Goal: Task Accomplishment & Management: Complete application form

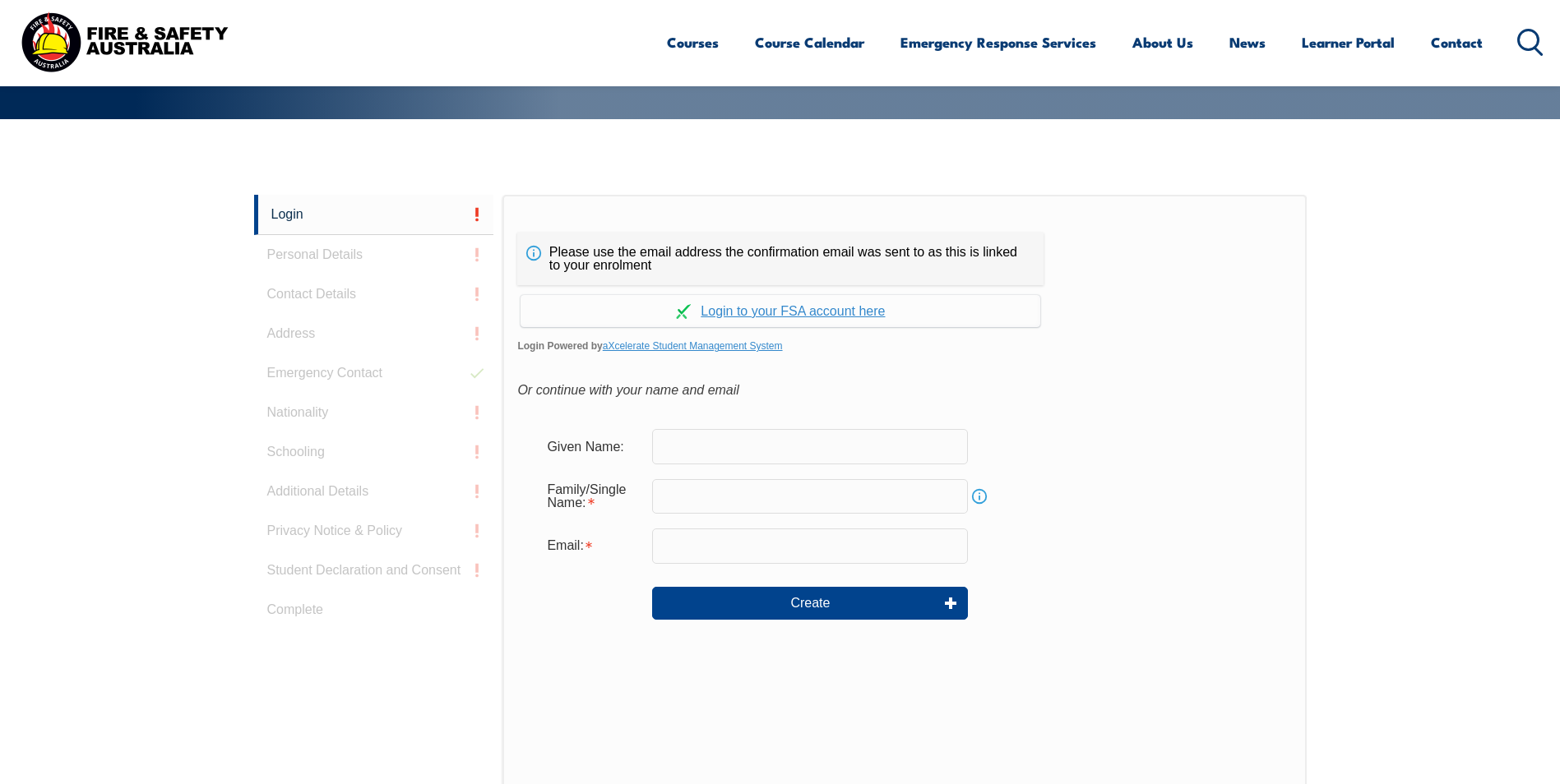
scroll to position [438, 0]
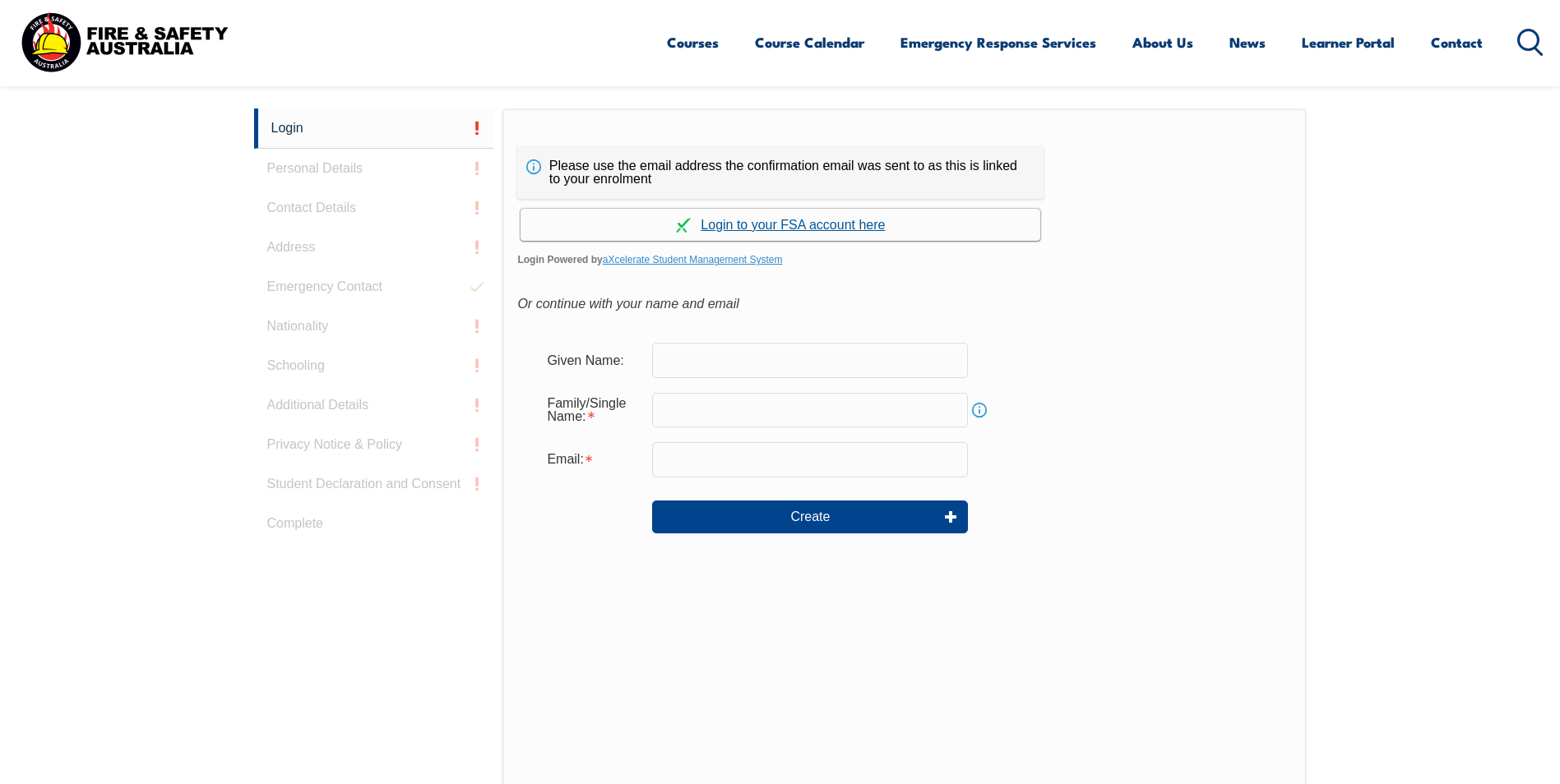
click at [823, 225] on link "Continue with aXcelerate" at bounding box center [780, 225] width 520 height 32
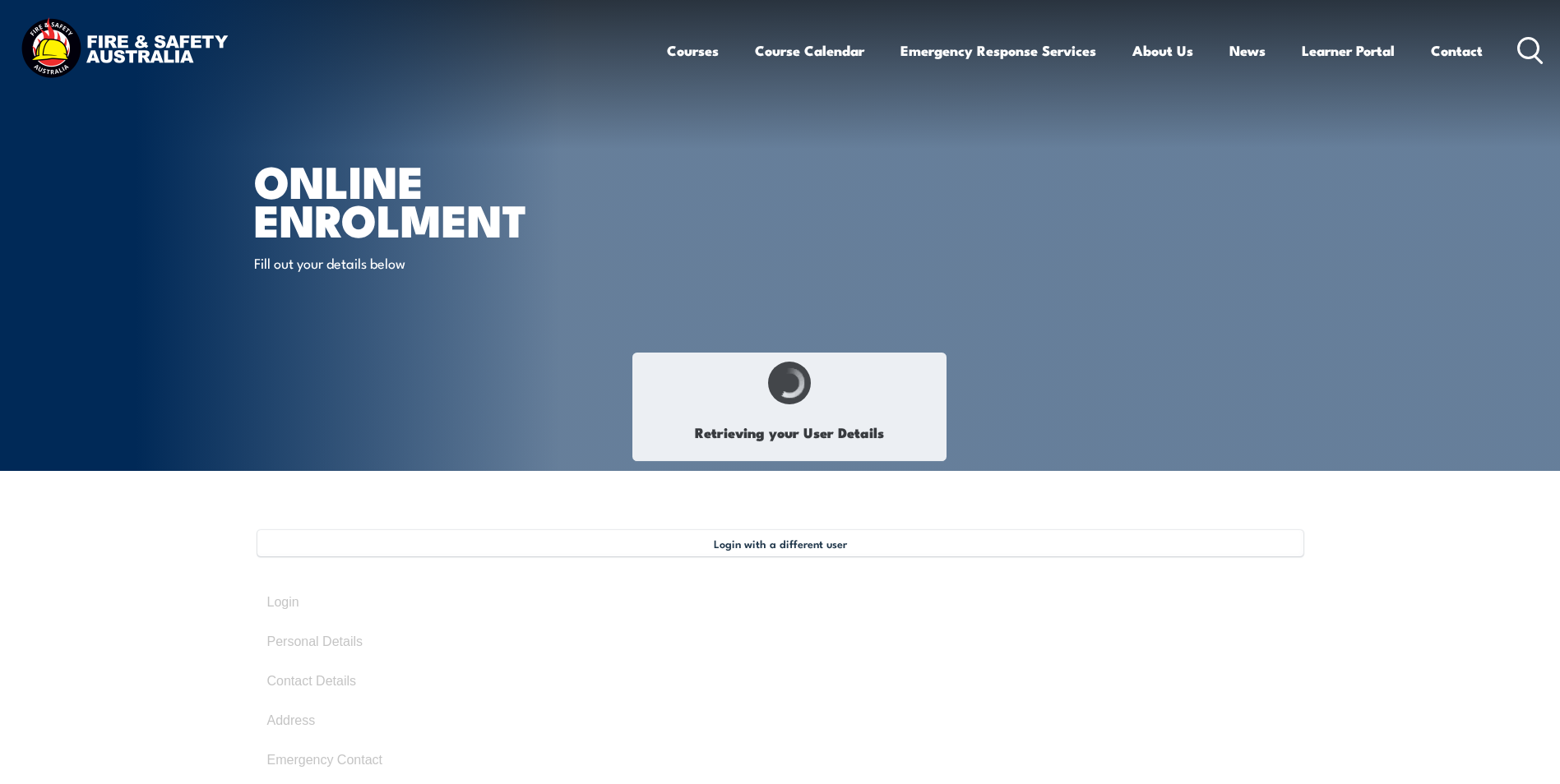
type input "Madeleine (Mads)"
type input "Pick"
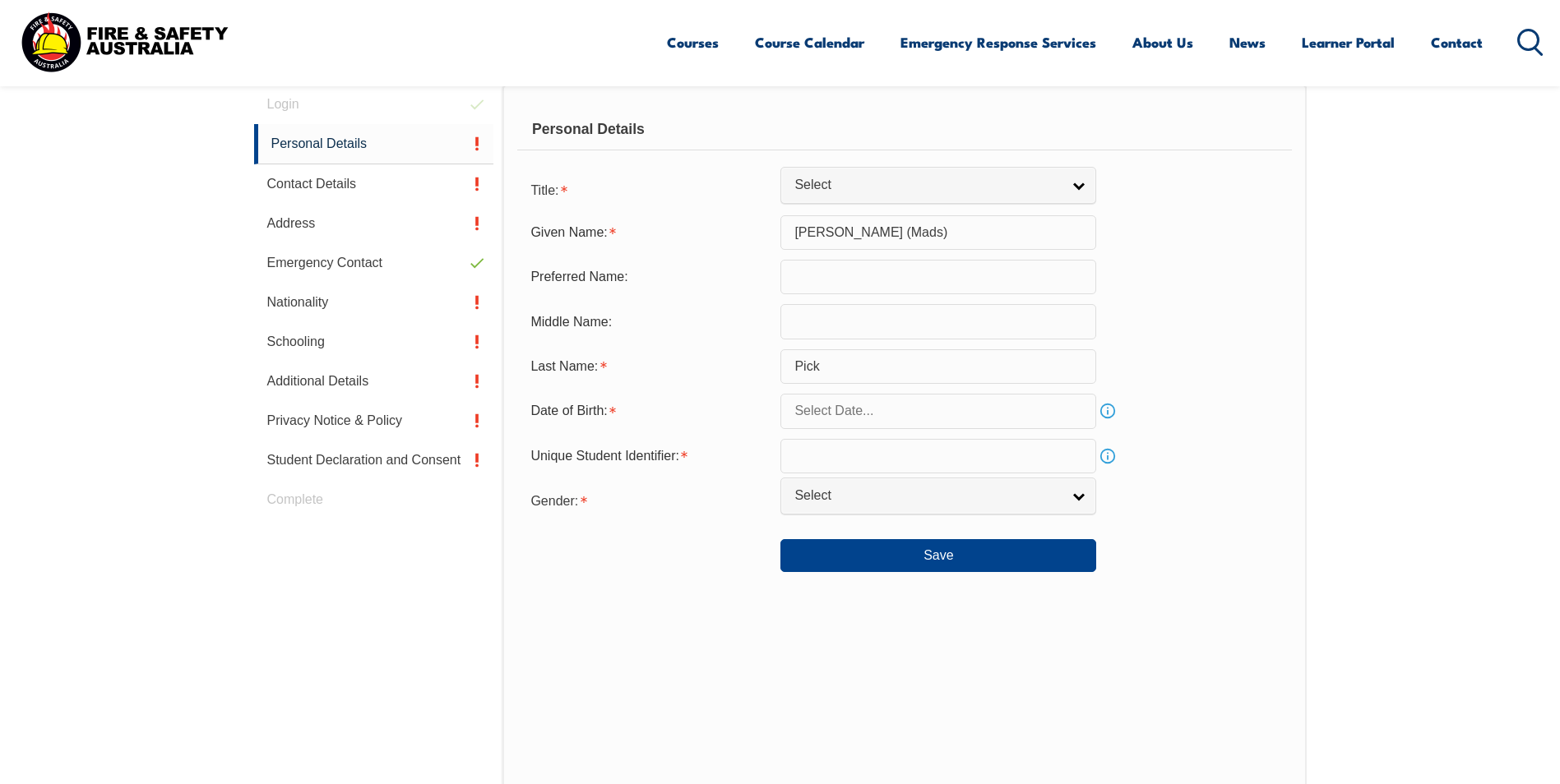
scroll to position [500, 0]
click at [863, 289] on input "text" at bounding box center [938, 275] width 315 height 35
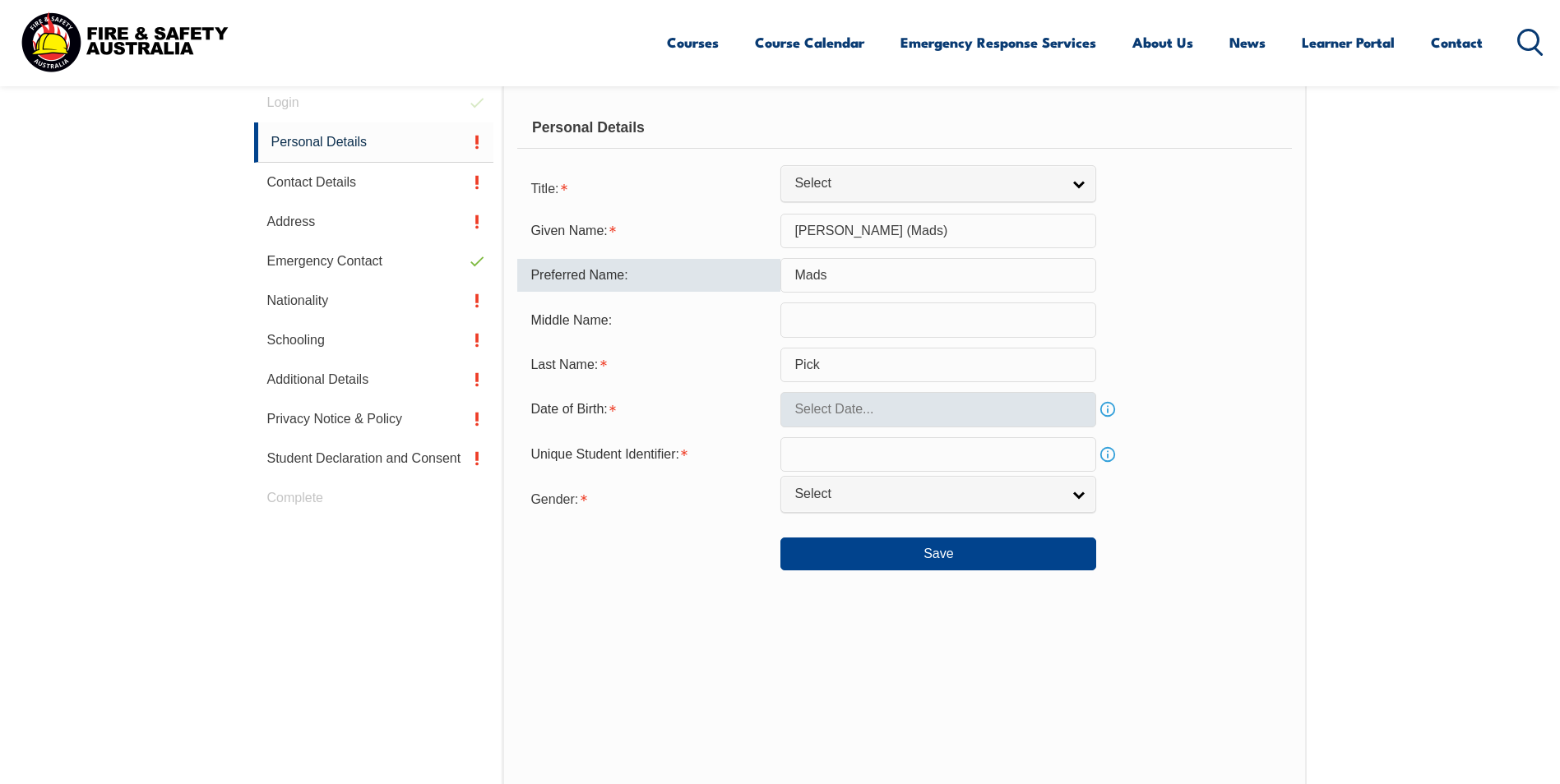
type input "Mads"
click at [912, 419] on input "text" at bounding box center [938, 409] width 315 height 35
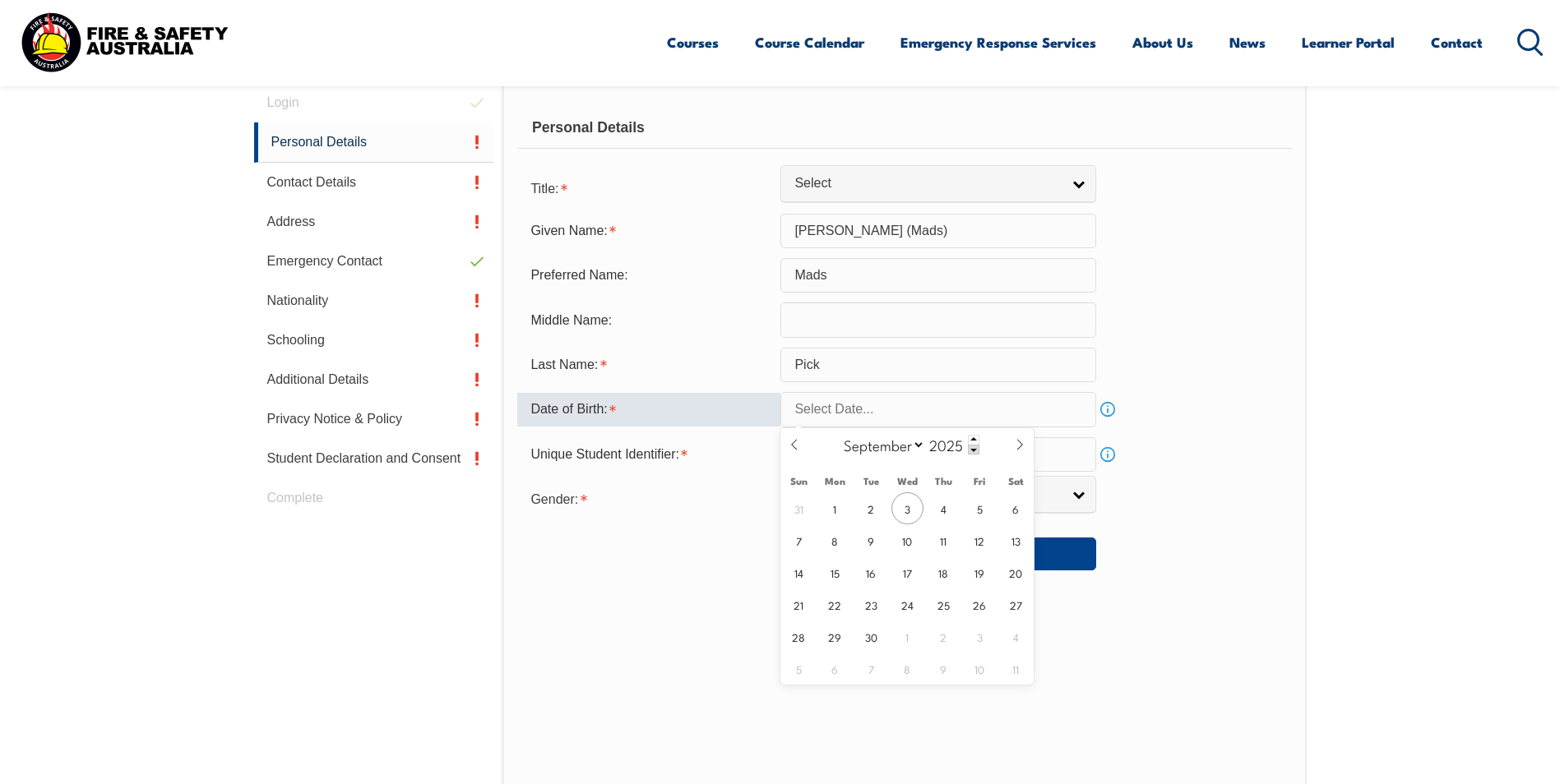
click at [837, 417] on input "text" at bounding box center [938, 409] width 315 height 35
click at [925, 444] on input "2025" at bounding box center [952, 444] width 55 height 20
type input "1993"
click at [796, 444] on icon at bounding box center [795, 444] width 11 height 11
select select "7"
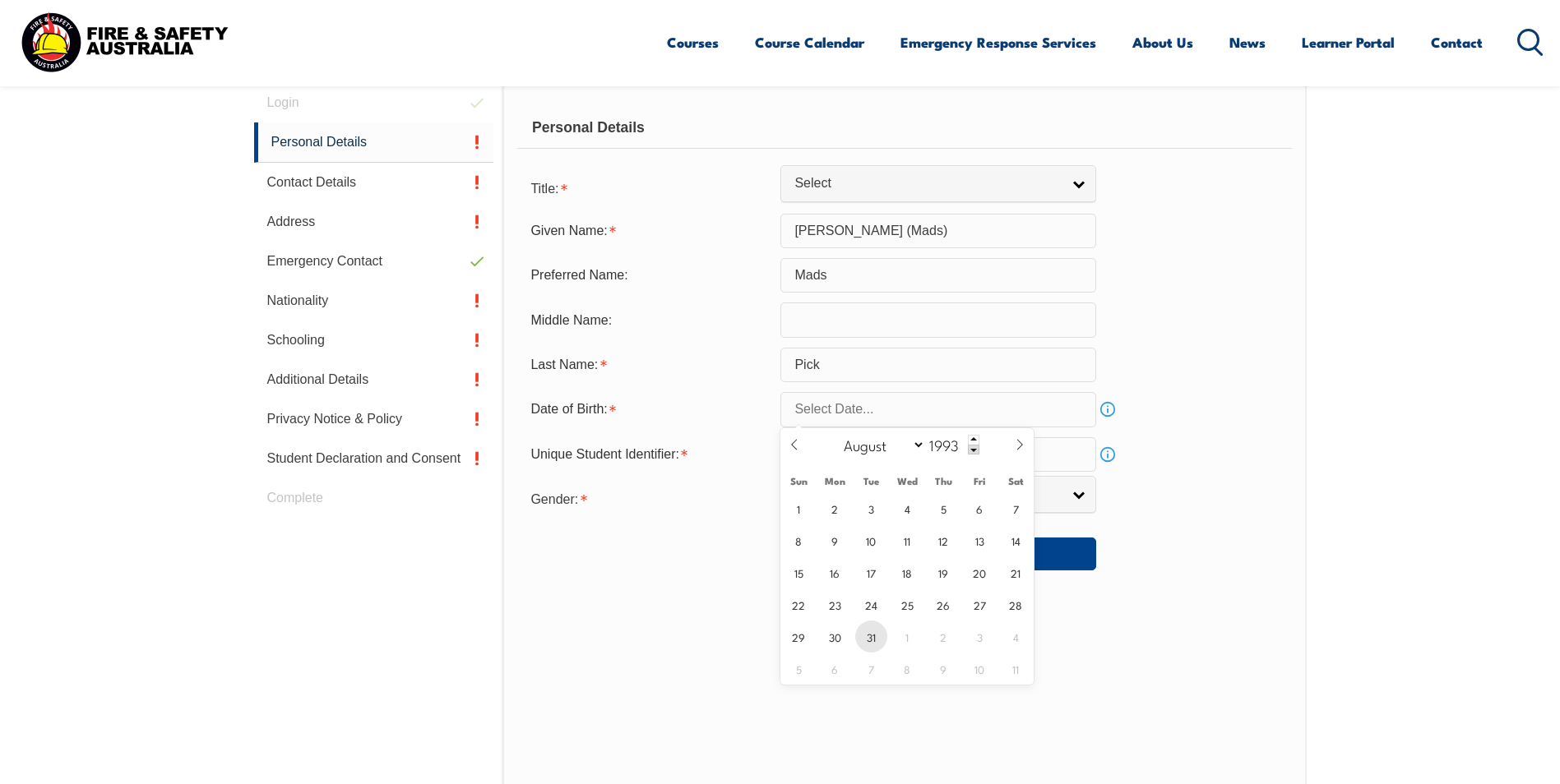
click at [866, 629] on span "31" at bounding box center [871, 636] width 32 height 32
type input "August 31, 1993"
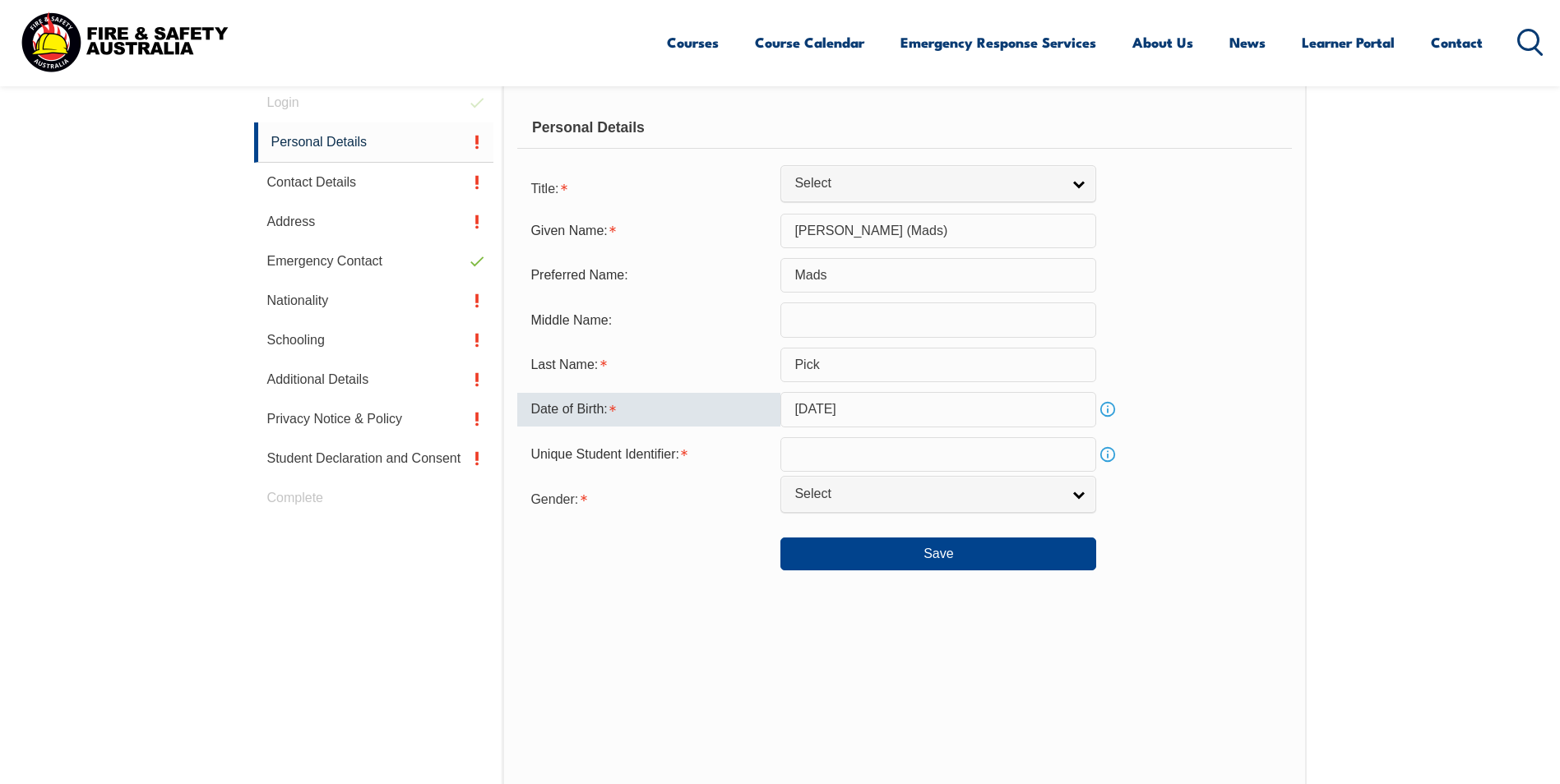
click at [828, 463] on input "text" at bounding box center [938, 455] width 315 height 35
click at [808, 450] on input "text" at bounding box center [938, 455] width 315 height 35
paste input "UAYQ82U269"
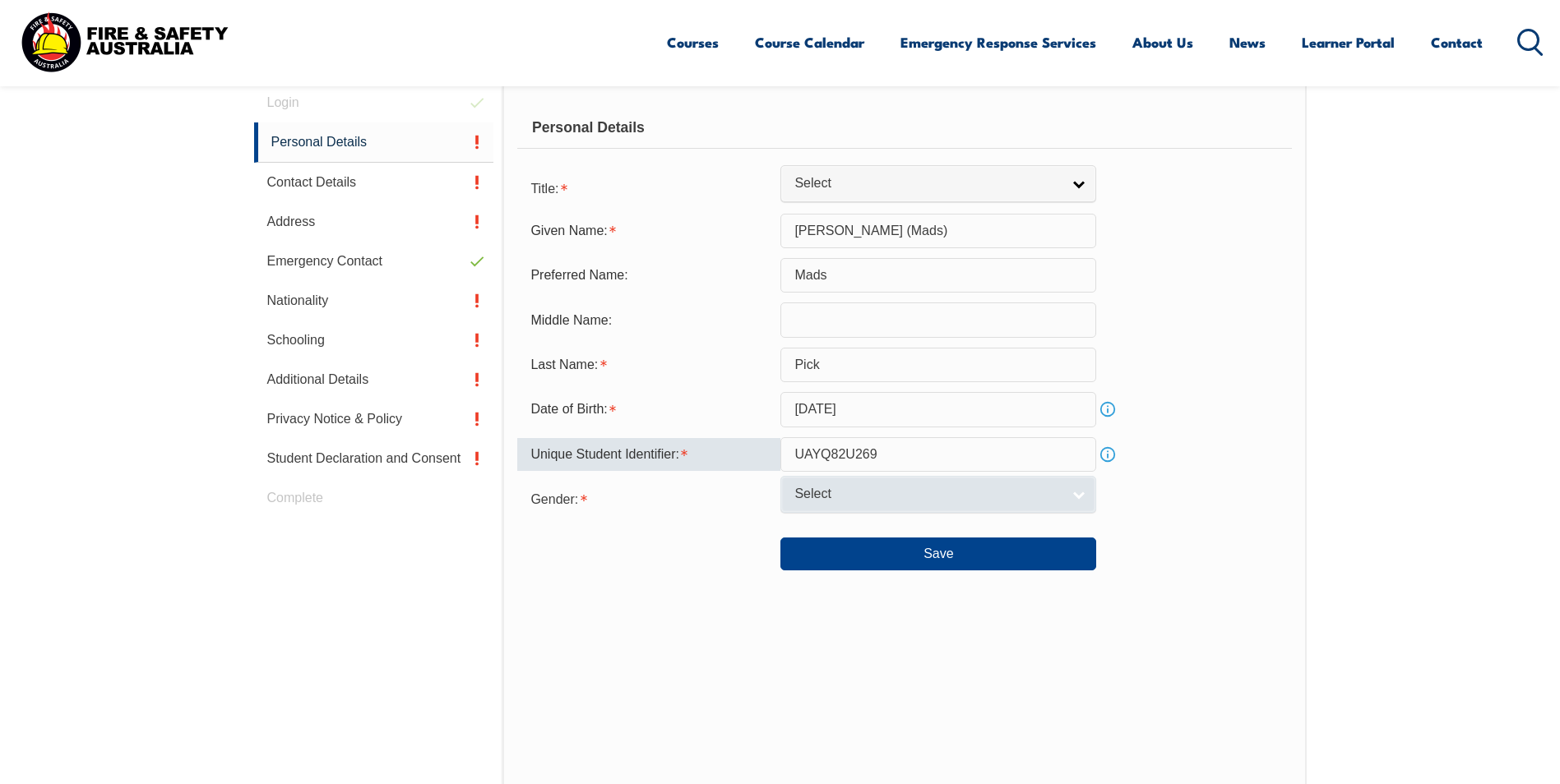
type input "UAYQ82U269"
click at [810, 490] on span "Select" at bounding box center [927, 494] width 266 height 17
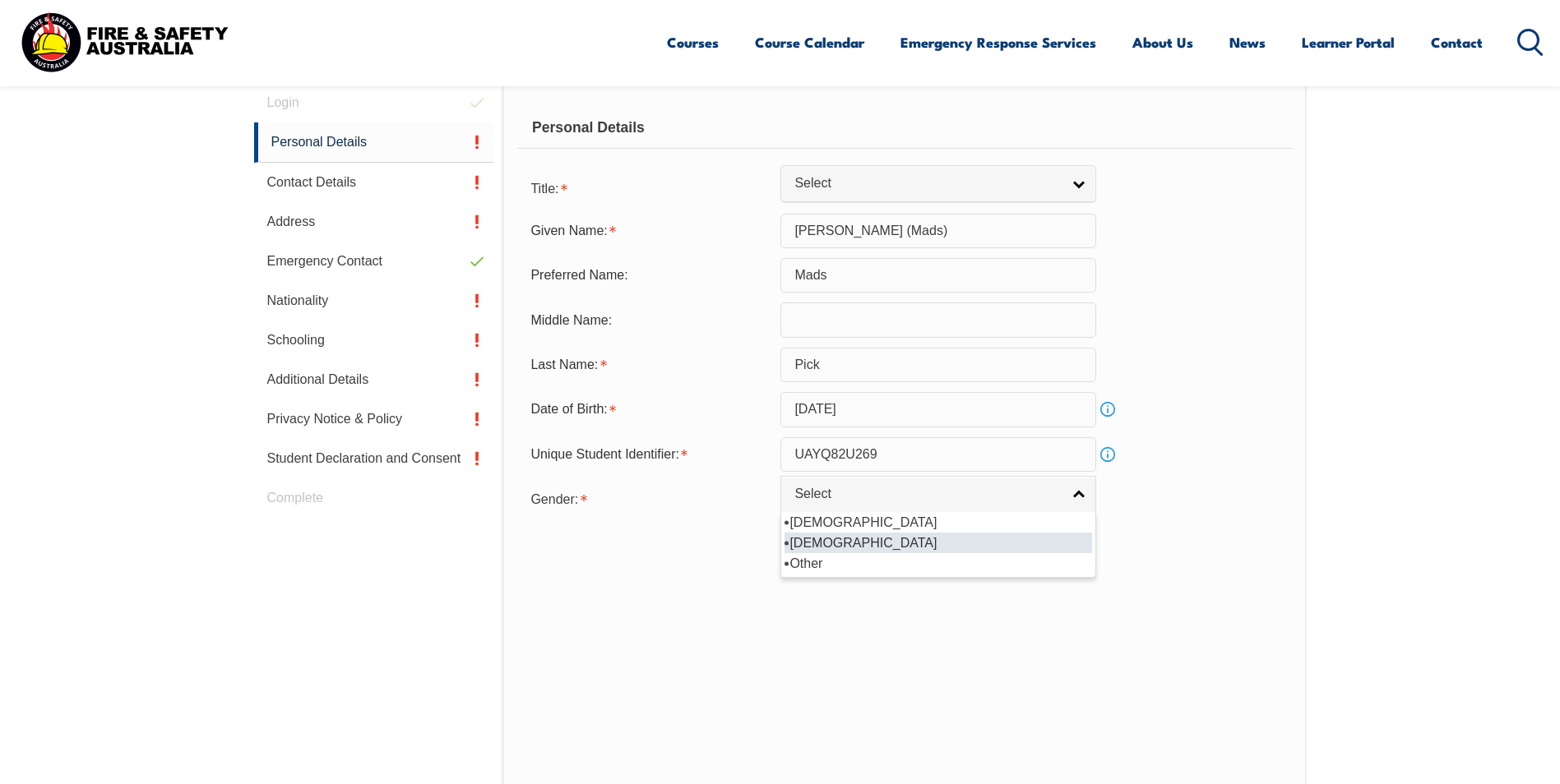
click at [814, 538] on li "[DEMOGRAPHIC_DATA]" at bounding box center [938, 543] width 308 height 21
select select "F"
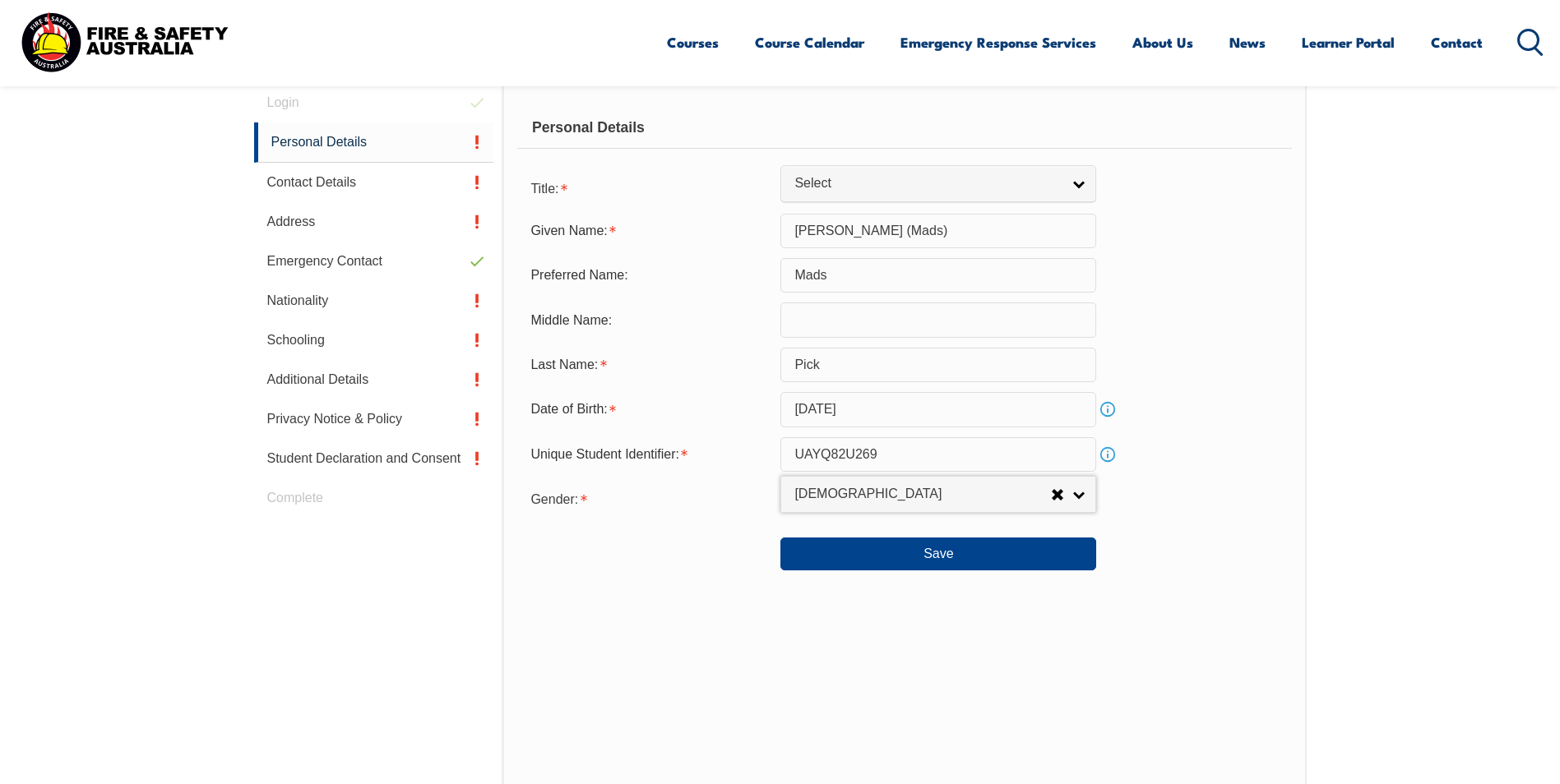
click at [729, 646] on div "Personal Details Title: Mr Mrs Ms Miss Other Select Given Name: Madeleine (Mads…" at bounding box center [904, 444] width 803 height 723
click at [883, 565] on button "Save" at bounding box center [938, 553] width 315 height 33
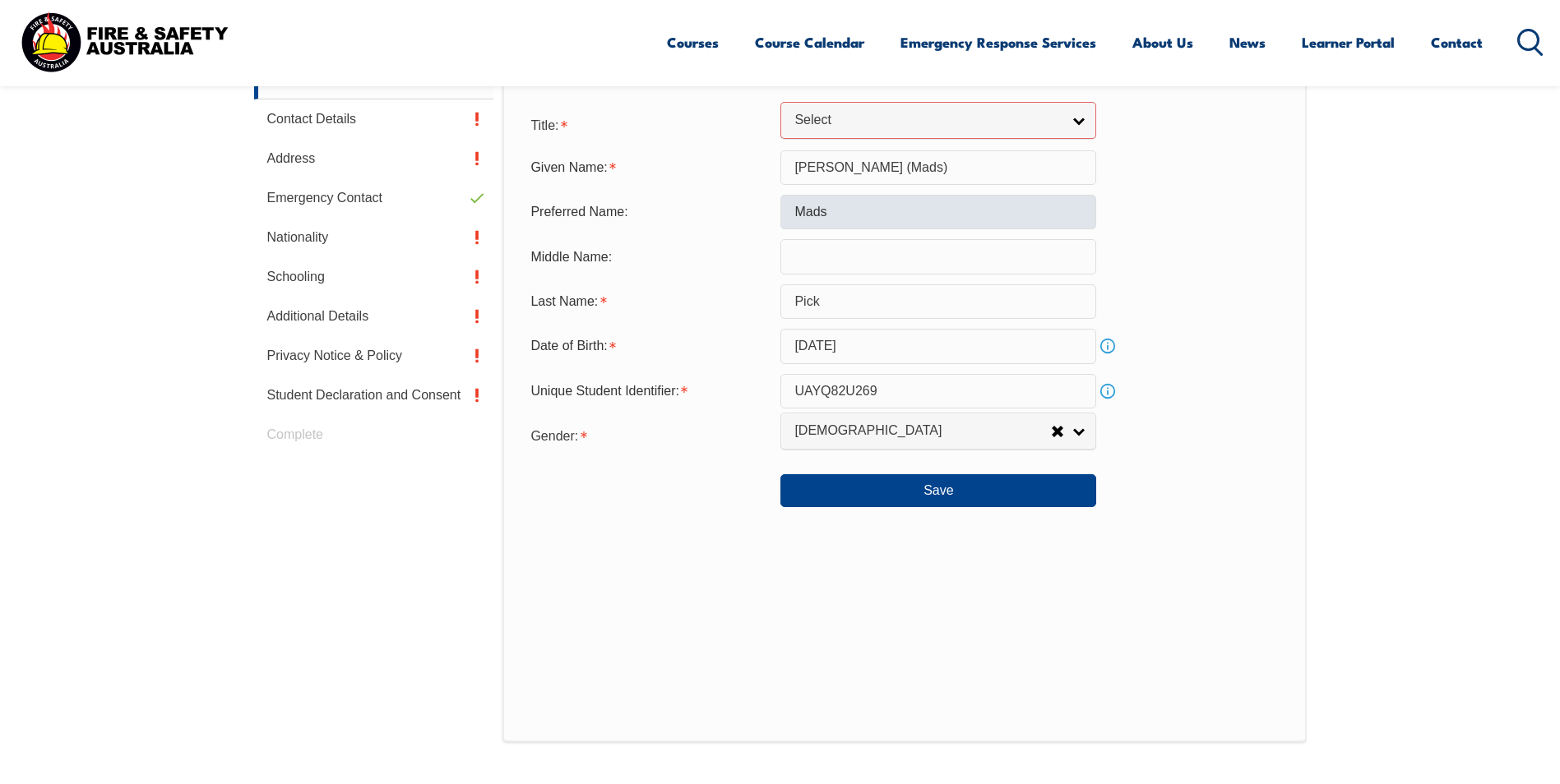
scroll to position [581, 0]
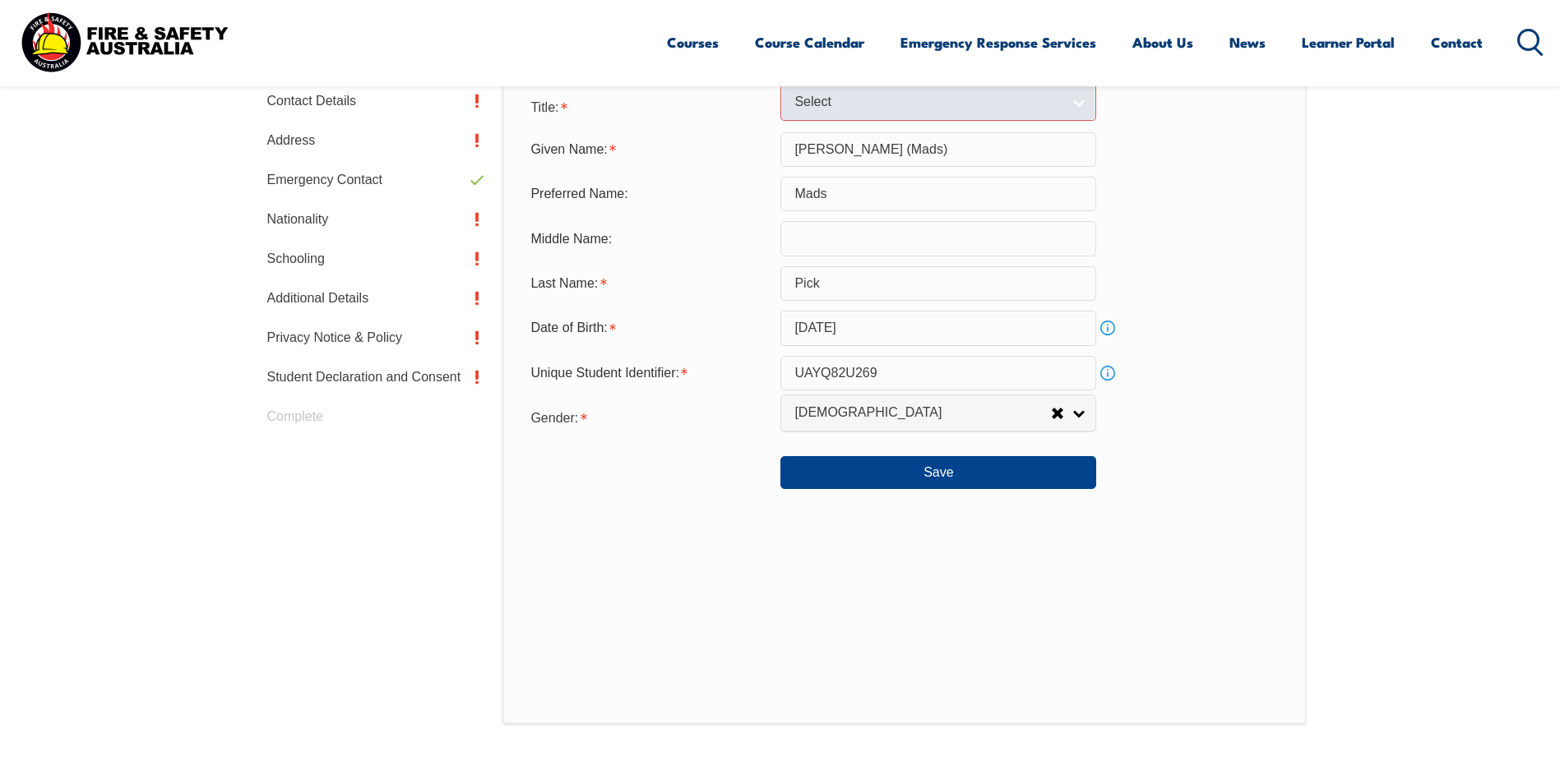
click at [1077, 110] on link "Select" at bounding box center [938, 102] width 315 height 37
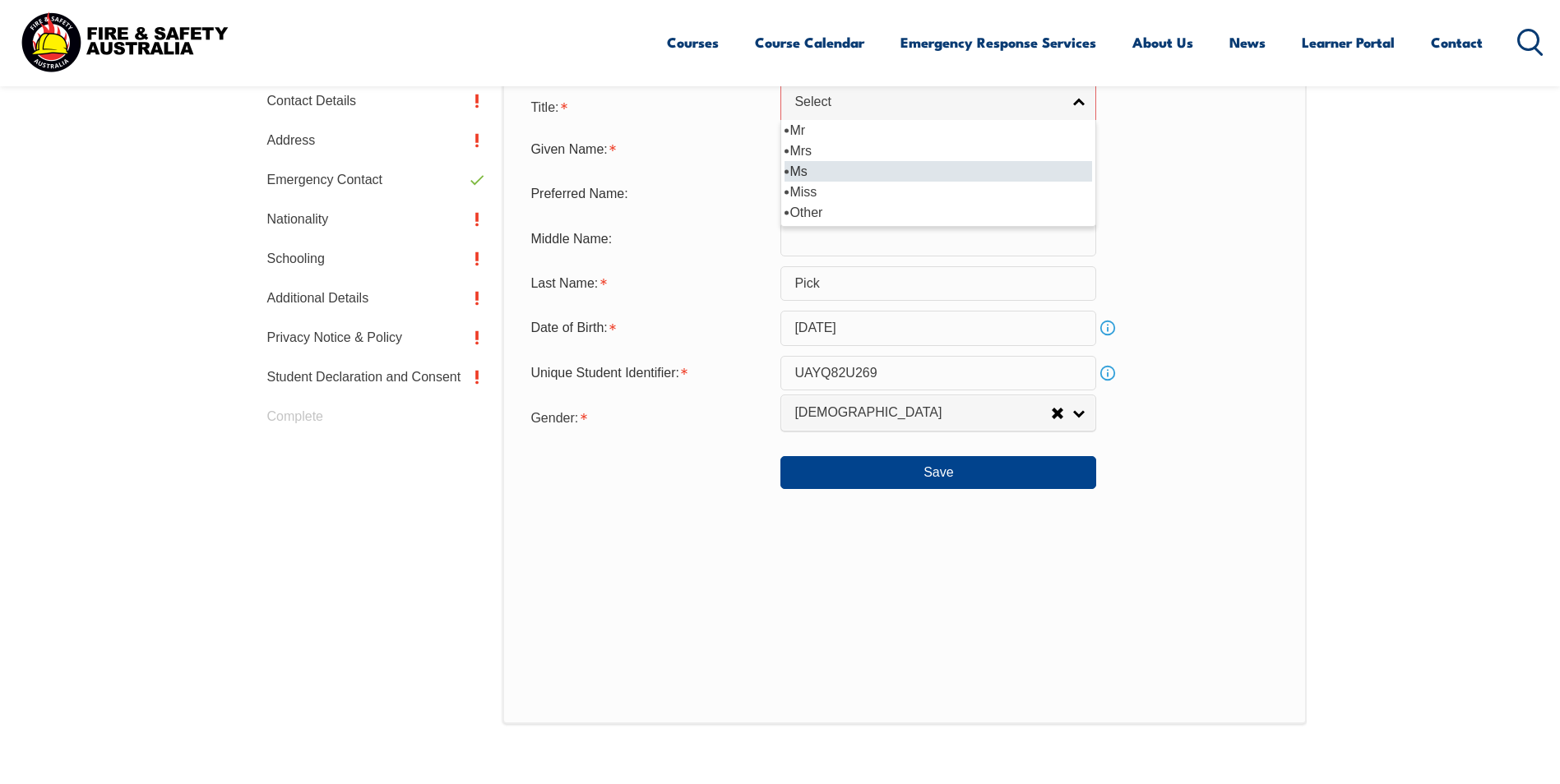
click at [809, 170] on li "Ms" at bounding box center [938, 171] width 308 height 21
select select "Ms"
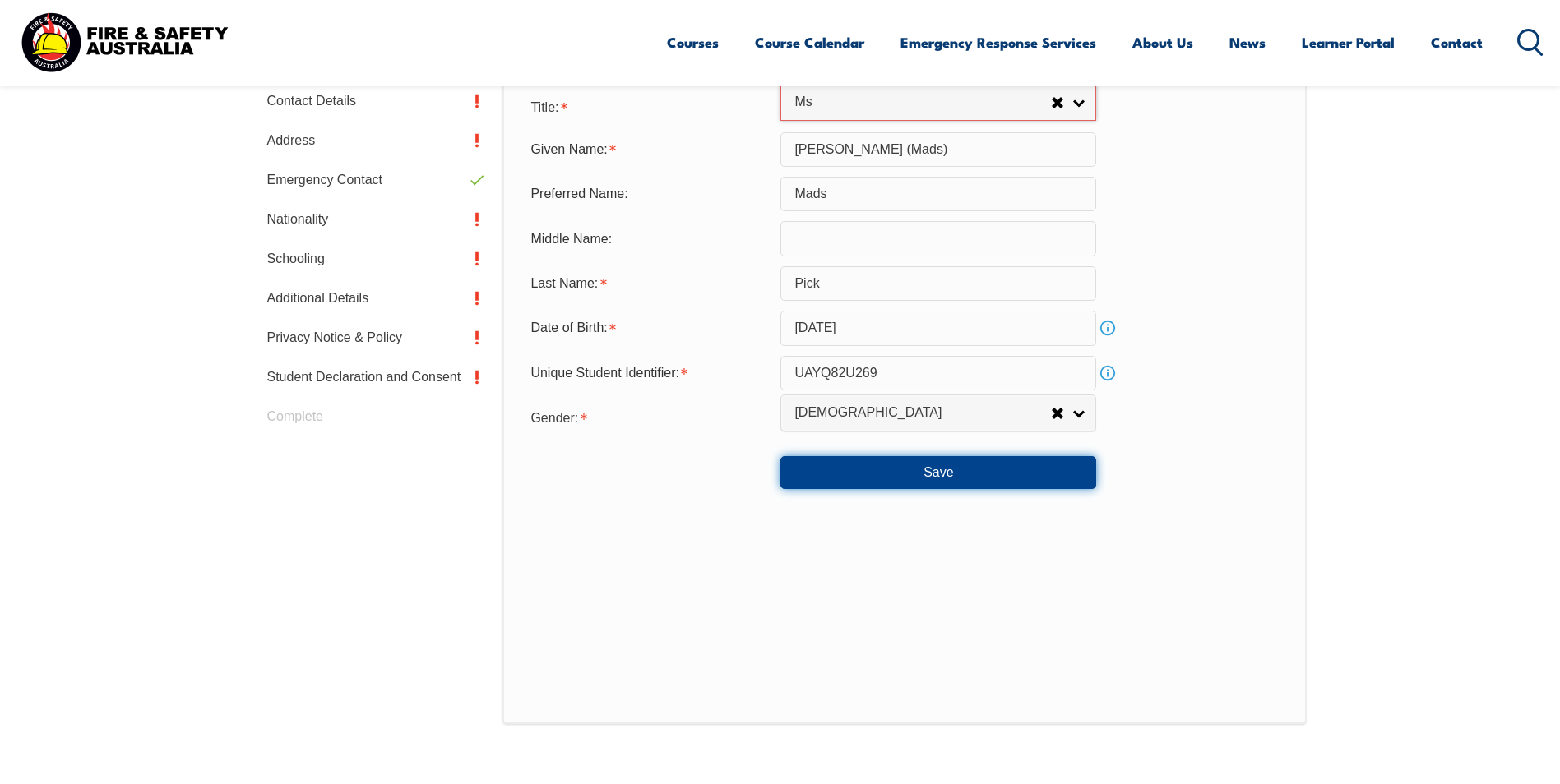
click at [896, 484] on button "Save" at bounding box center [938, 472] width 315 height 33
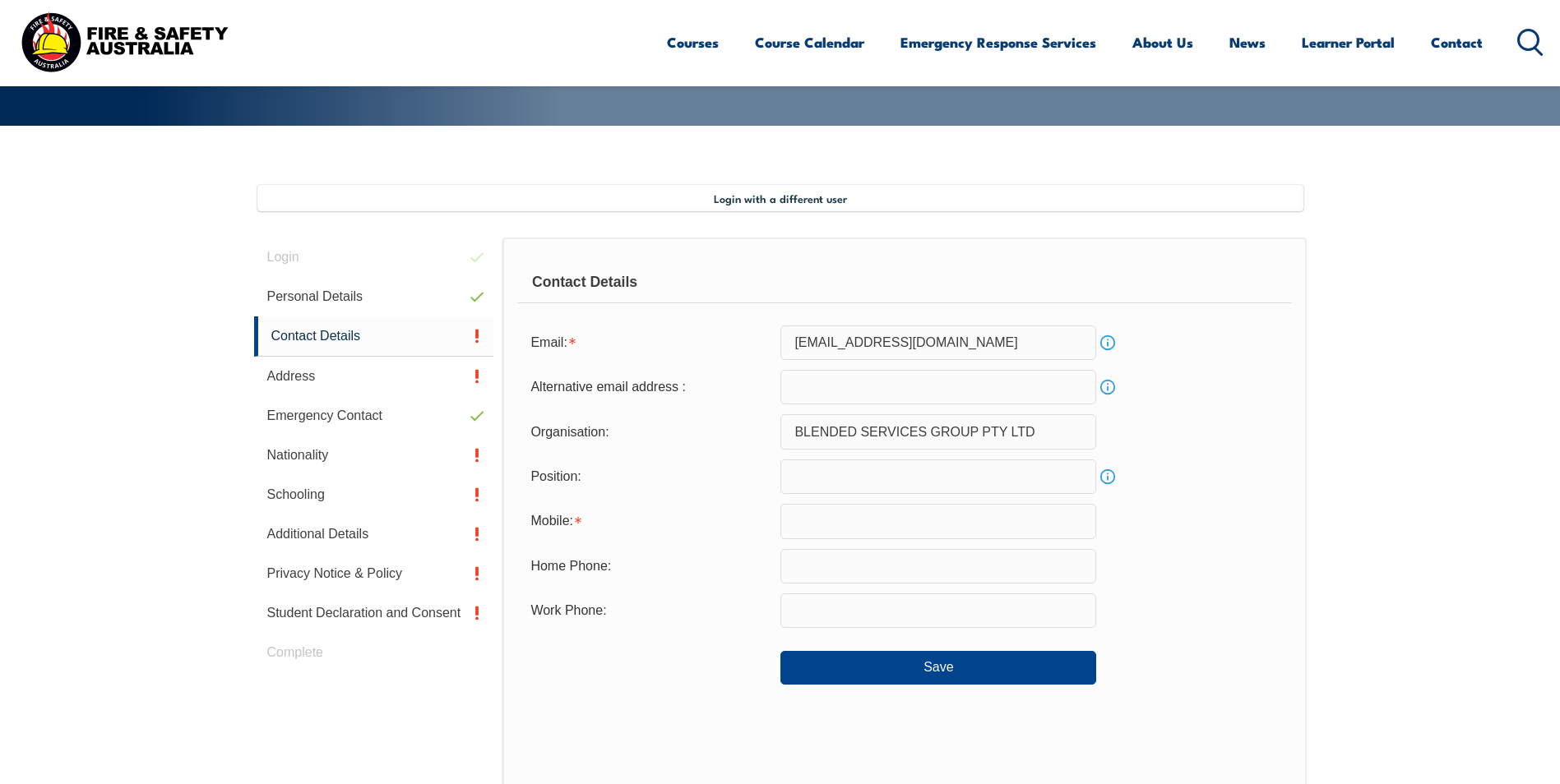
scroll to position [339, 0]
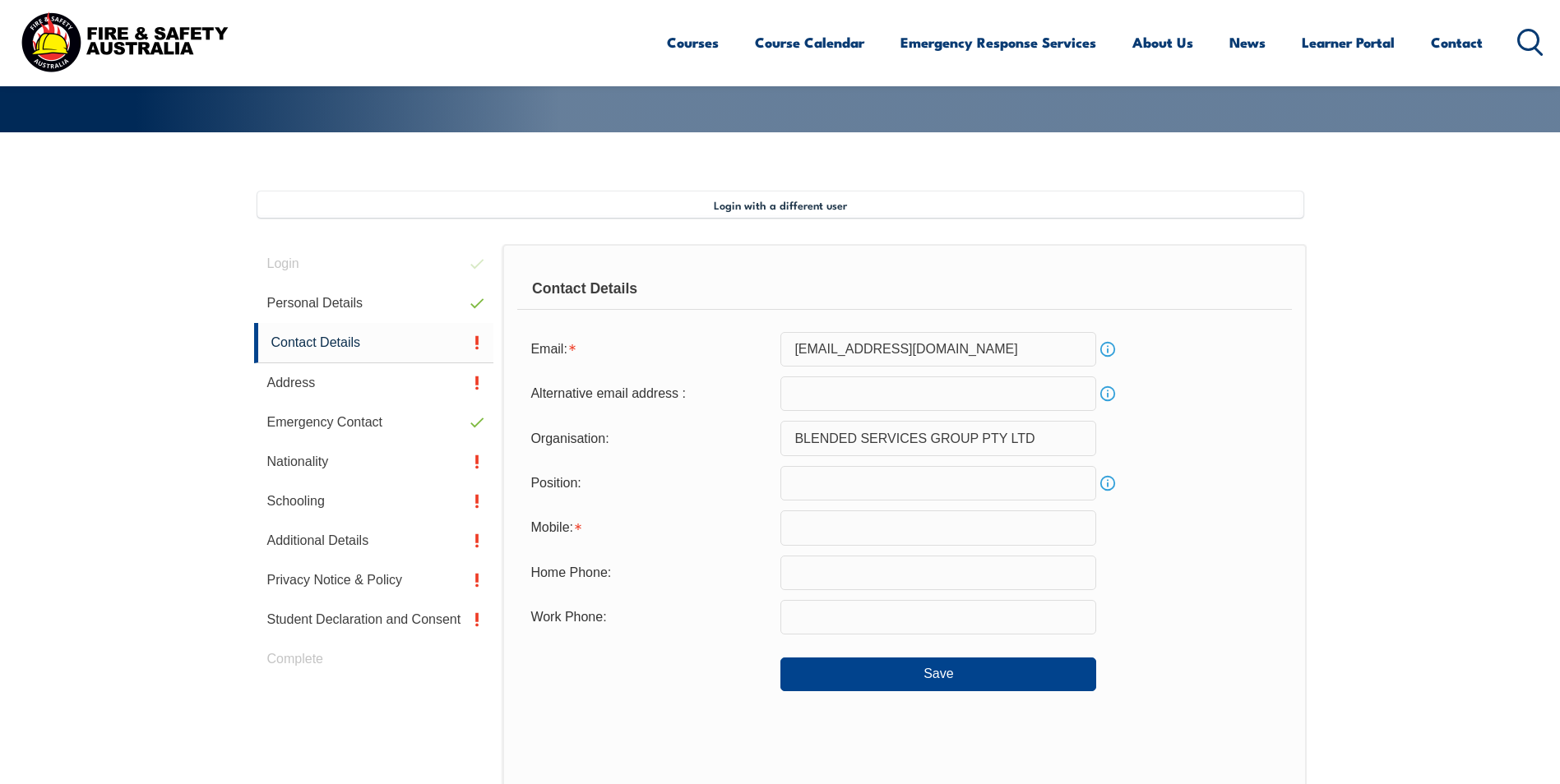
click at [850, 393] on input "email" at bounding box center [938, 393] width 315 height 35
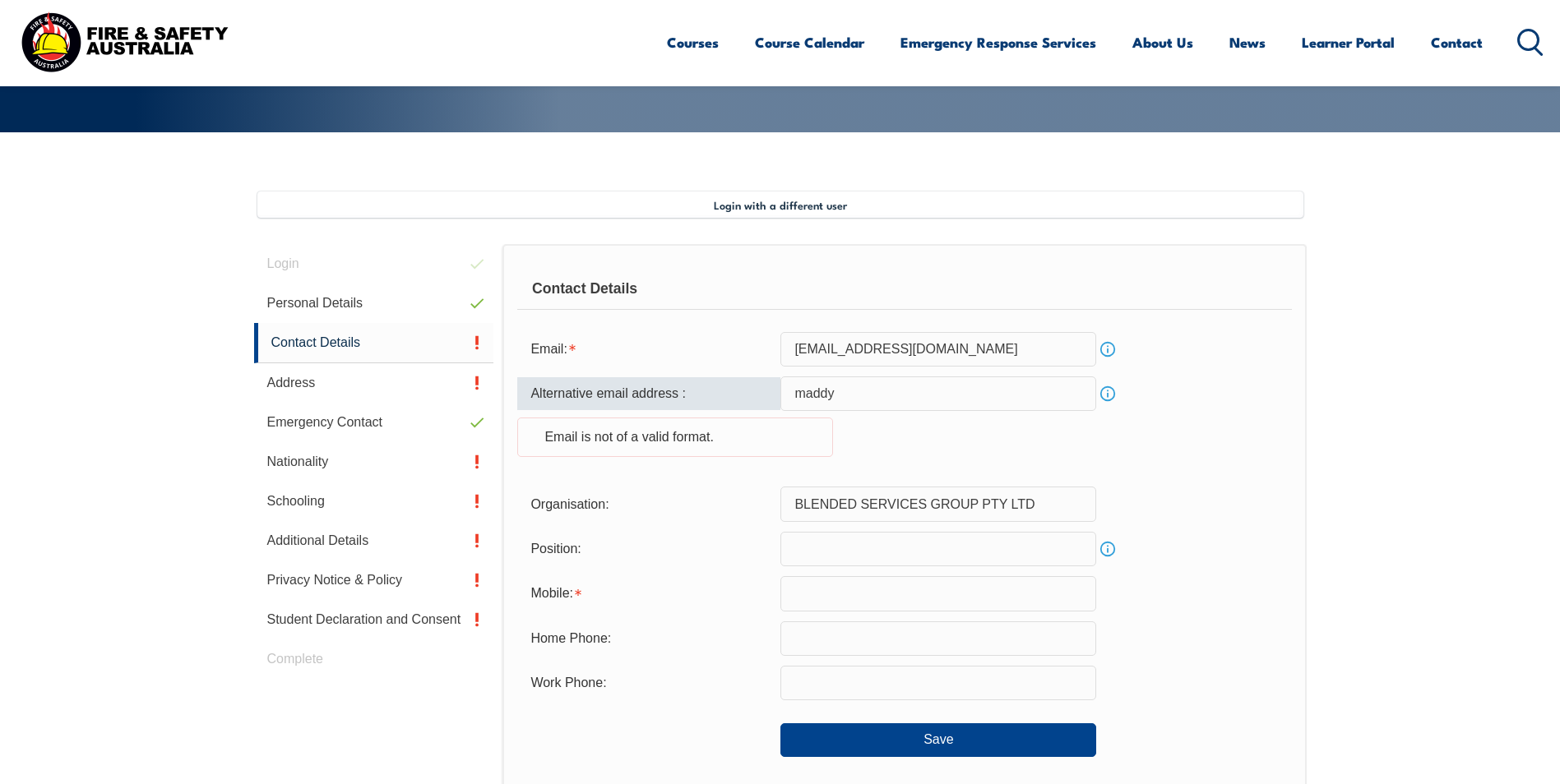
type input "maddy.pick@gmail.com"
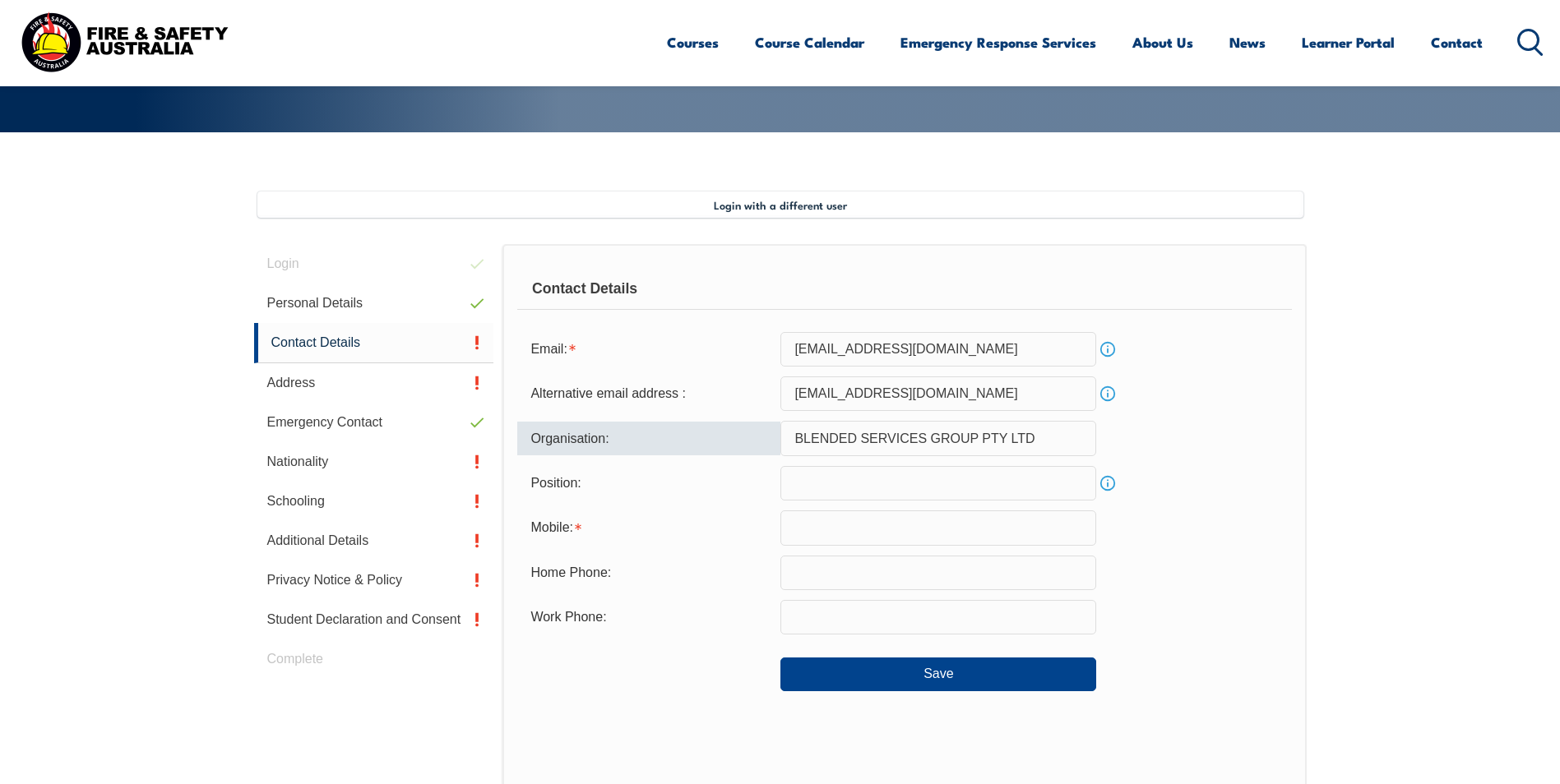
click at [928, 488] on input "text" at bounding box center [938, 483] width 315 height 35
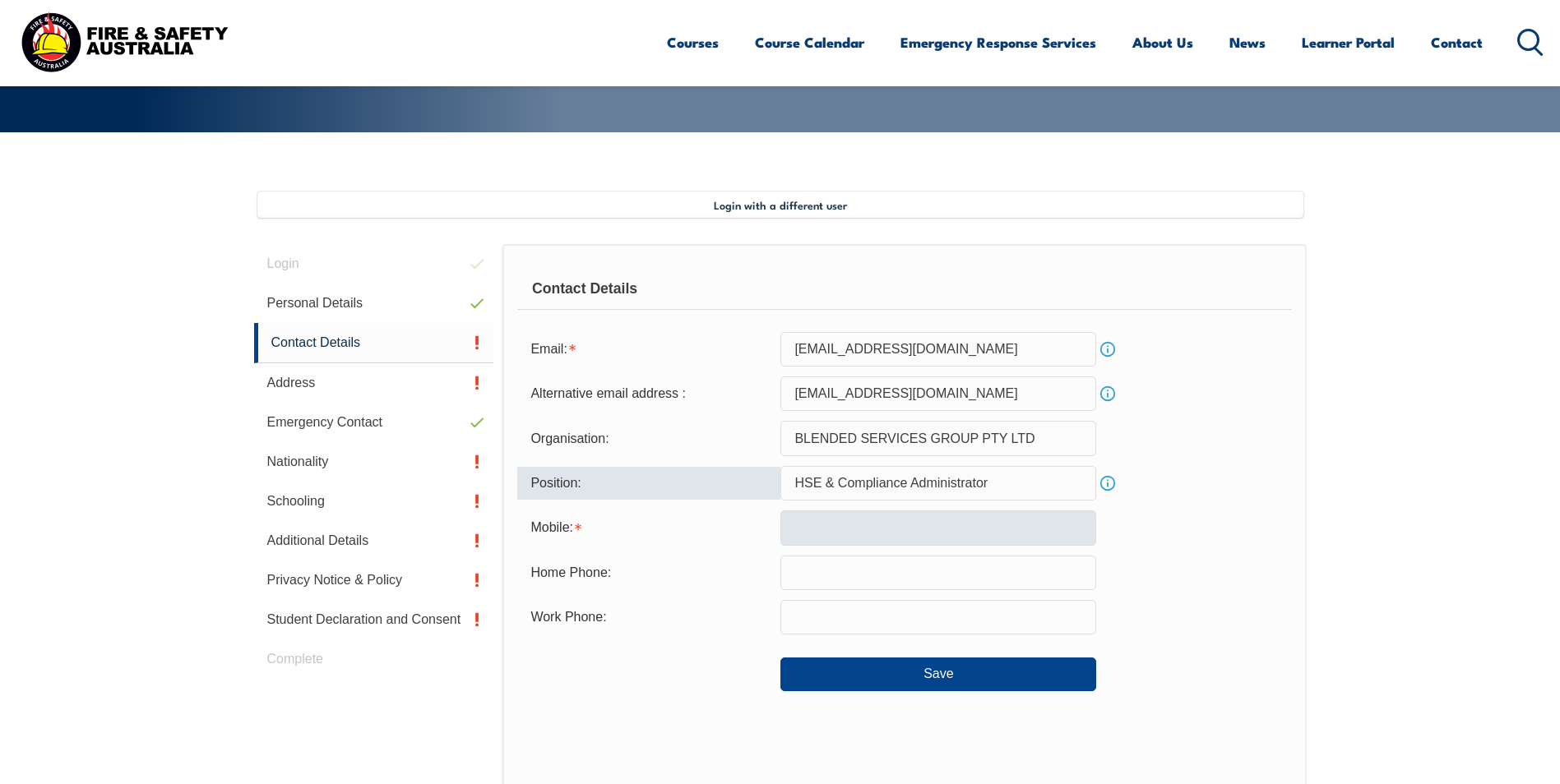
type input "HSE & Compliance Administrator"
click at [900, 541] on input "text" at bounding box center [938, 527] width 315 height 35
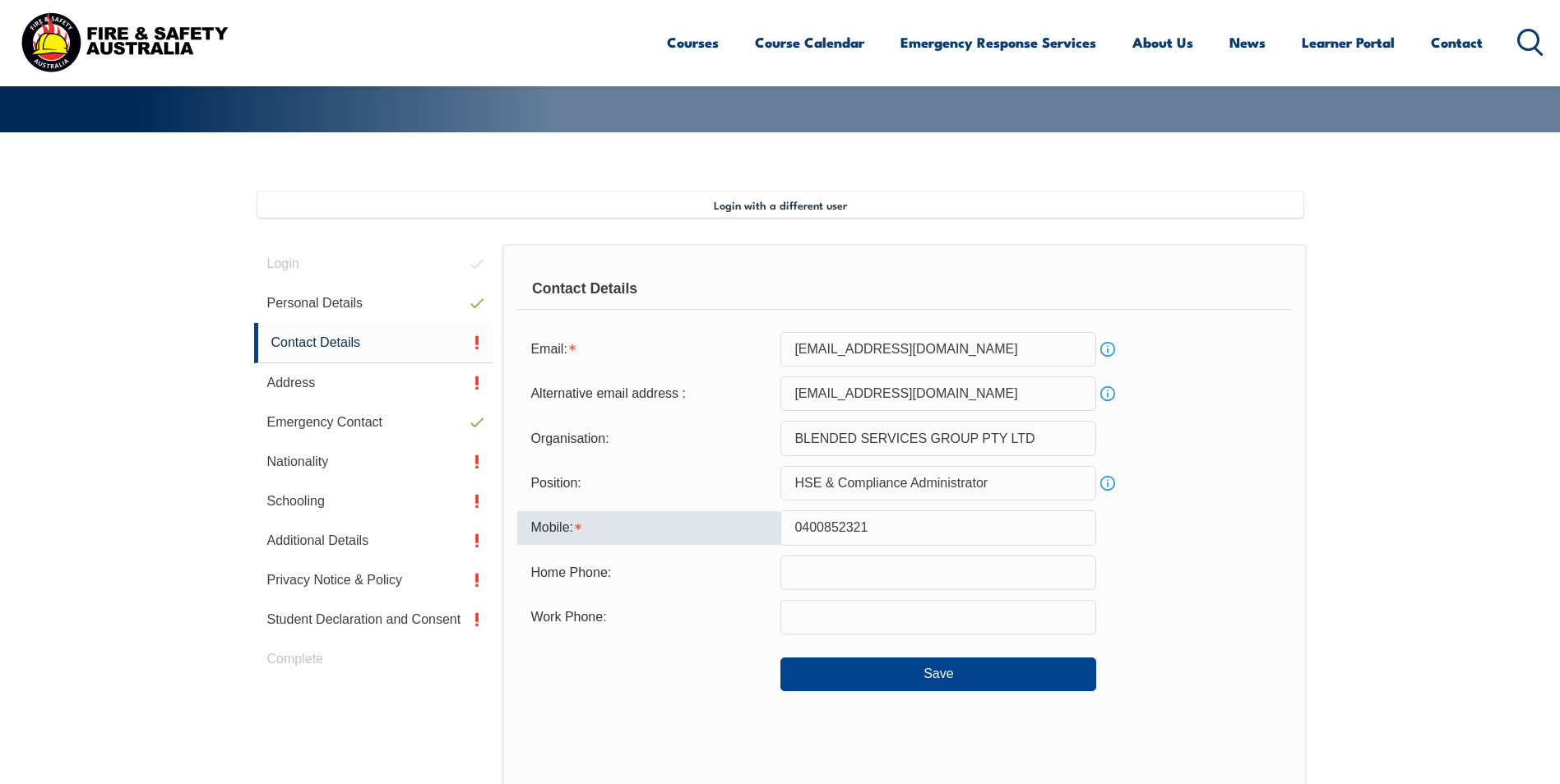
type input "0400852321"
click at [1247, 555] on div "Home Phone:" at bounding box center [904, 572] width 774 height 35
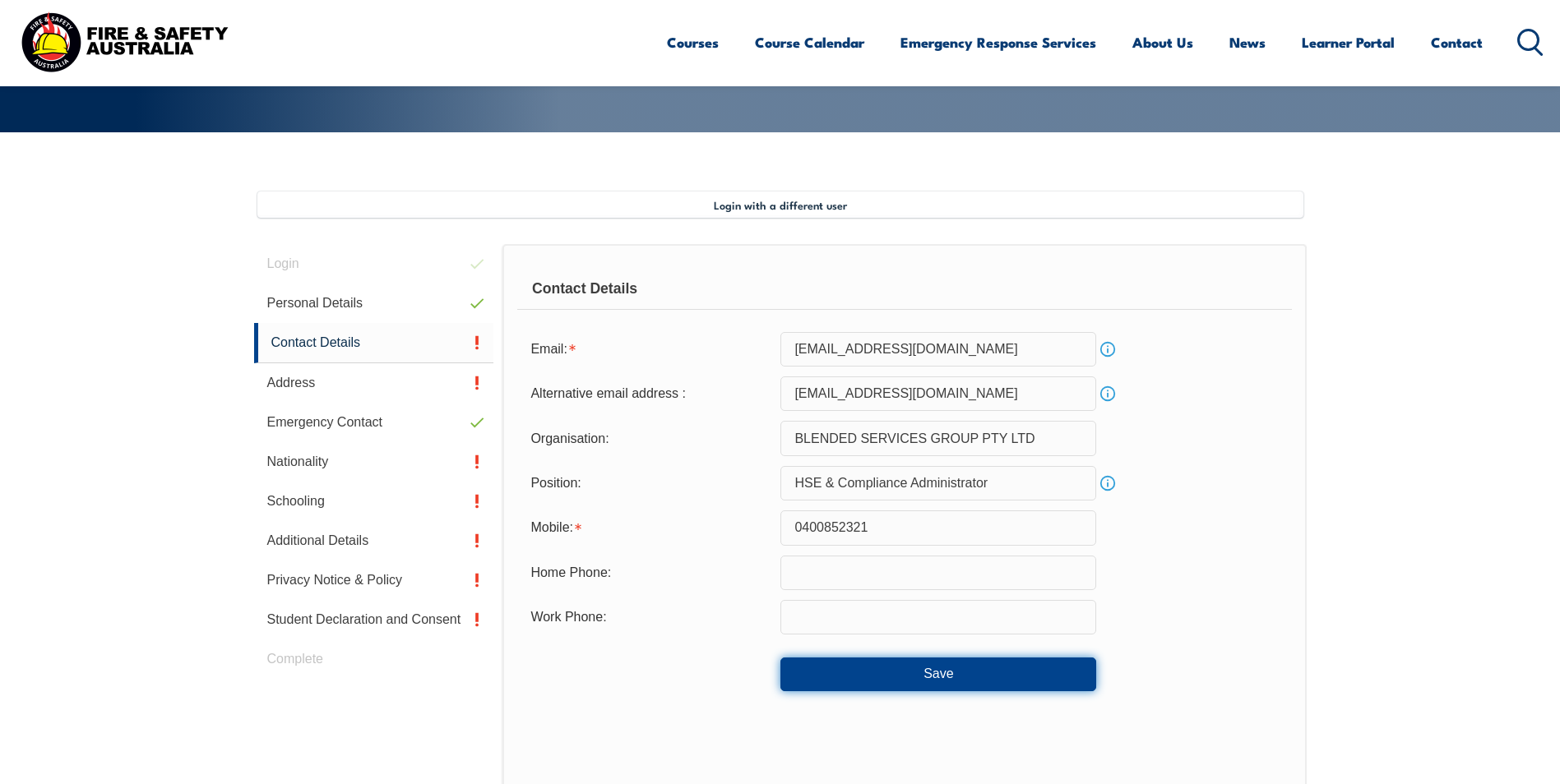
click at [942, 682] on button "Save" at bounding box center [938, 674] width 315 height 33
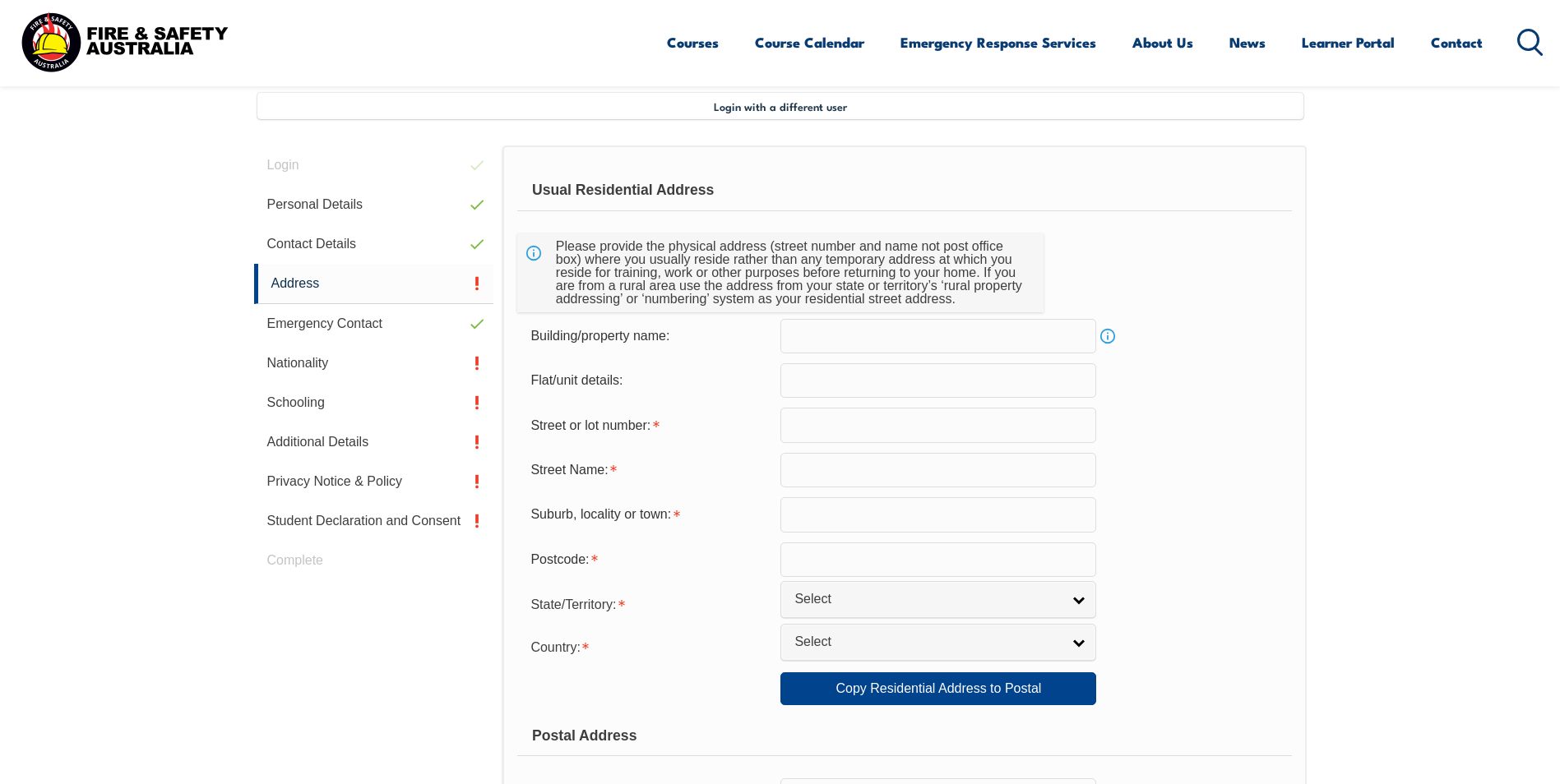
scroll to position [448, 0]
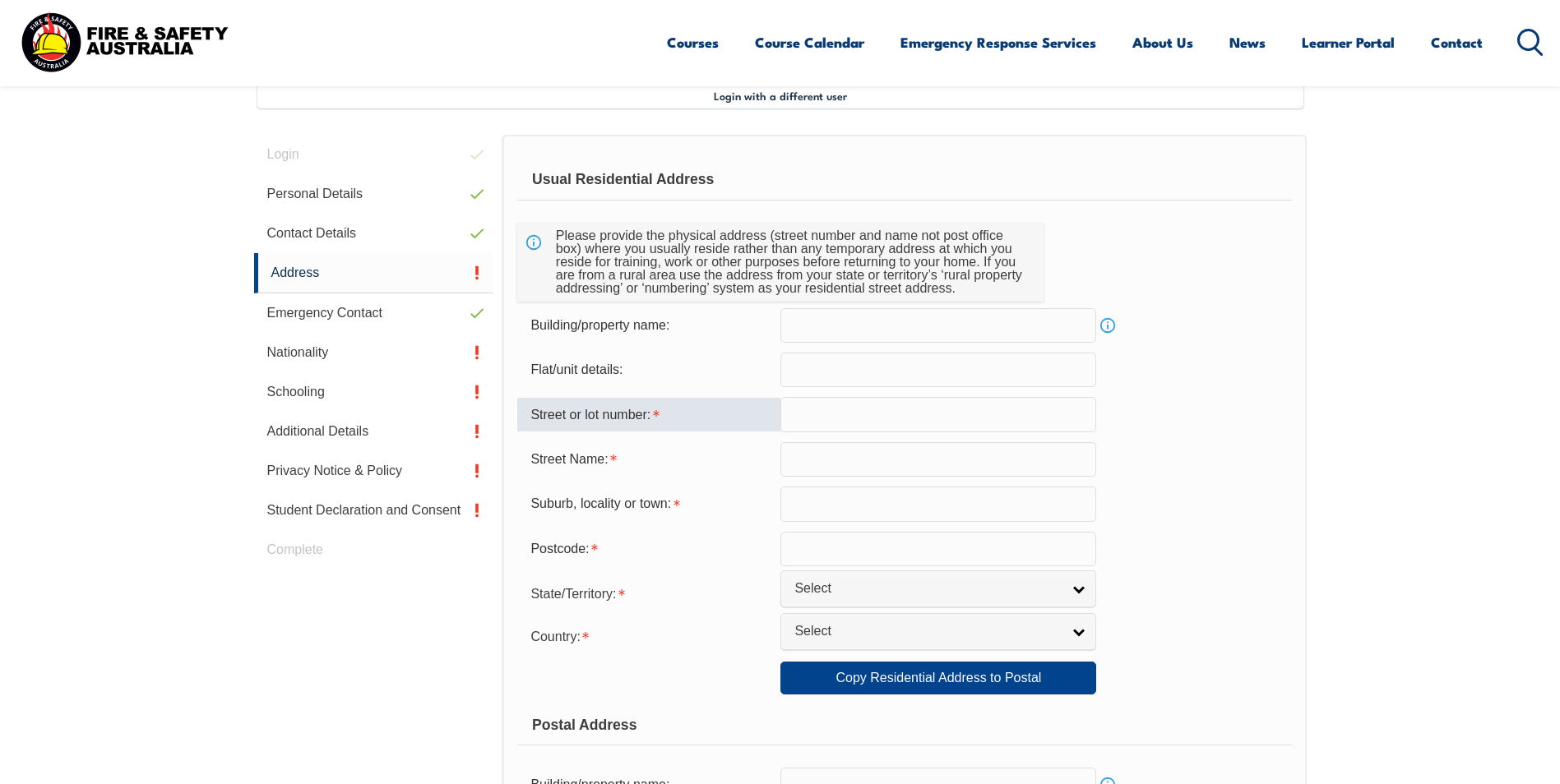
click at [828, 408] on input "text" at bounding box center [938, 414] width 315 height 35
click at [821, 374] on input "text" at bounding box center [938, 370] width 315 height 35
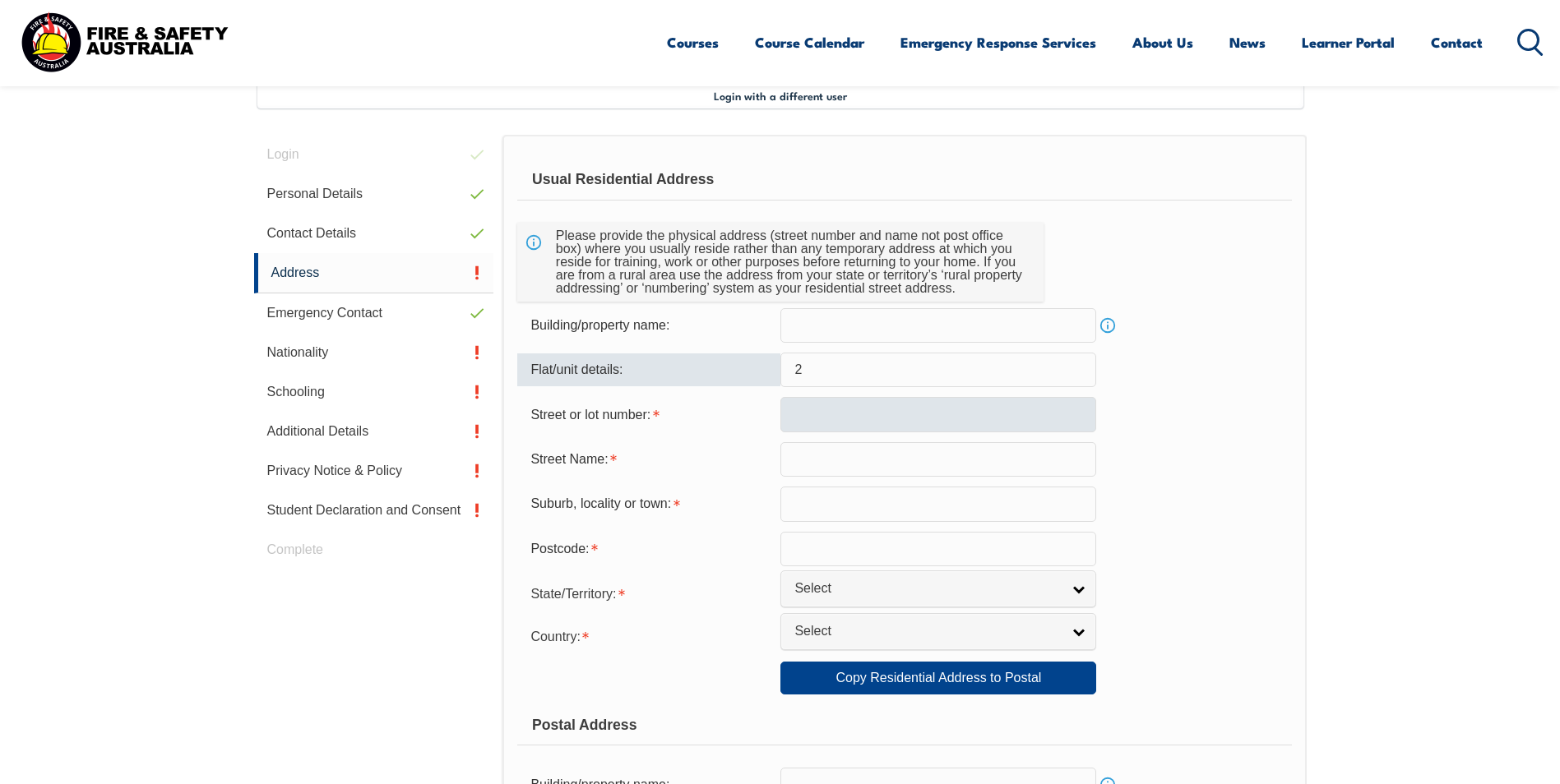
type input "2"
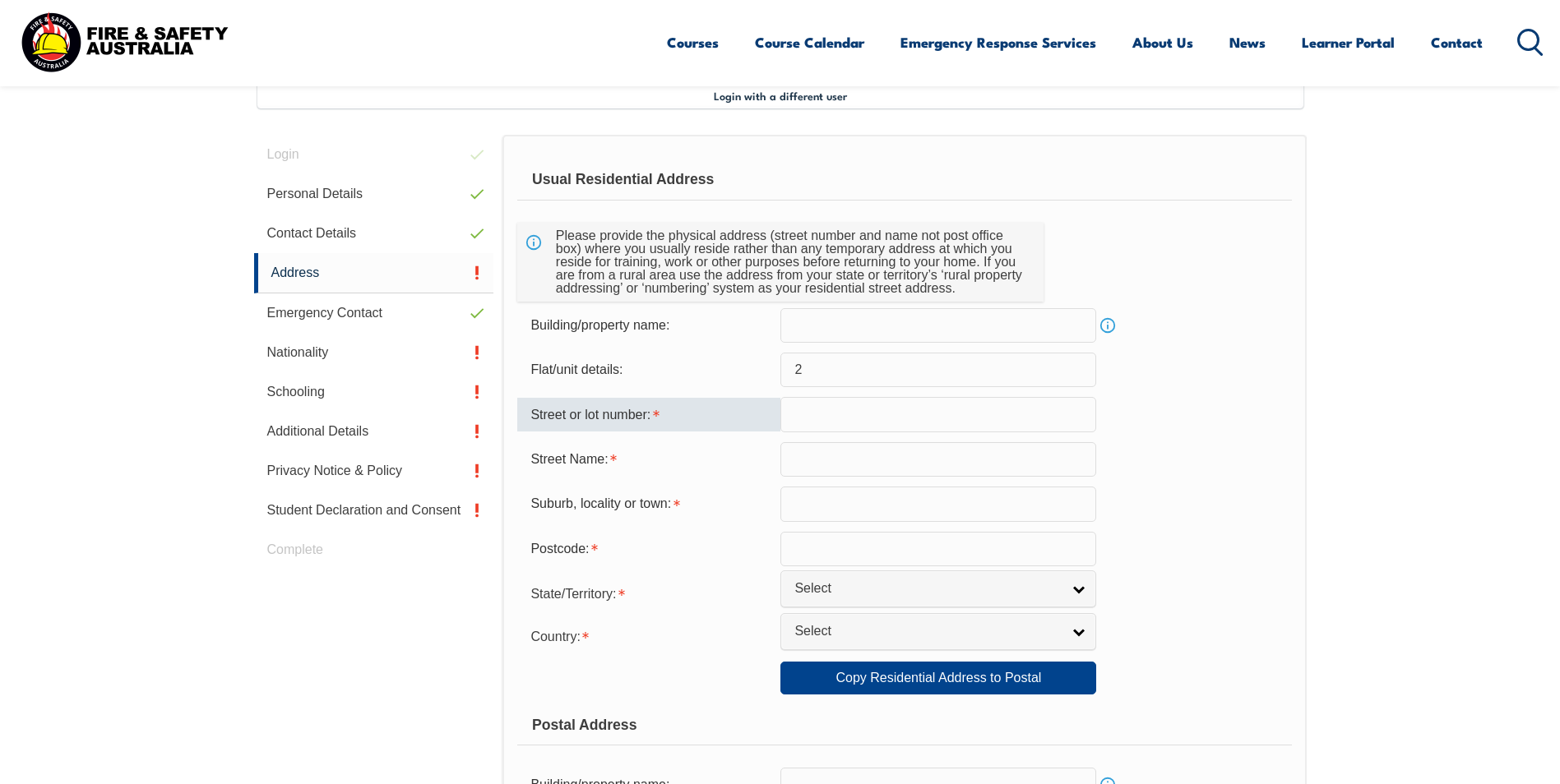
click at [812, 404] on input "text" at bounding box center [938, 414] width 315 height 35
type input "20"
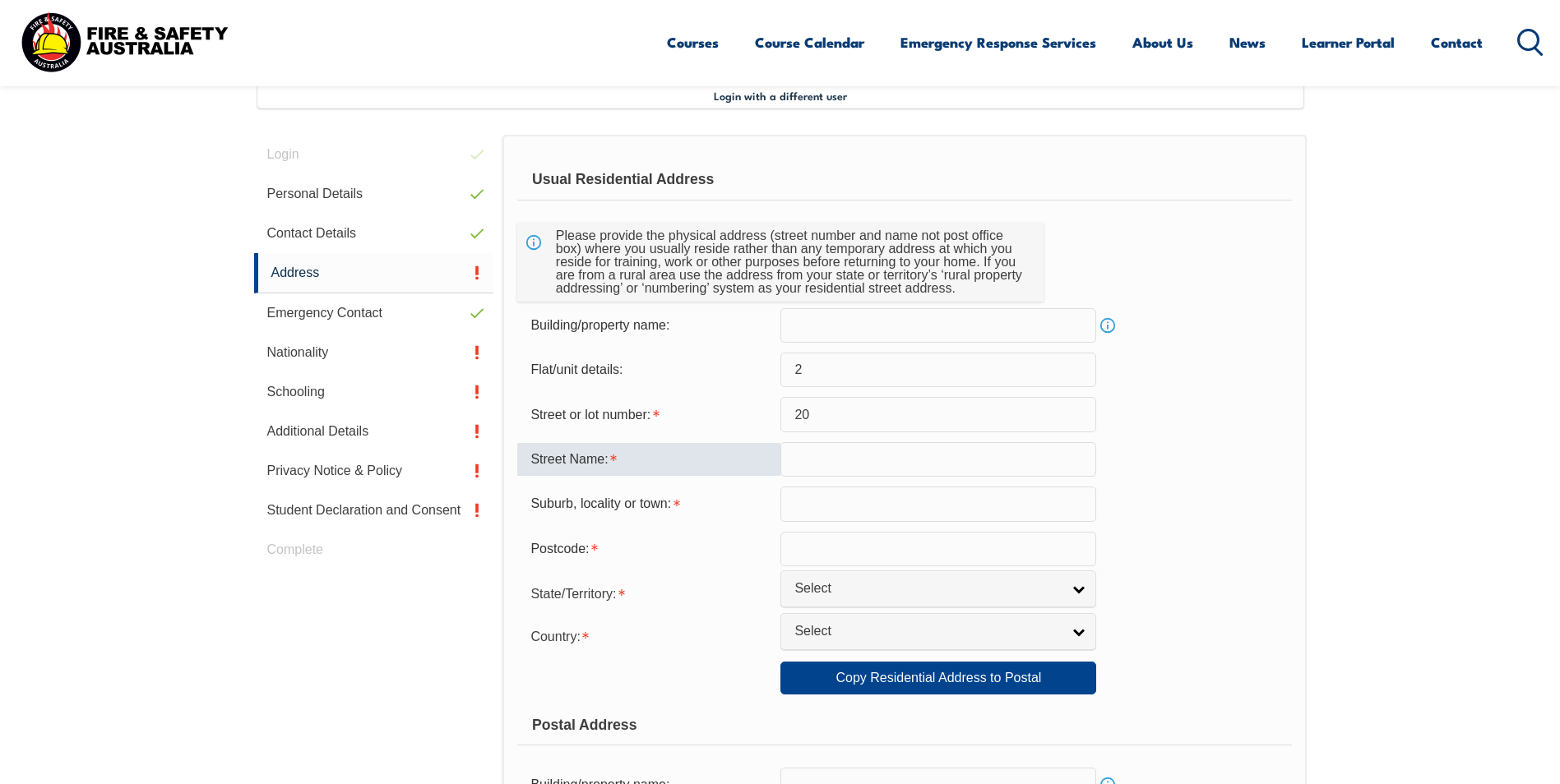
click at [802, 465] on input "text" at bounding box center [938, 459] width 315 height 35
type input "Van Ness Aveunue"
click at [810, 503] on input "text" at bounding box center [938, 504] width 315 height 35
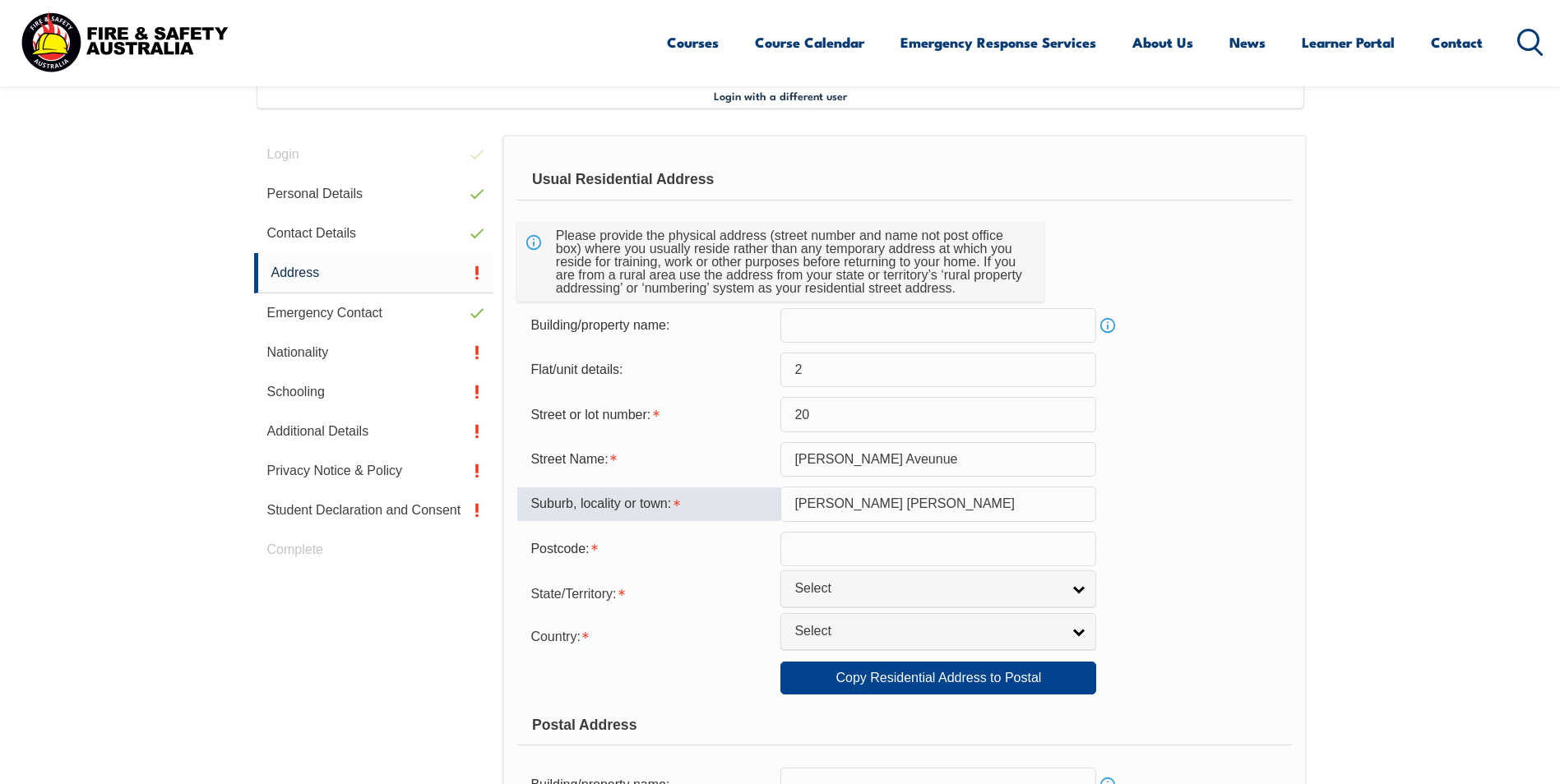
type input "Glen Iris"
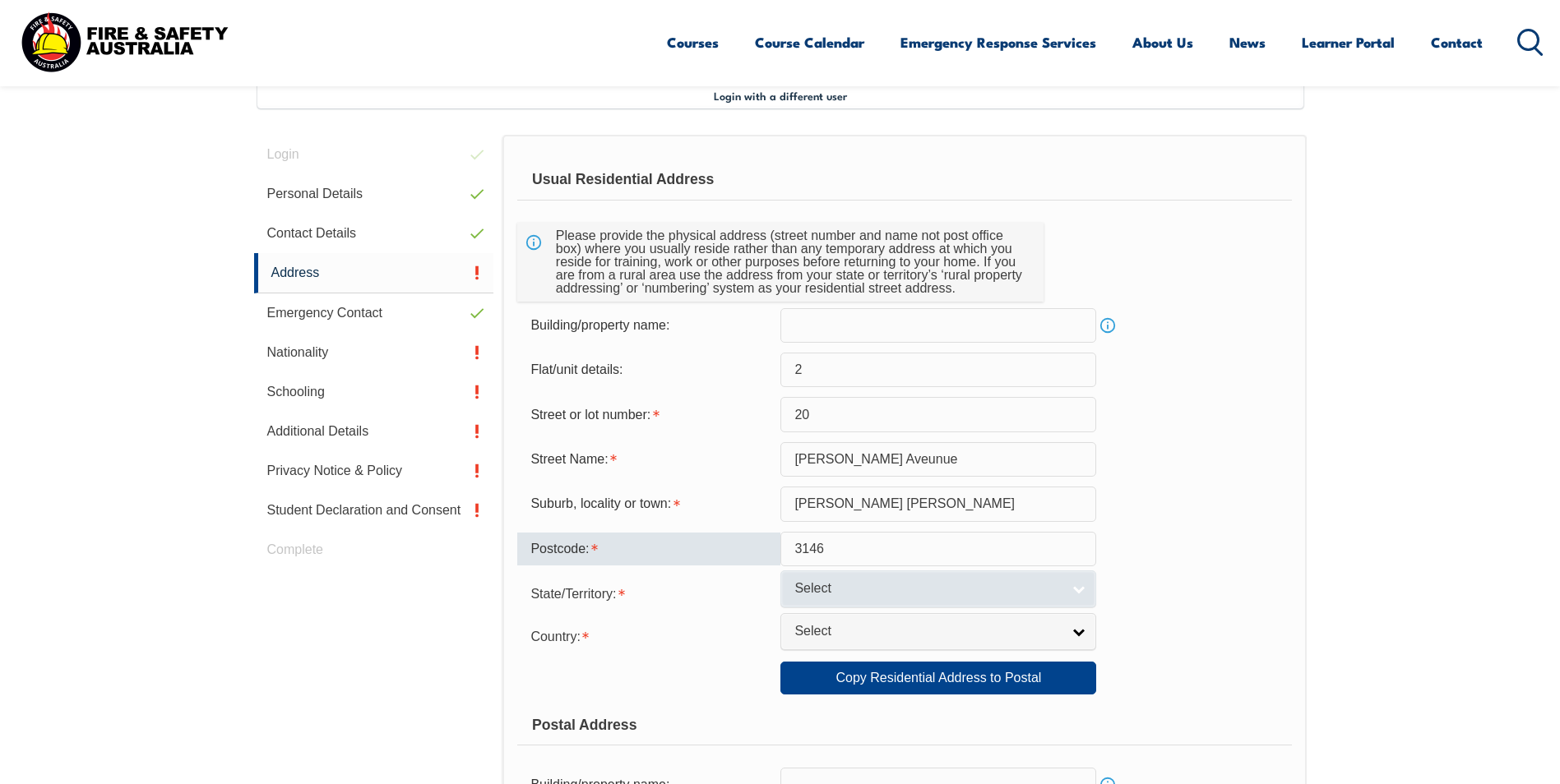
type input "3146"
click at [796, 584] on span "Select" at bounding box center [927, 589] width 266 height 17
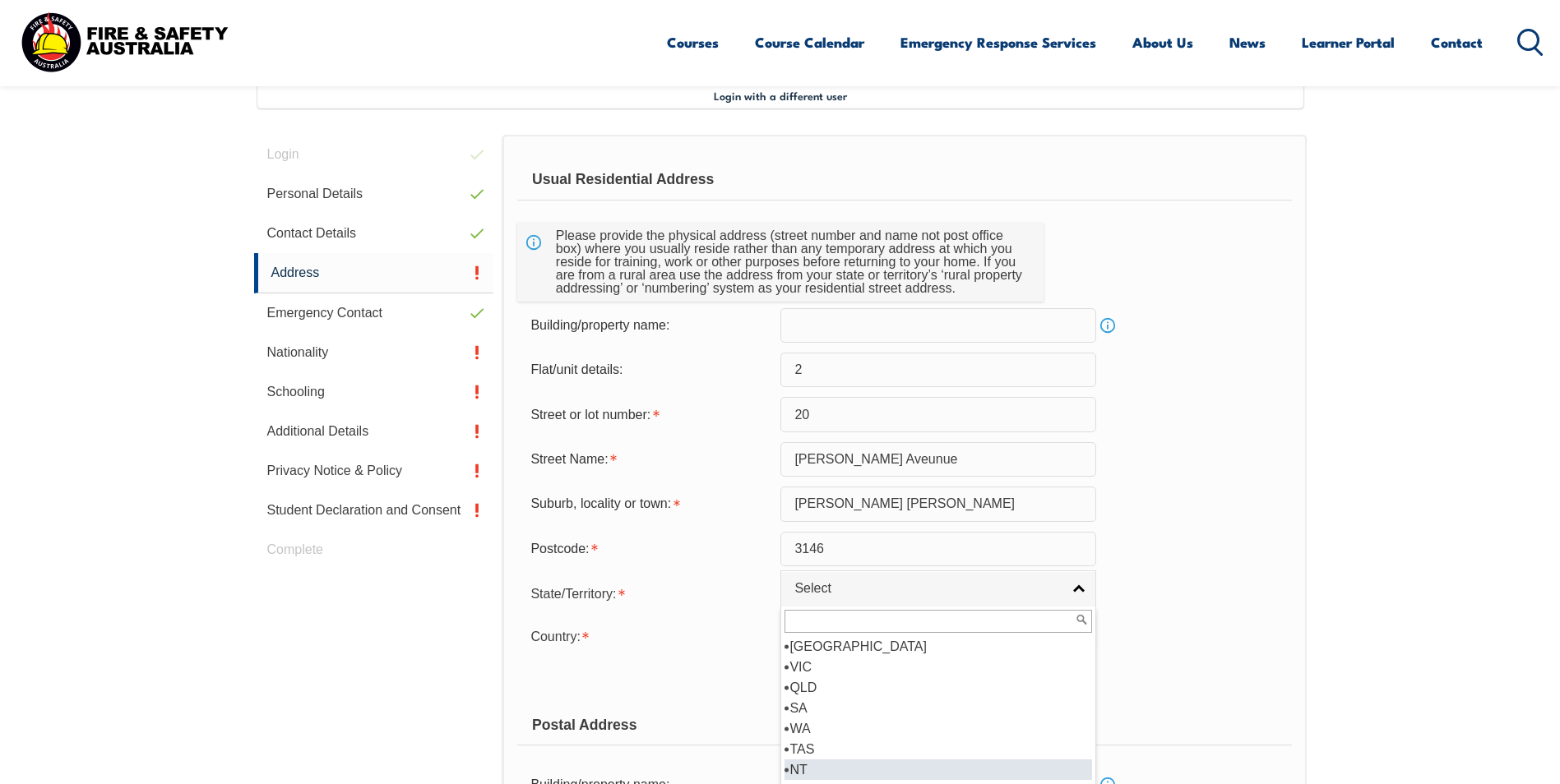
scroll to position [8, 0]
click at [808, 664] on li "VIC" at bounding box center [938, 659] width 308 height 21
select select "VIC"
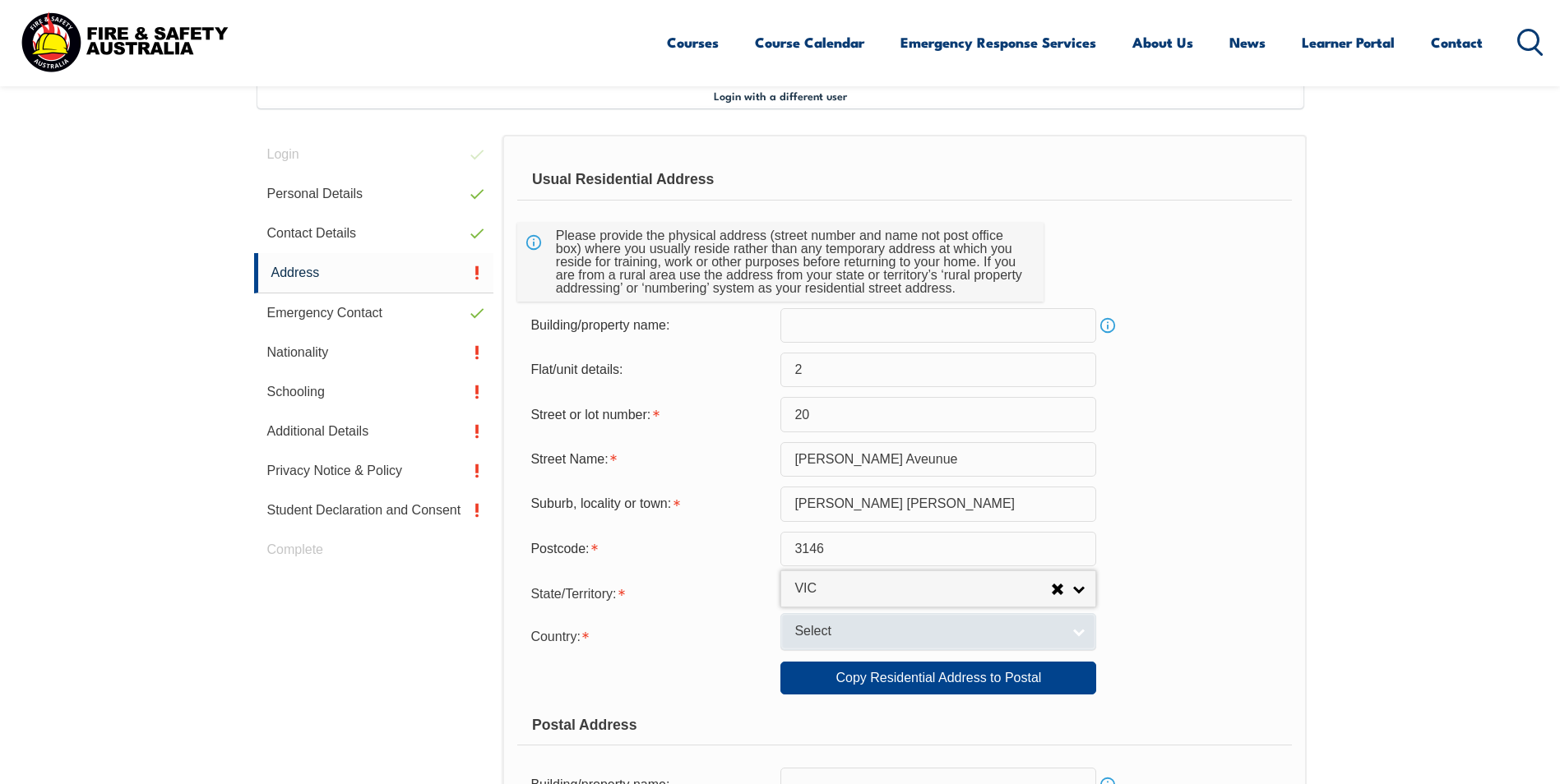
click at [808, 637] on span "Select" at bounding box center [927, 632] width 266 height 17
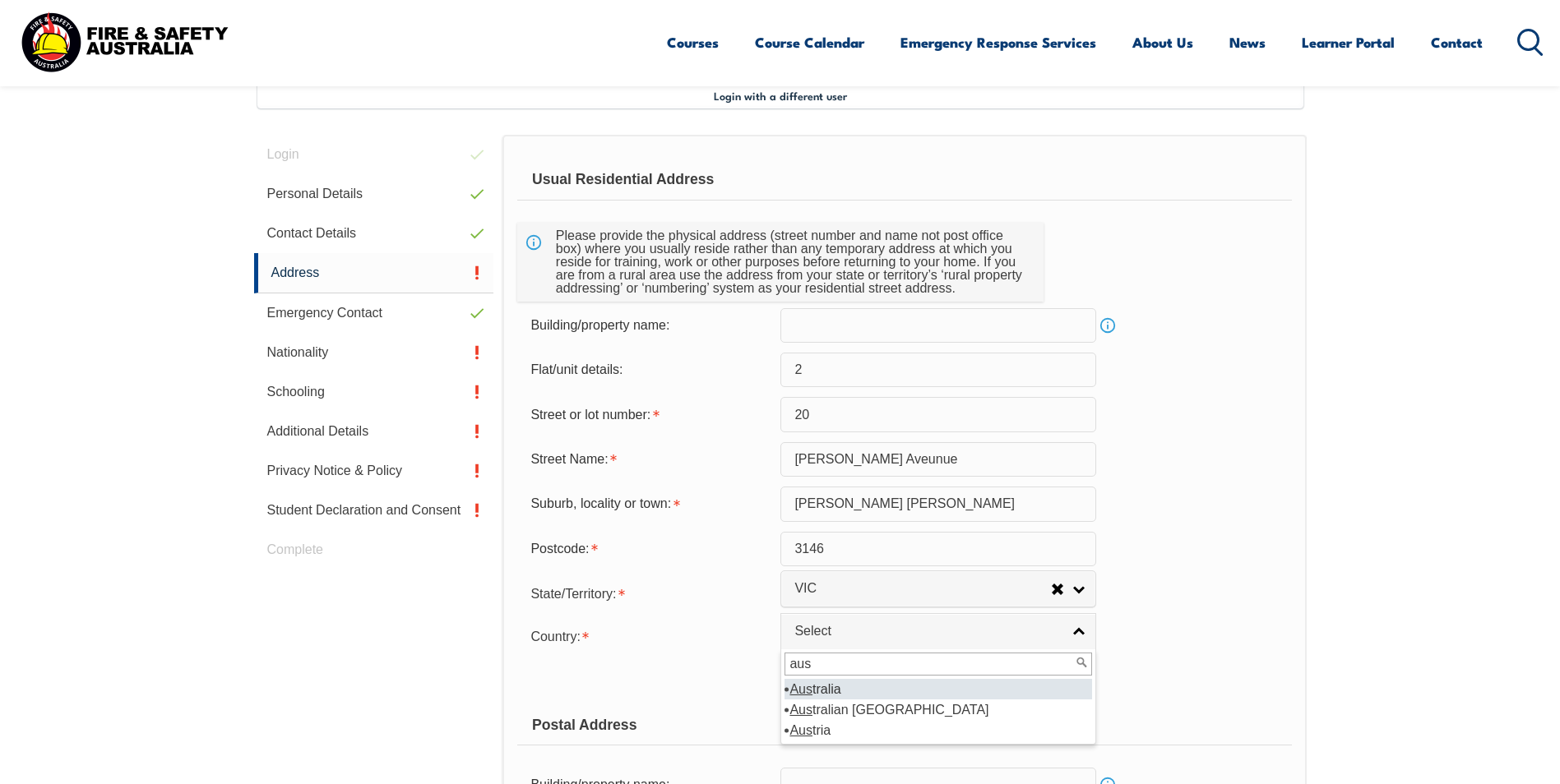
type input "aus"
click at [812, 684] on em "Aus" at bounding box center [800, 689] width 23 height 14
select select "1101"
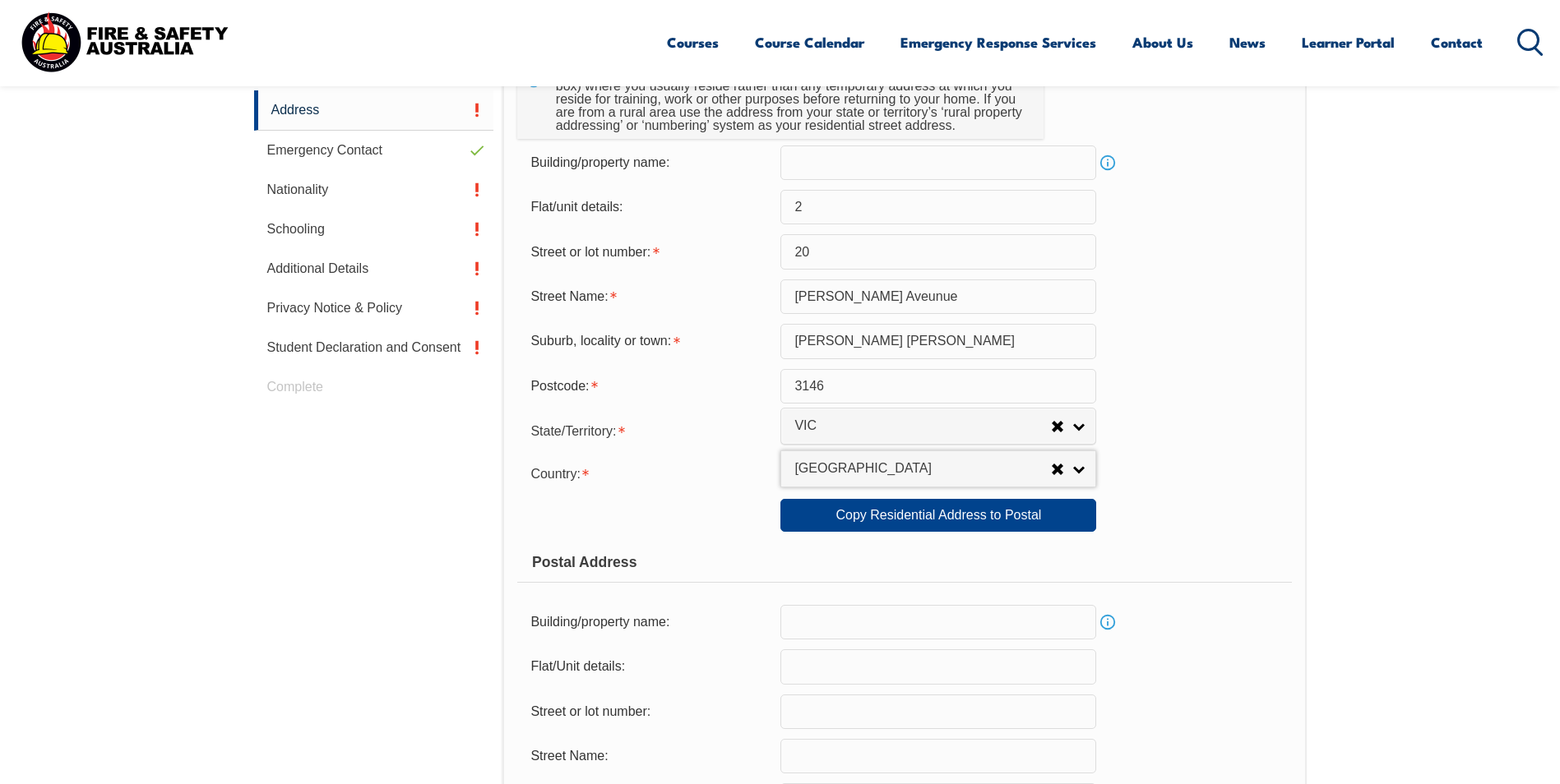
scroll to position [613, 0]
click at [844, 522] on link "Copy Residential Address to Postal" at bounding box center [938, 513] width 315 height 33
type input "2"
type input "20"
type input "Van Ness Aveunue"
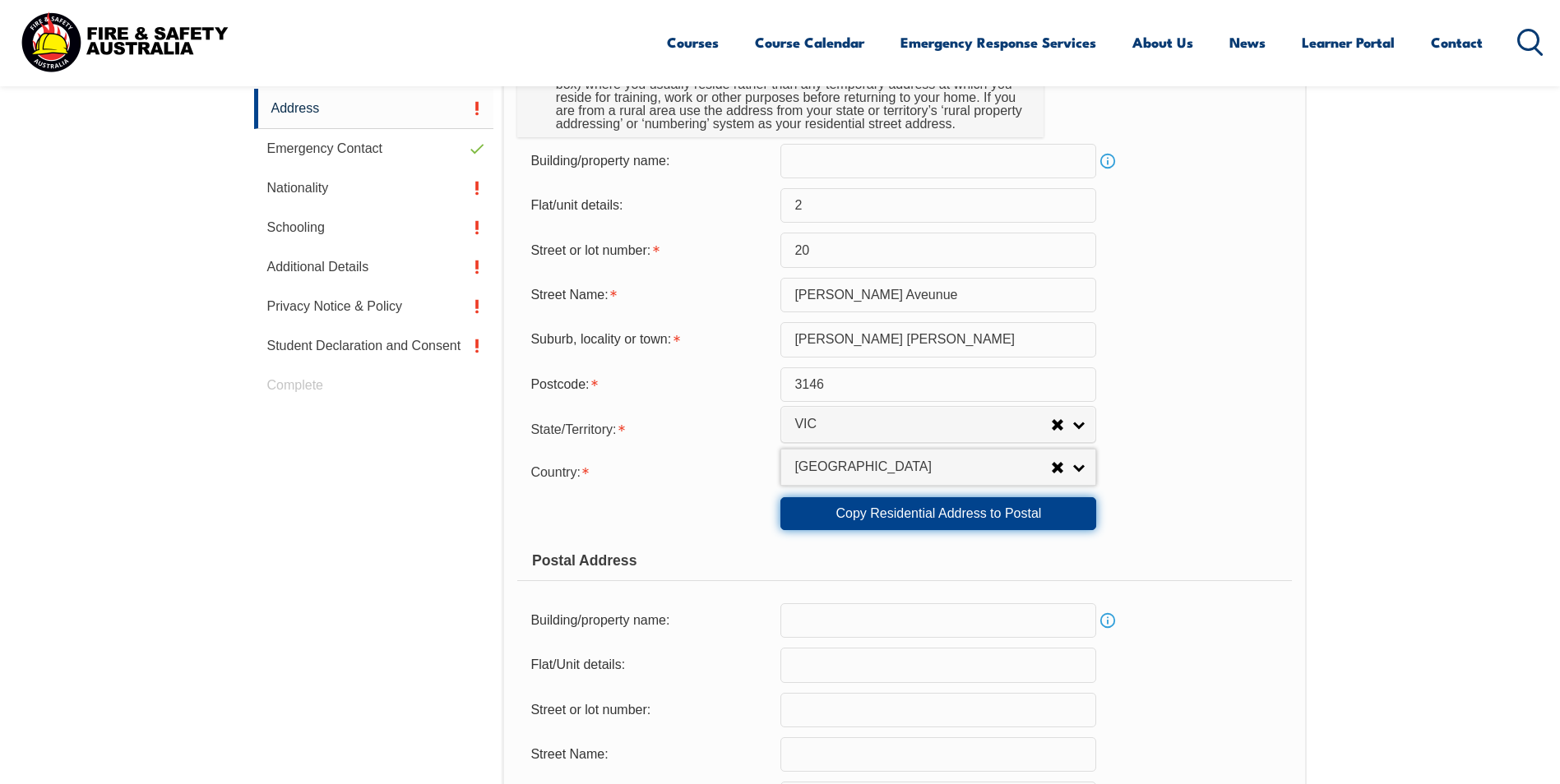
type input "Glen Iris"
select select "VIC"
type input "3146"
select select "1101"
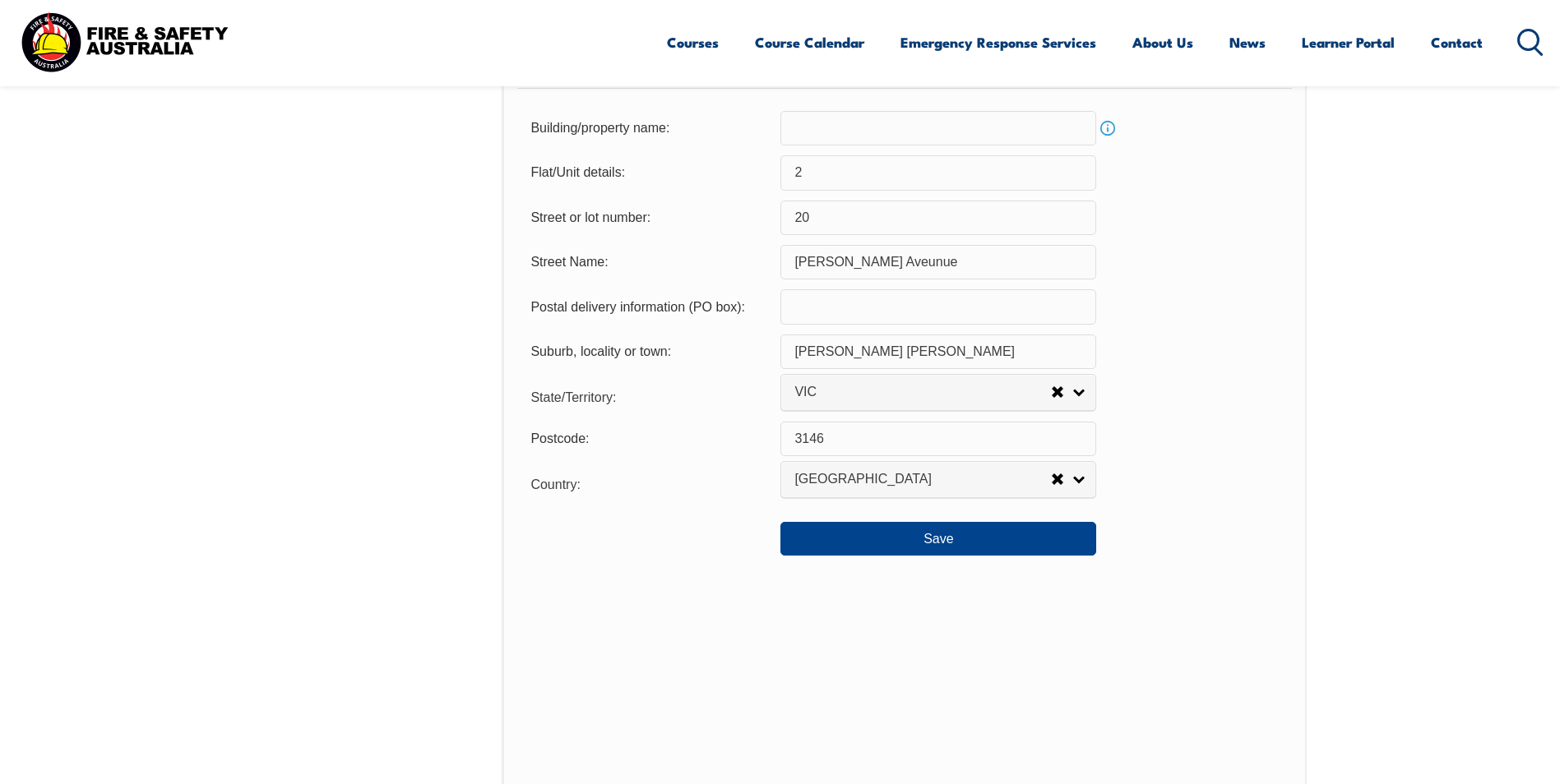
scroll to position [1106, 0]
click at [853, 549] on button "Save" at bounding box center [938, 537] width 315 height 33
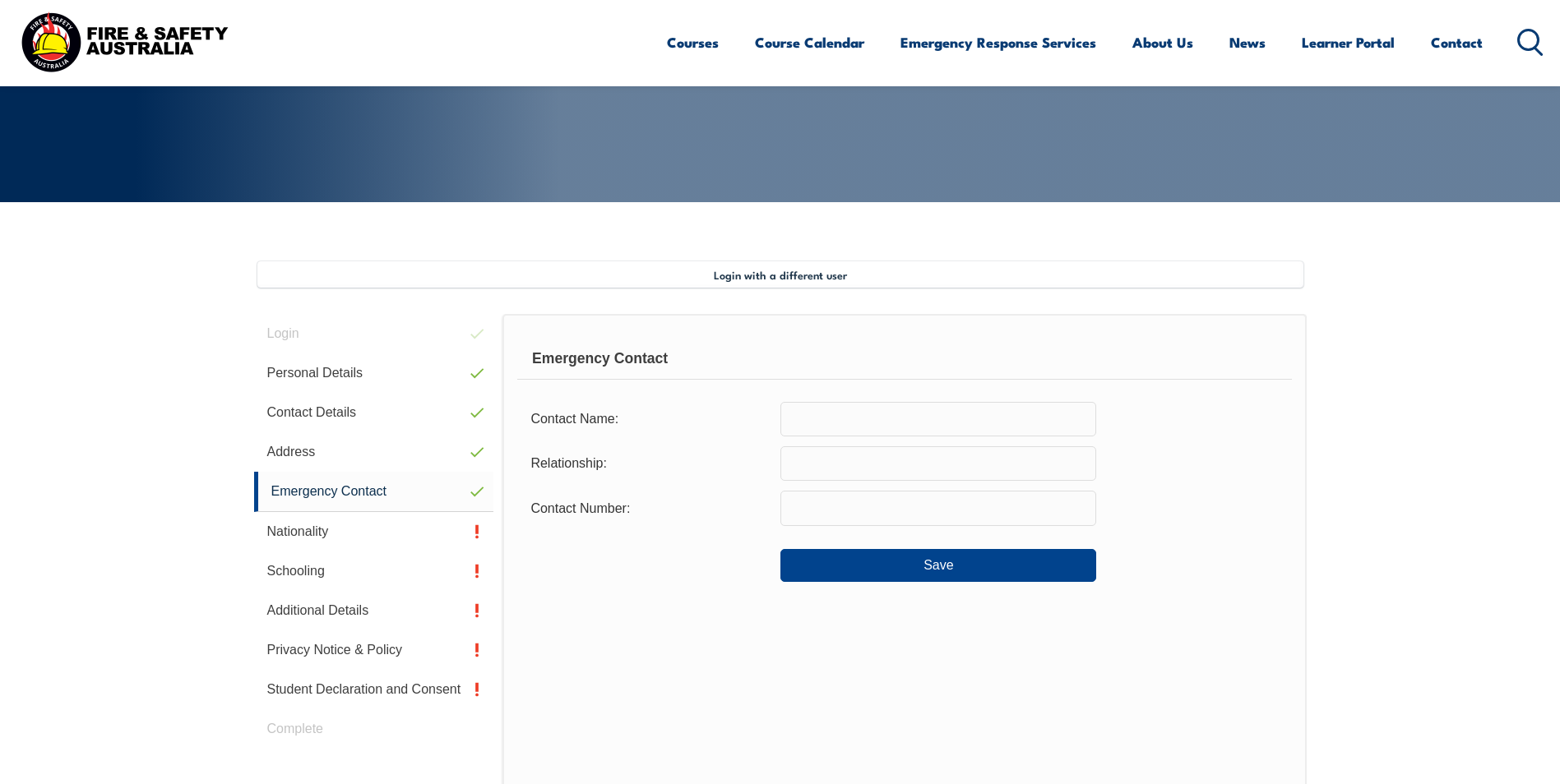
scroll to position [241, 0]
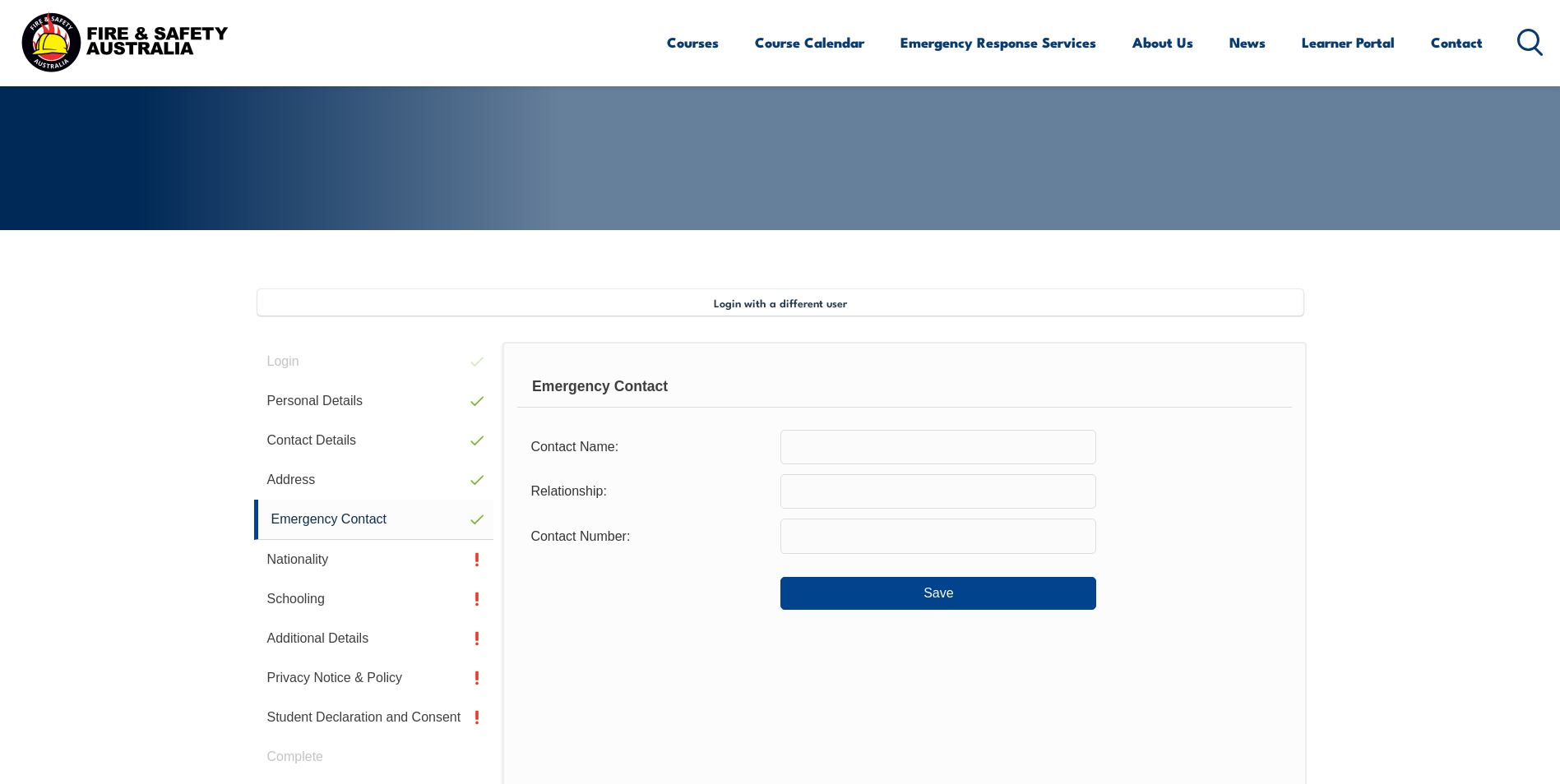
click at [826, 450] on input "text" at bounding box center [938, 447] width 315 height 35
type input "Stephen Pick"
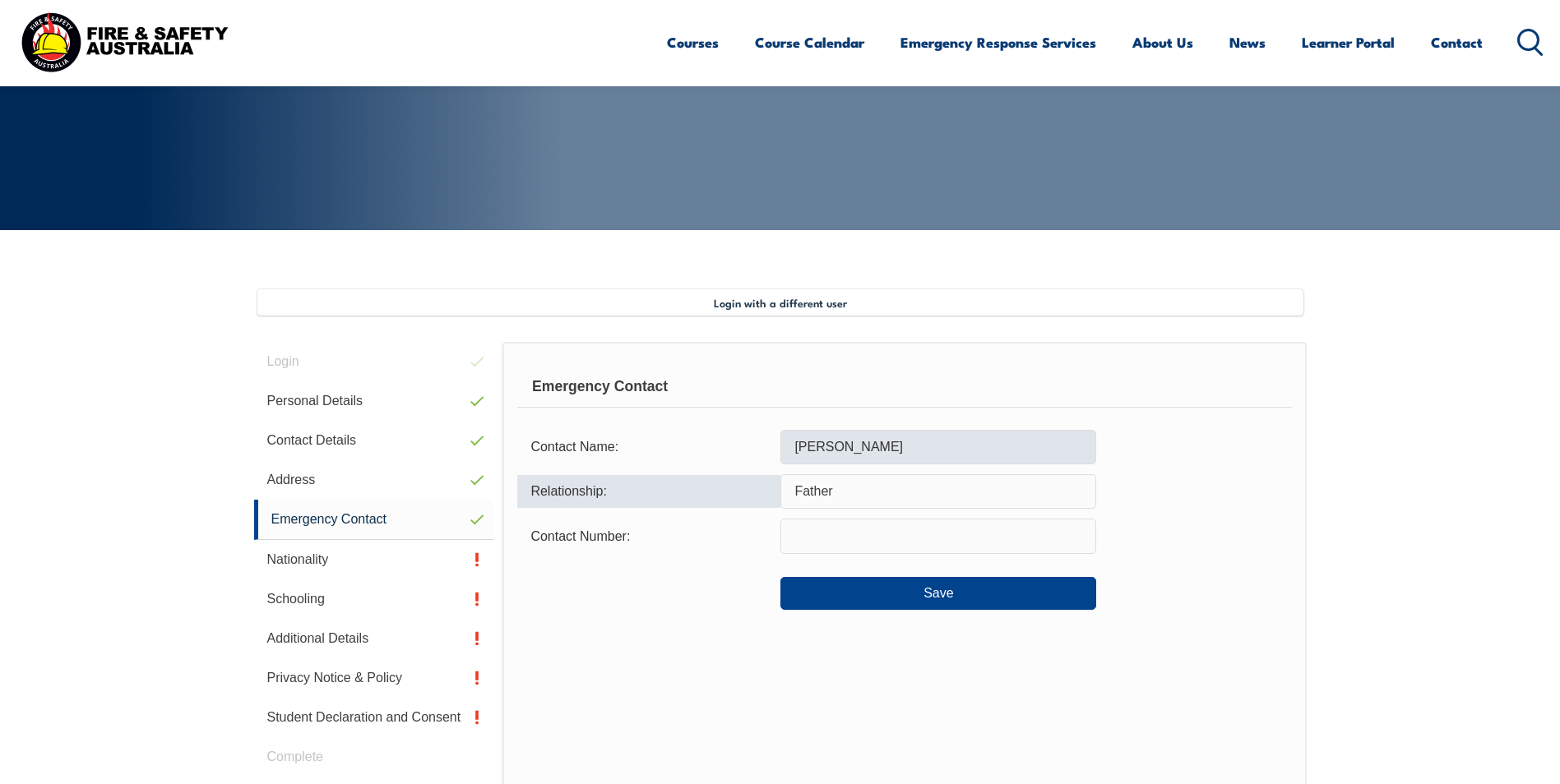
type input "Father"
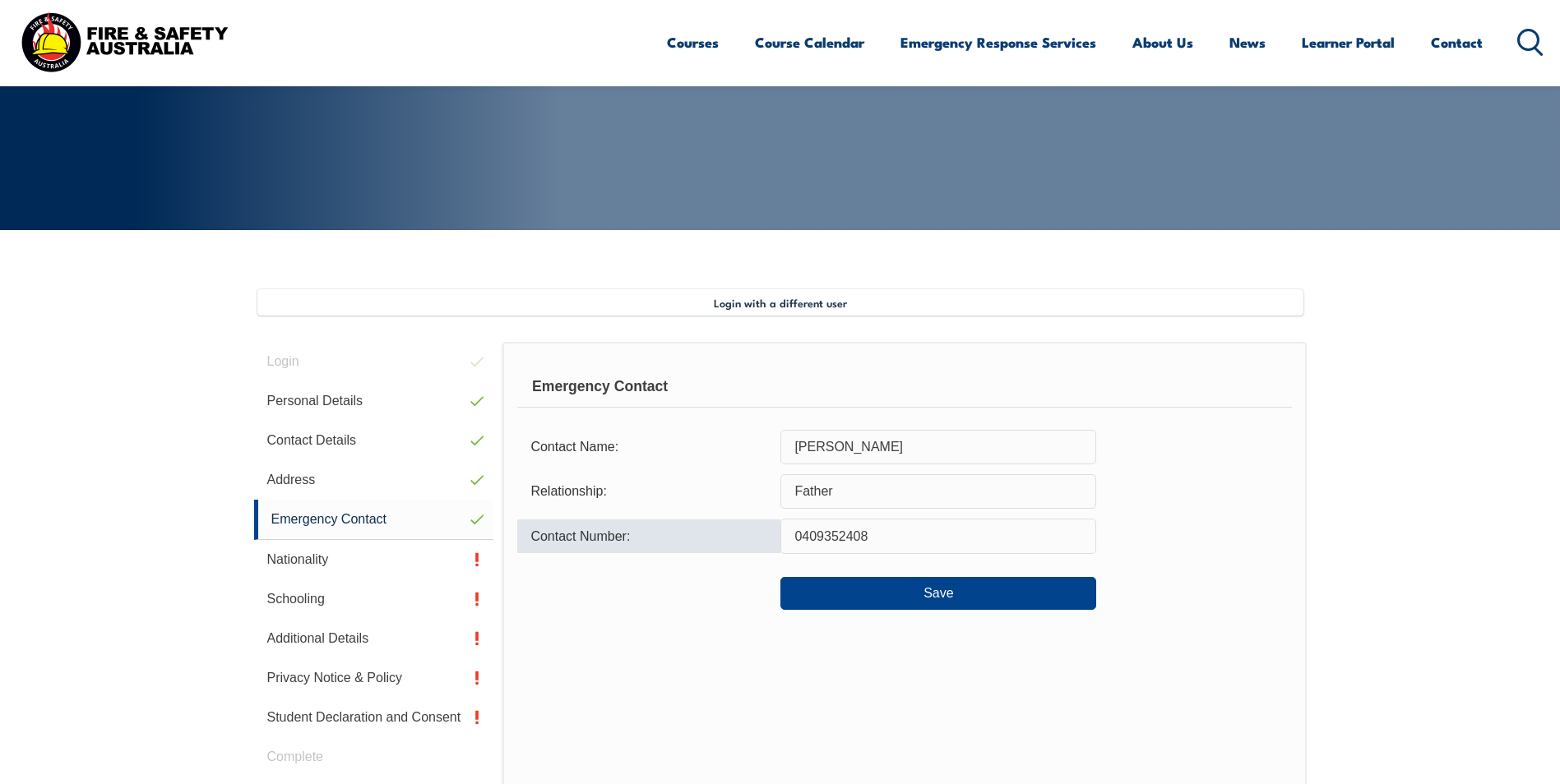
type input "0409352408"
click at [821, 664] on div "Emergency Contact Contact Name: Stephen Pick Relationship: Father Contact Numbe…" at bounding box center [904, 593] width 803 height 503
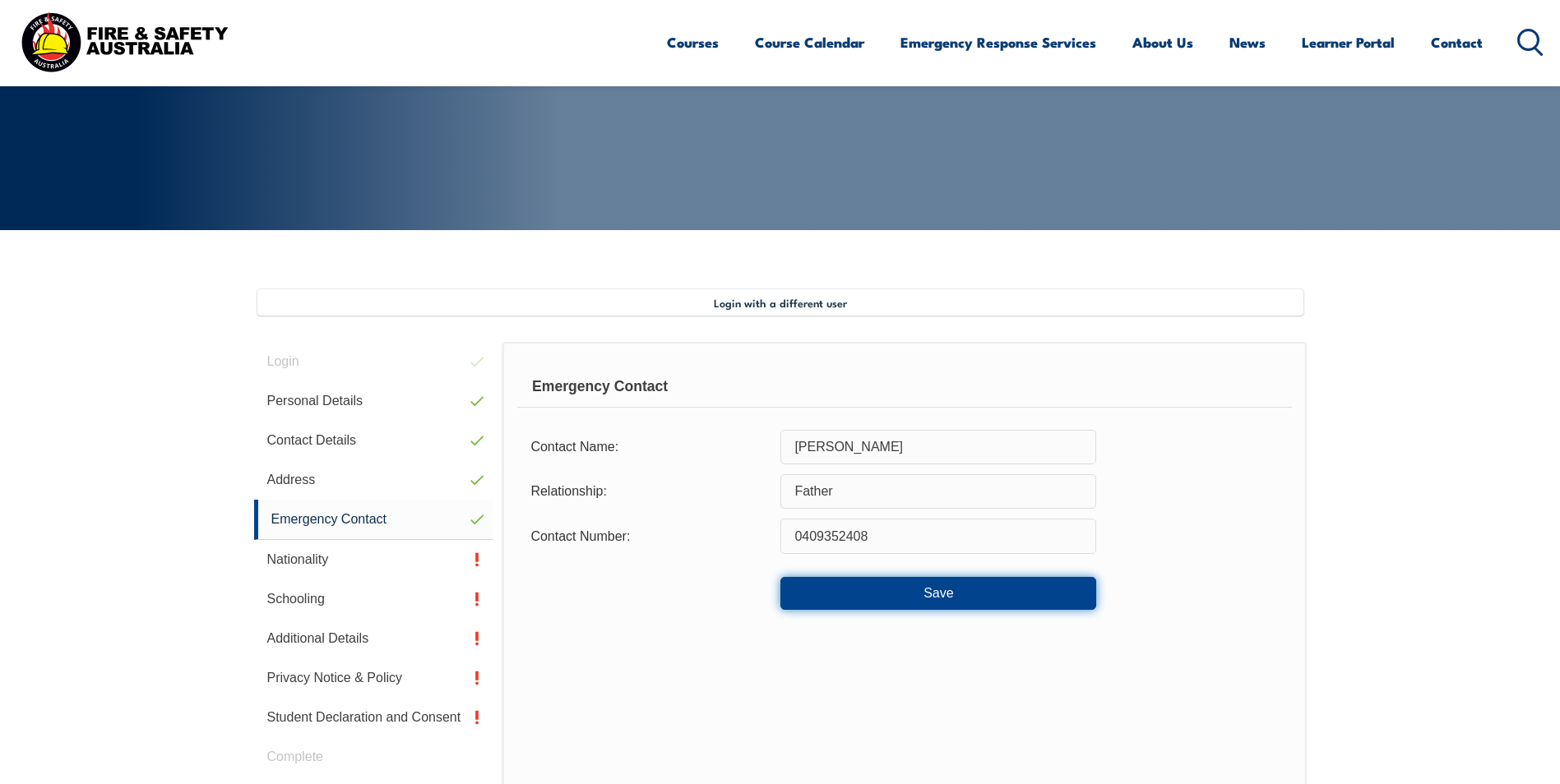
click at [894, 600] on button "Save" at bounding box center [938, 593] width 315 height 33
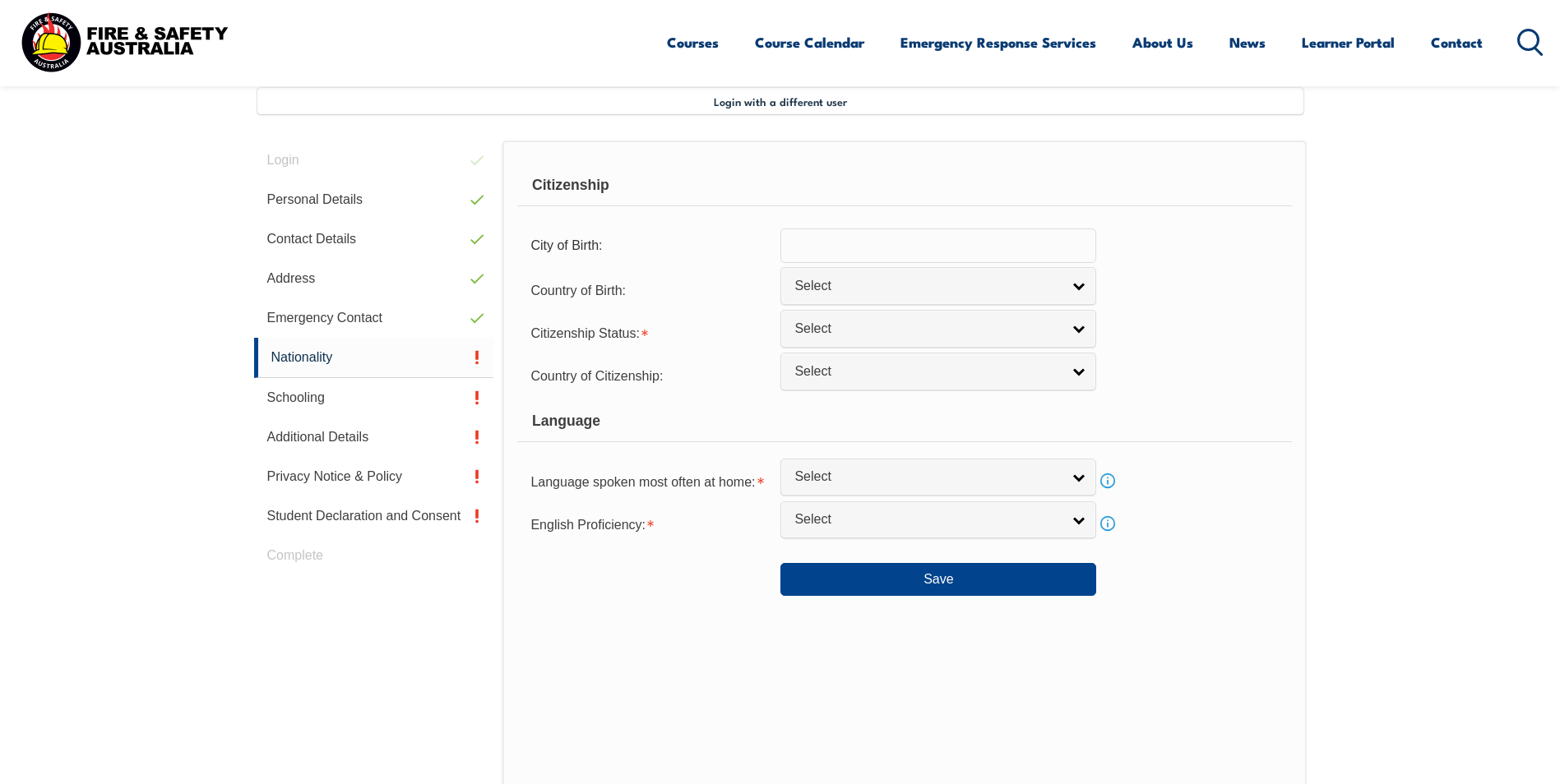
scroll to position [448, 0]
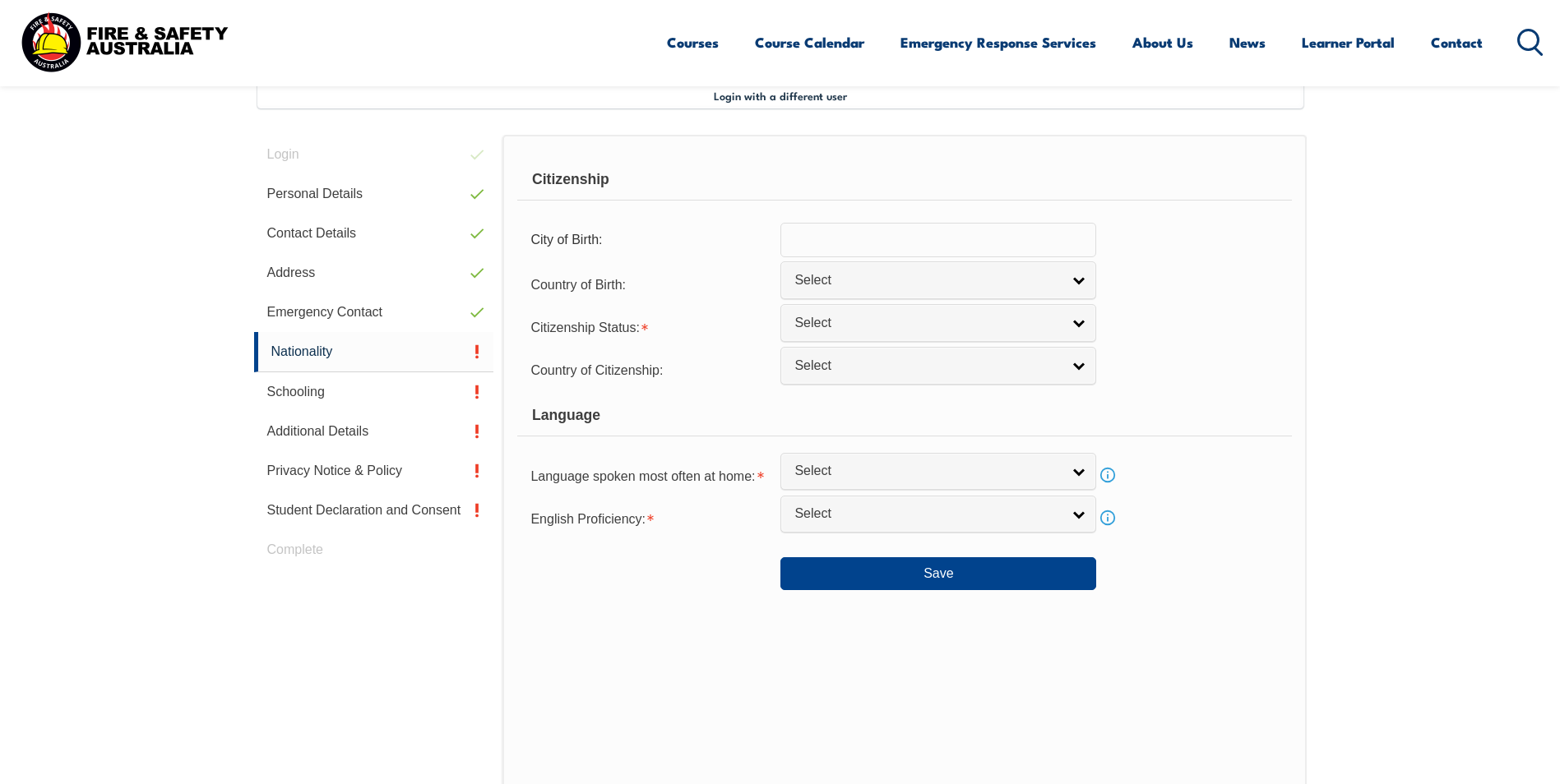
click at [858, 246] on input "text" at bounding box center [938, 240] width 315 height 35
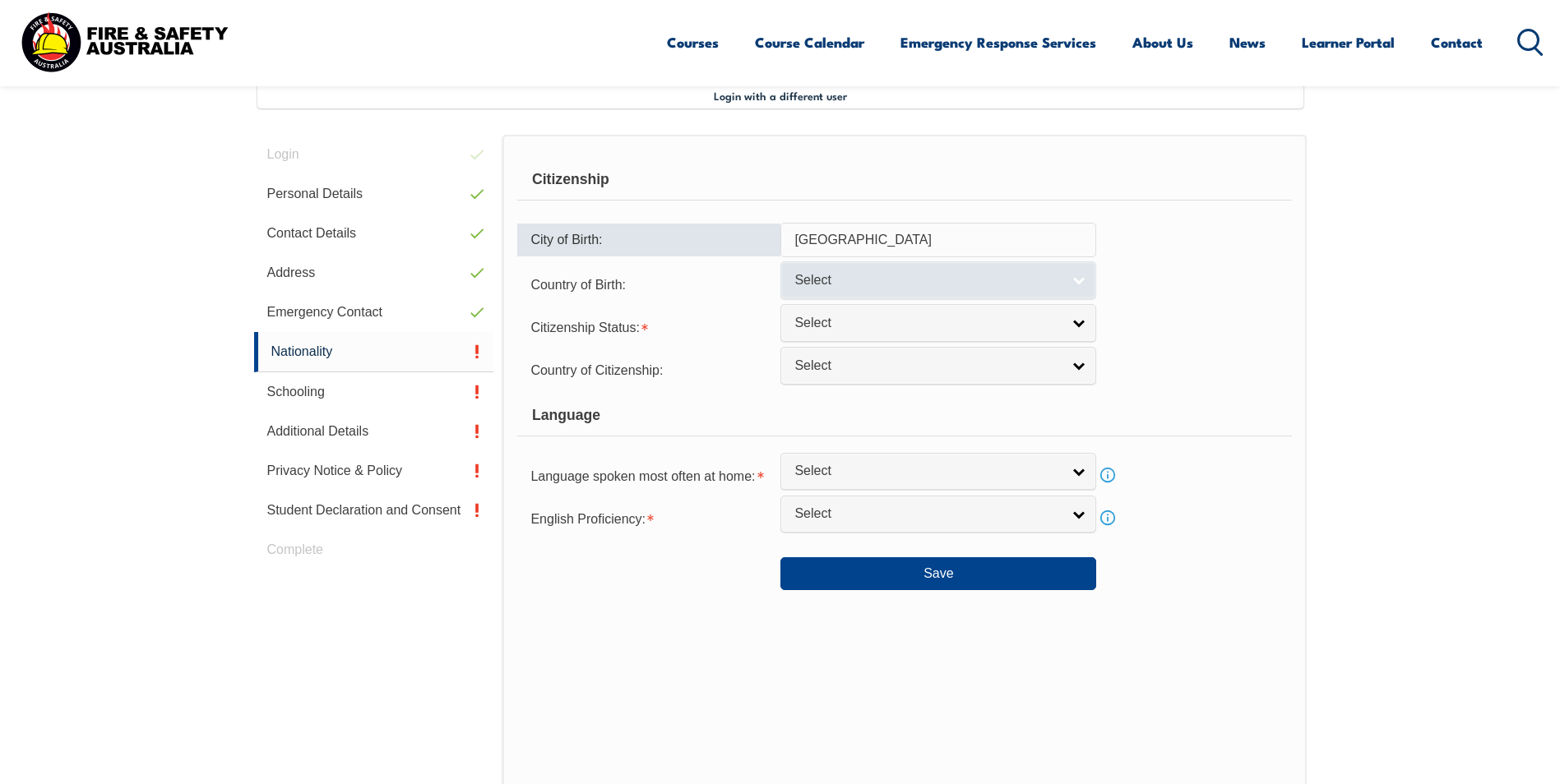
click at [821, 289] on span "Select" at bounding box center [927, 280] width 266 height 17
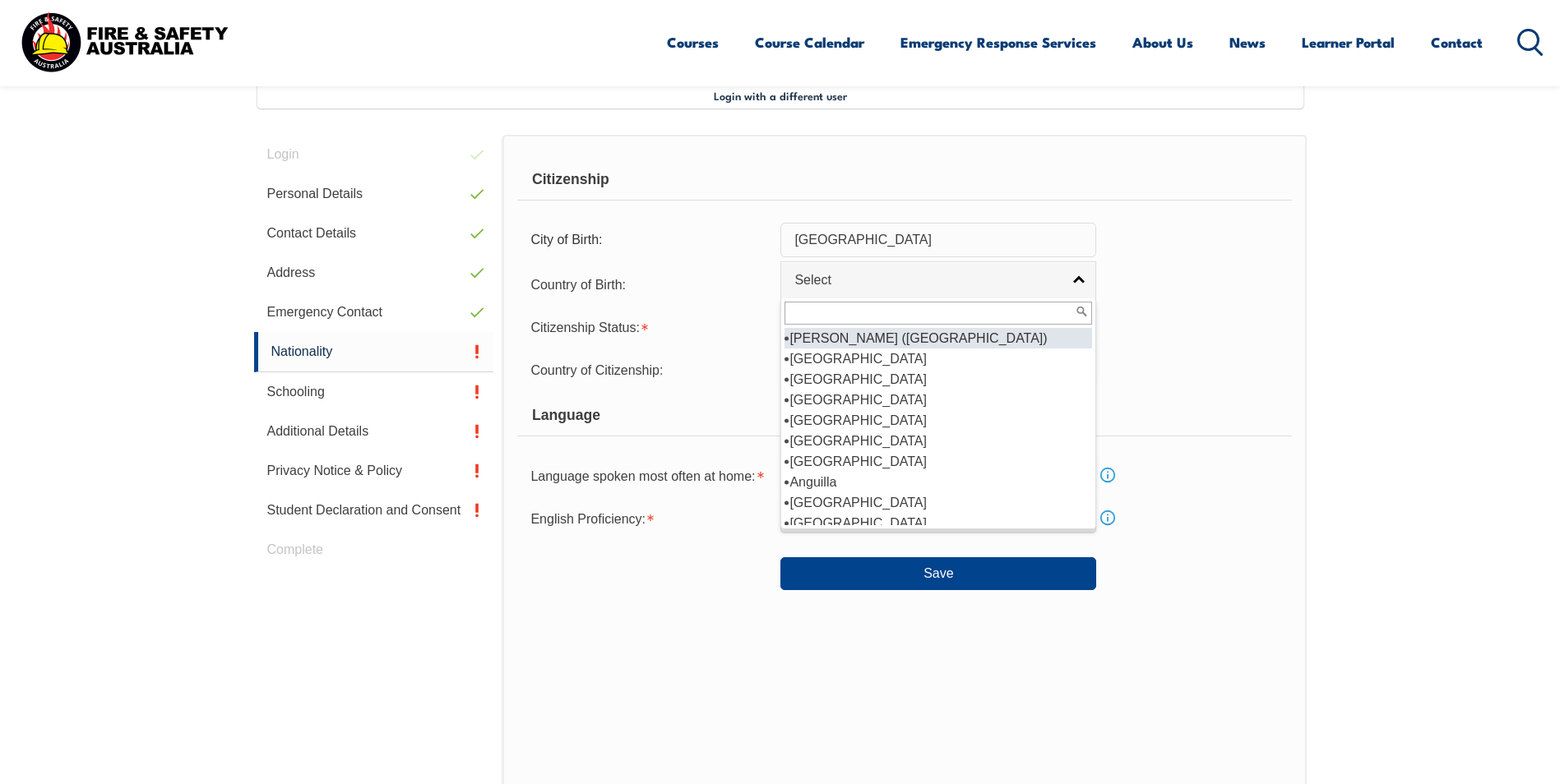
click at [847, 242] on input "[GEOGRAPHIC_DATA]" at bounding box center [938, 240] width 315 height 35
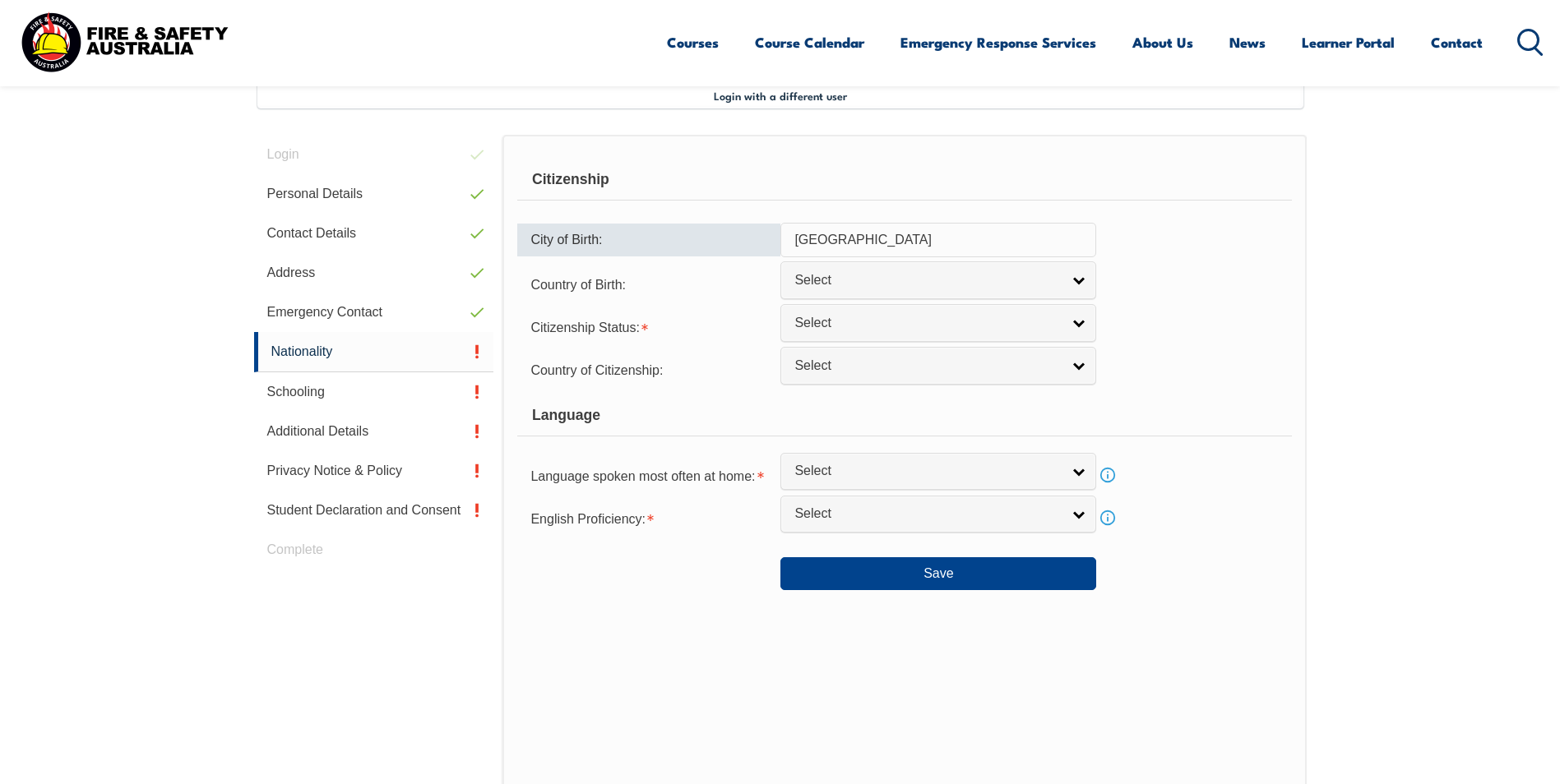
drag, startPoint x: 860, startPoint y: 238, endPoint x: 786, endPoint y: 239, distance: 74.0
click at [786, 239] on input "[GEOGRAPHIC_DATA]" at bounding box center [938, 240] width 315 height 35
type input "Mordialloc"
click at [823, 283] on span "Select" at bounding box center [927, 280] width 266 height 17
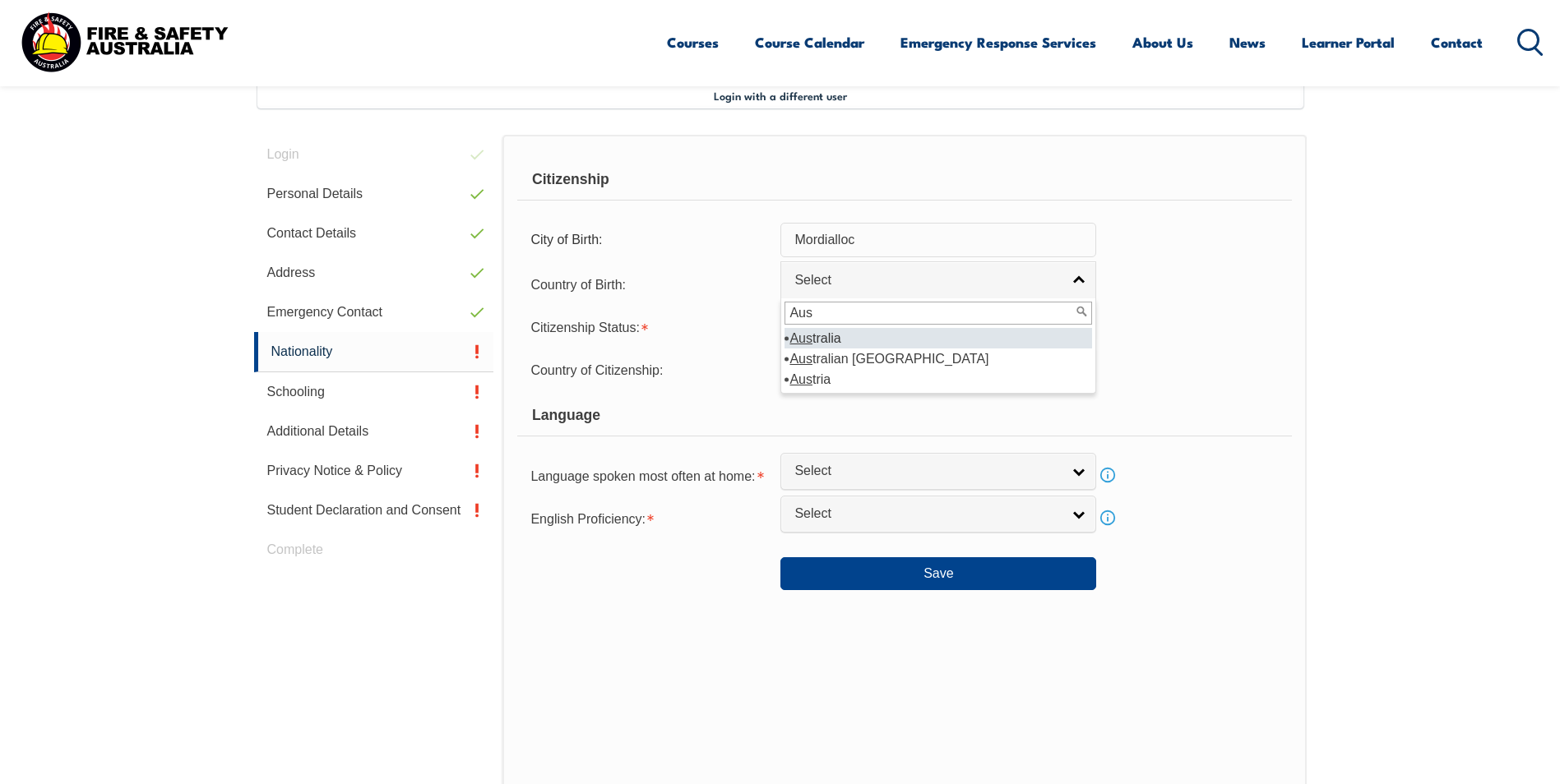
type input "Aus"
click at [823, 335] on li "Aus tralia" at bounding box center [938, 338] width 308 height 21
select select "1101"
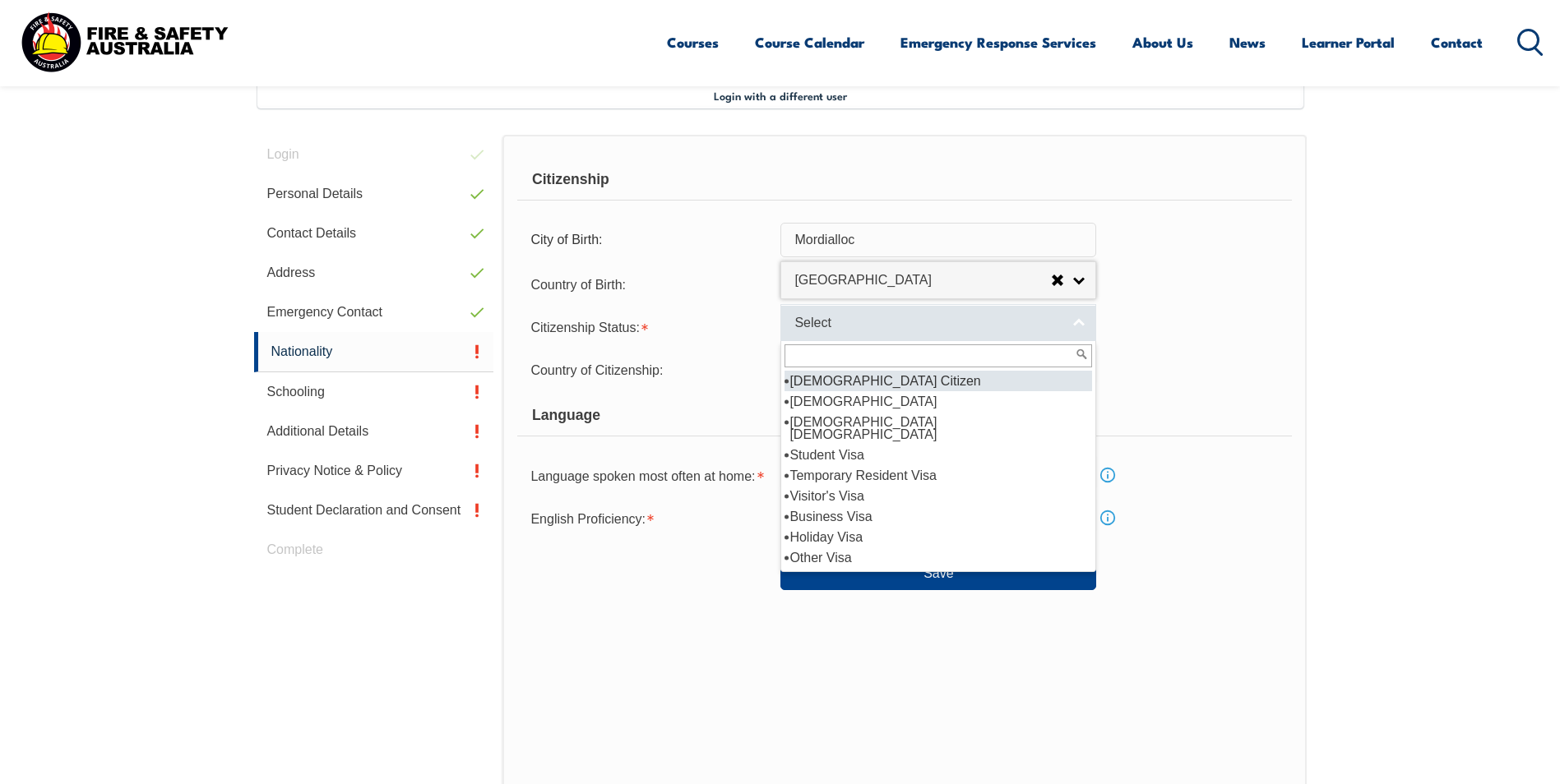
click at [818, 329] on span "Select" at bounding box center [927, 323] width 266 height 17
click at [841, 381] on li "[DEMOGRAPHIC_DATA] Citizen" at bounding box center [938, 381] width 308 height 21
select select "1"
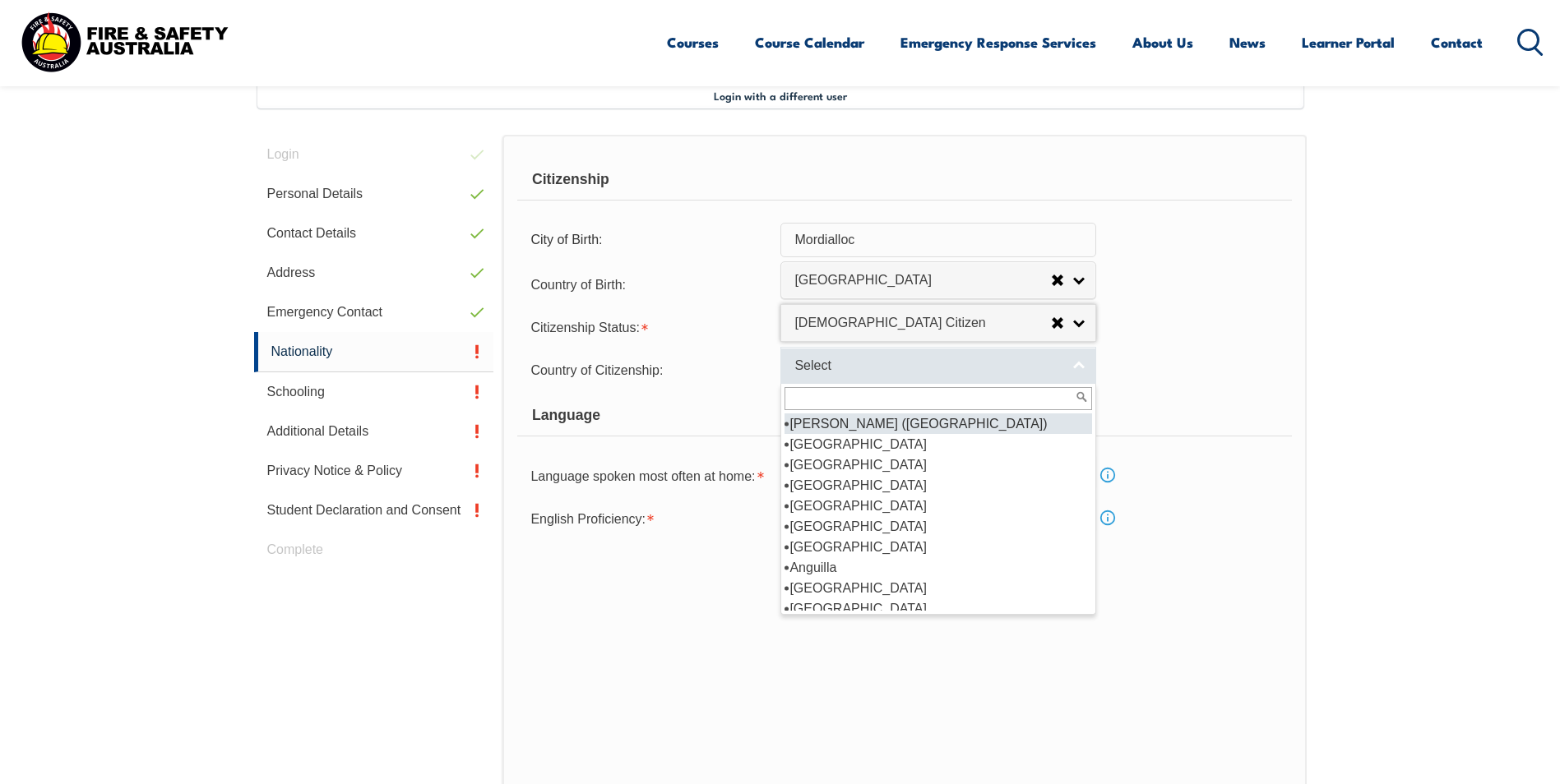
click at [828, 376] on link "Select" at bounding box center [938, 365] width 315 height 37
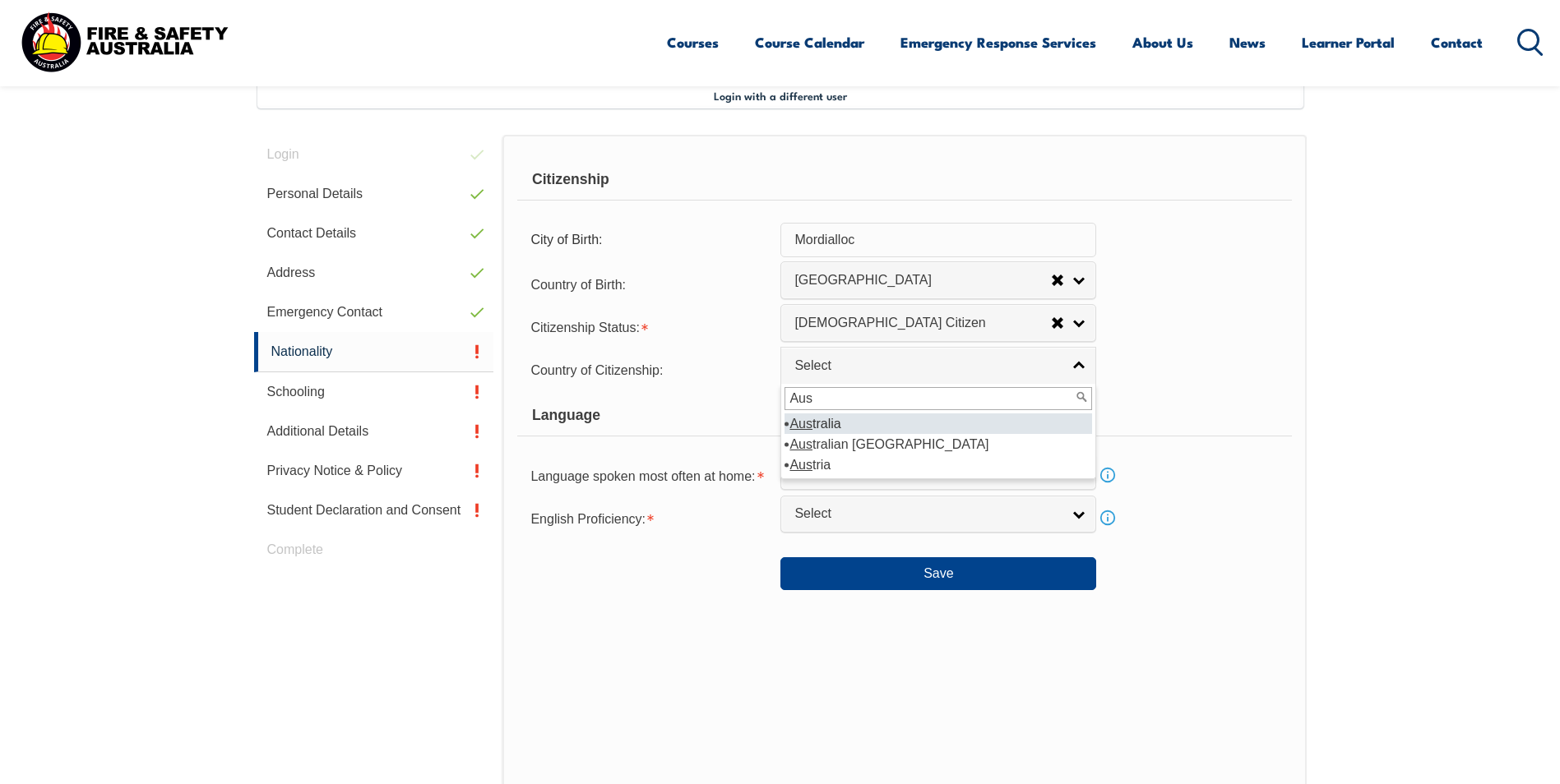
type input "Aus"
click at [830, 423] on li "Aus tralia" at bounding box center [938, 424] width 308 height 21
select select "1101"
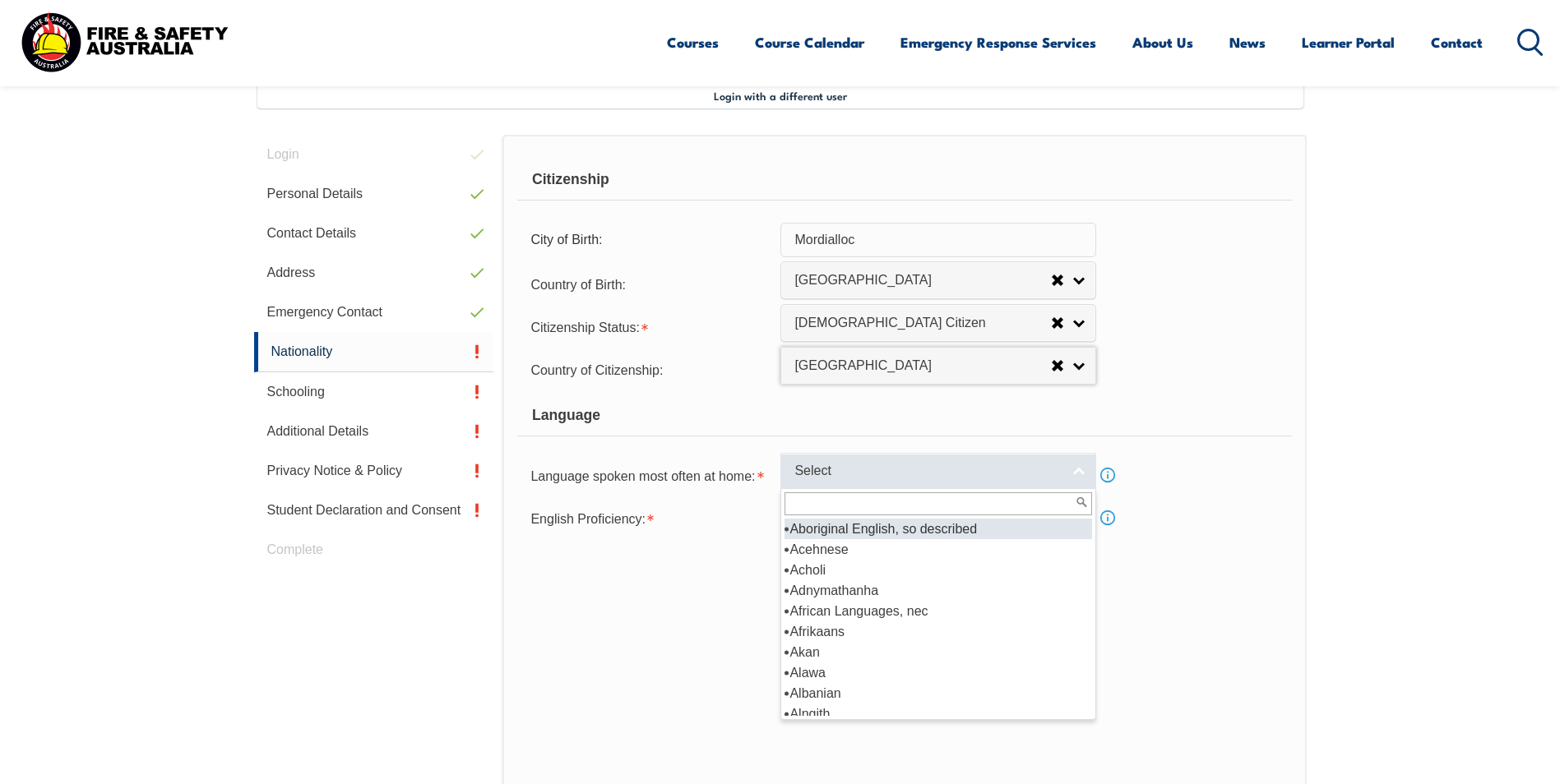
click at [841, 462] on link "Select" at bounding box center [938, 471] width 315 height 37
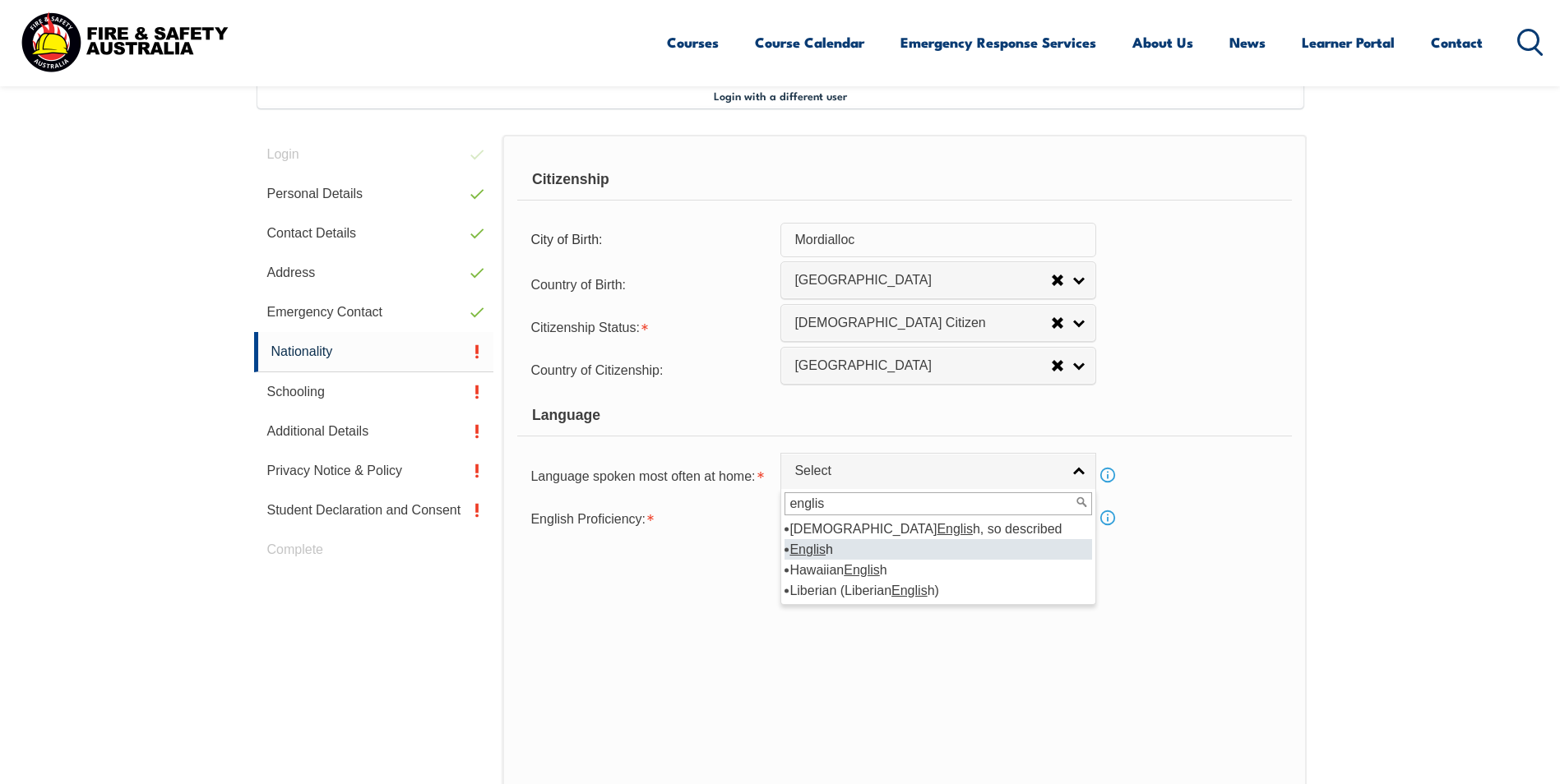
type input "englis"
click at [821, 545] on em "Englis" at bounding box center [807, 549] width 36 height 14
select select "1201"
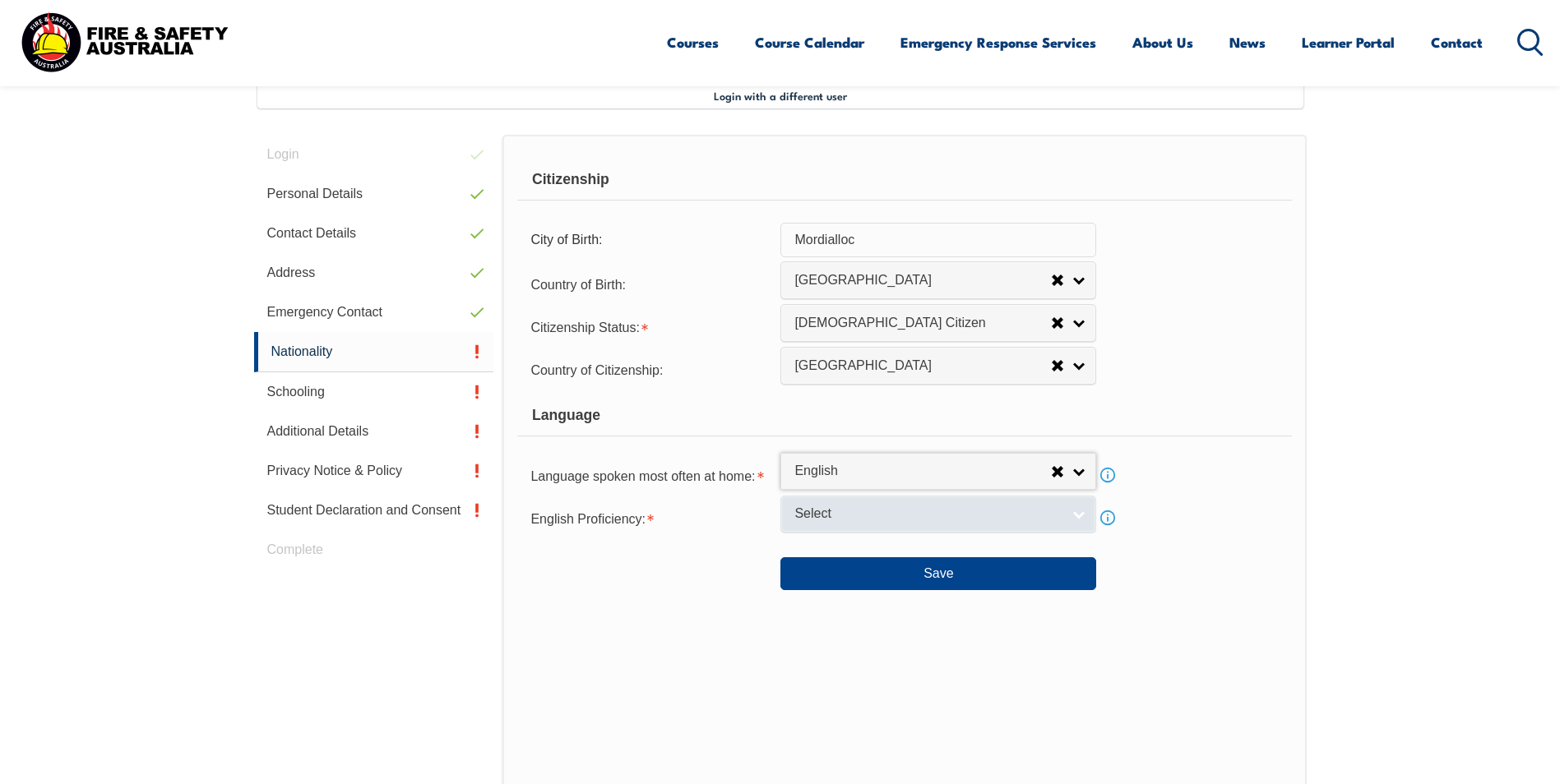
click at [834, 525] on link "Select" at bounding box center [938, 514] width 315 height 37
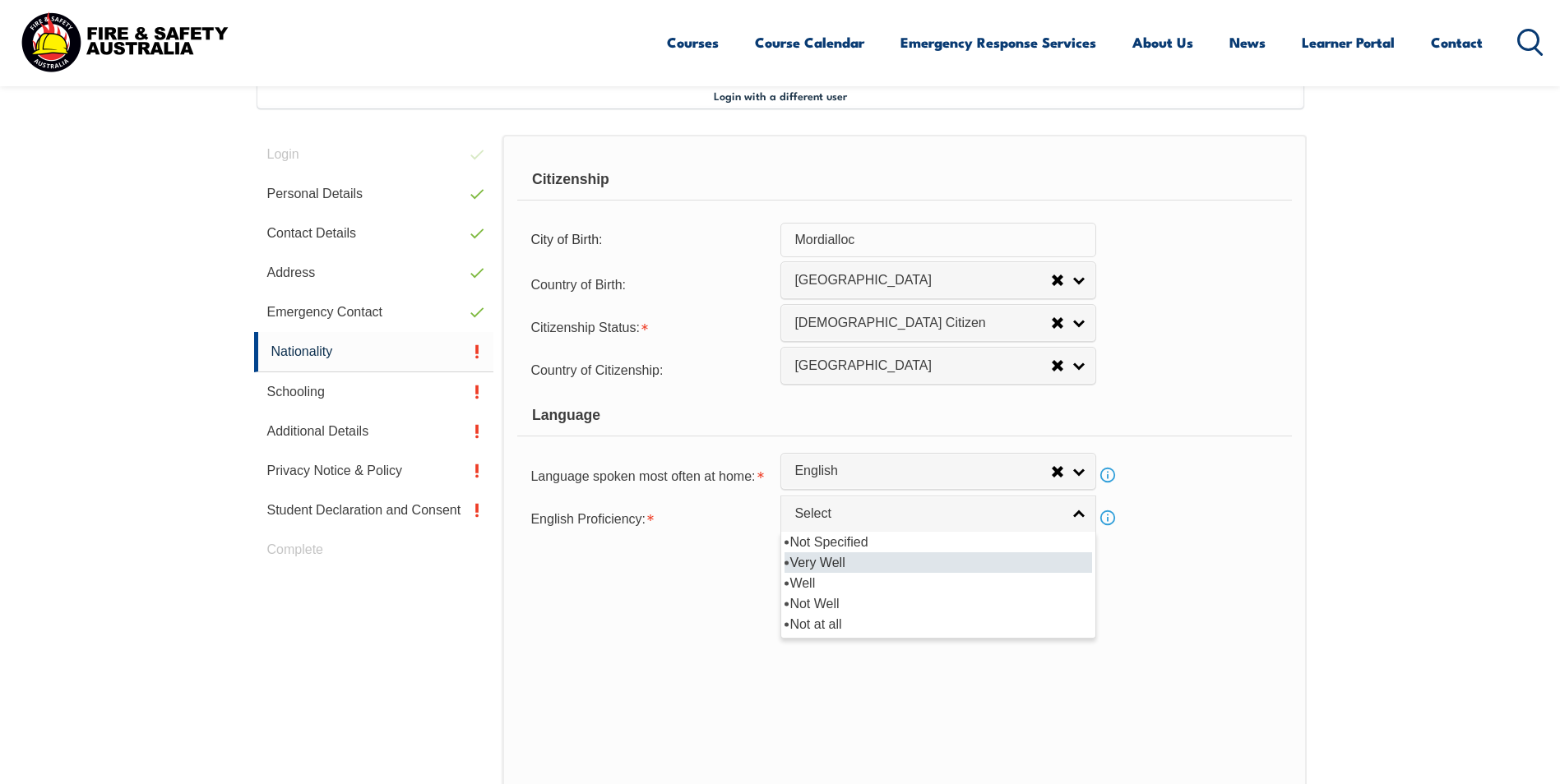
click at [832, 560] on li "Very Well" at bounding box center [938, 563] width 308 height 21
select select "1"
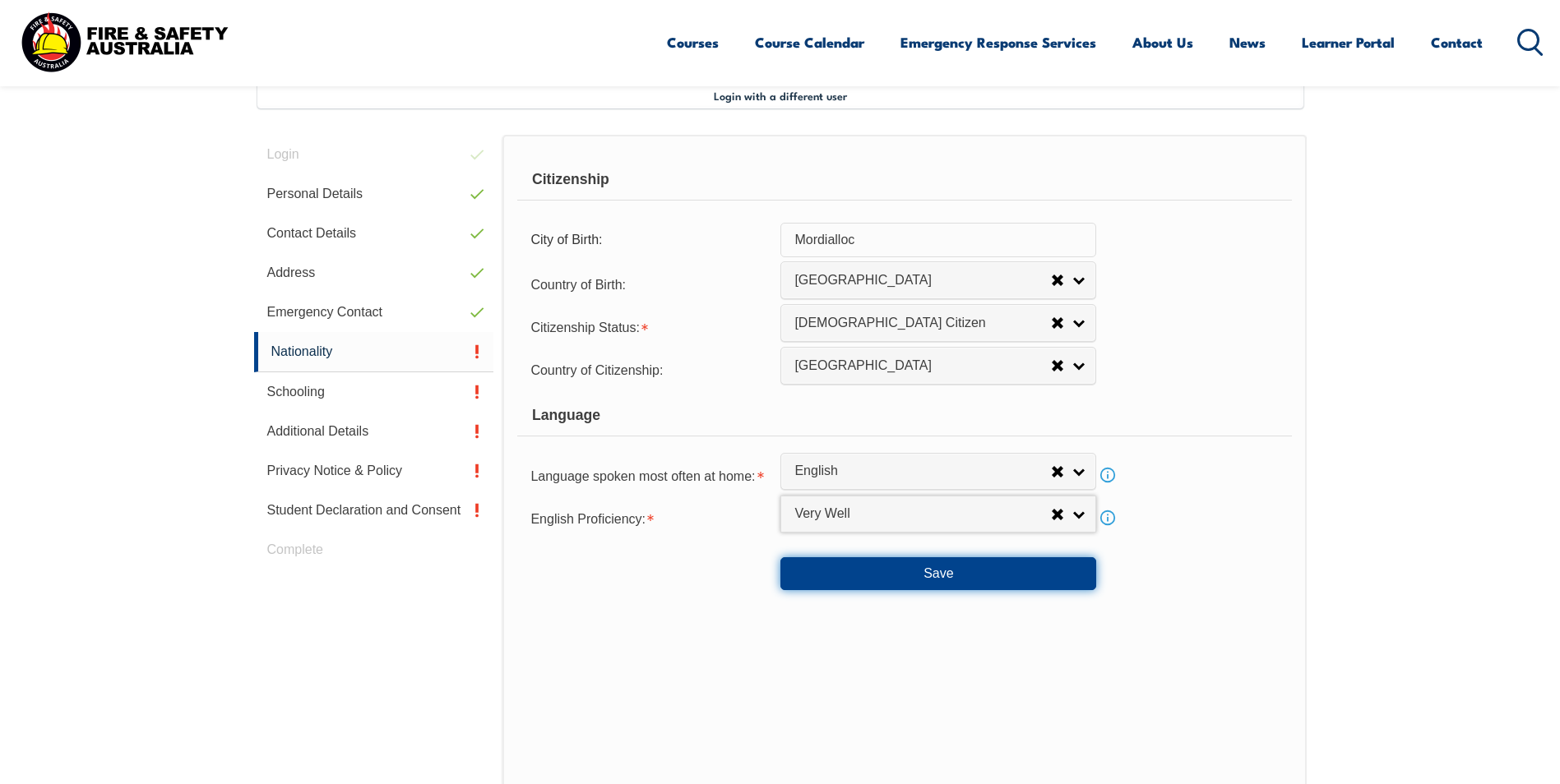
click at [941, 561] on button "Save" at bounding box center [938, 573] width 315 height 33
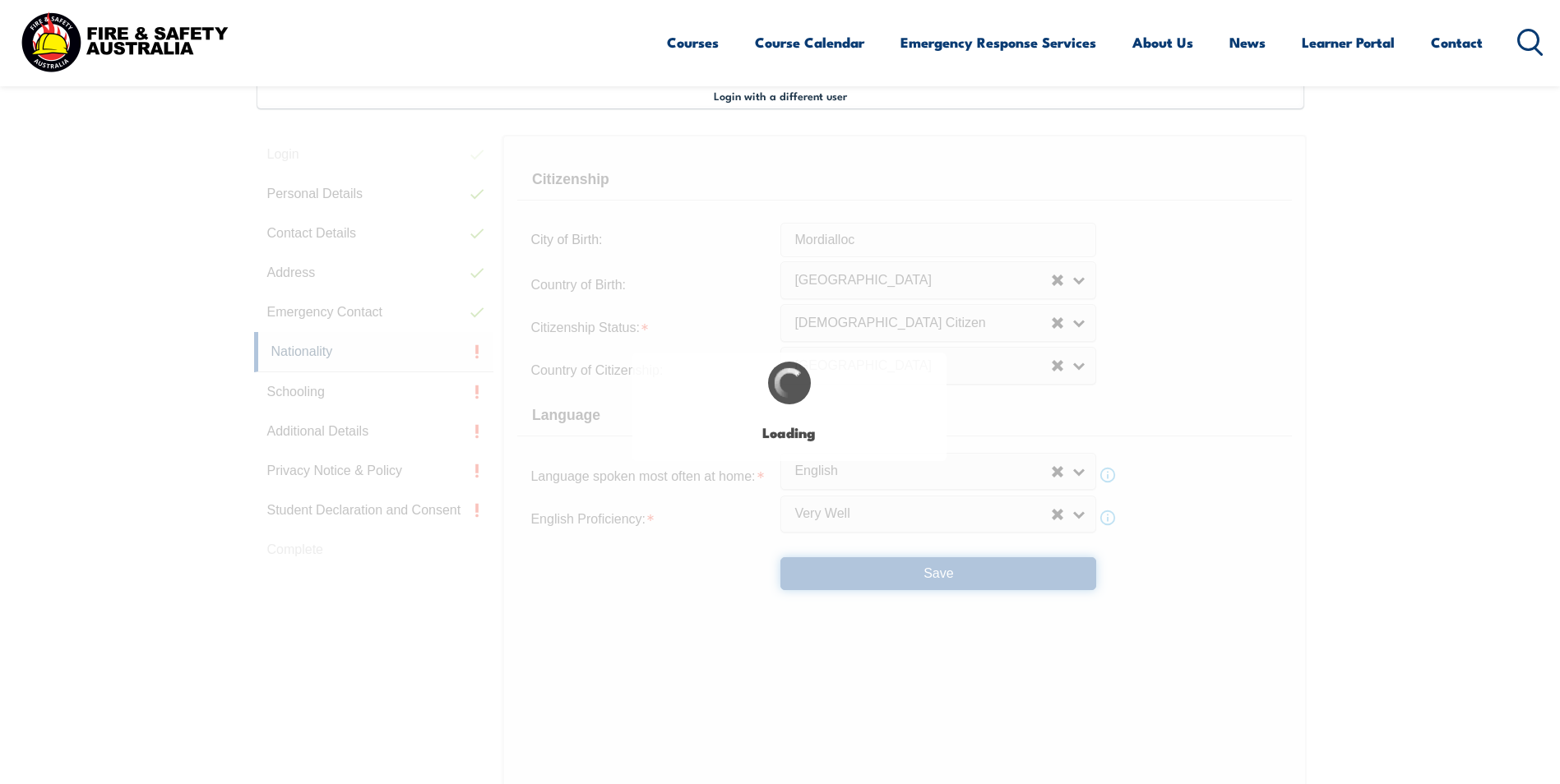
select select "false"
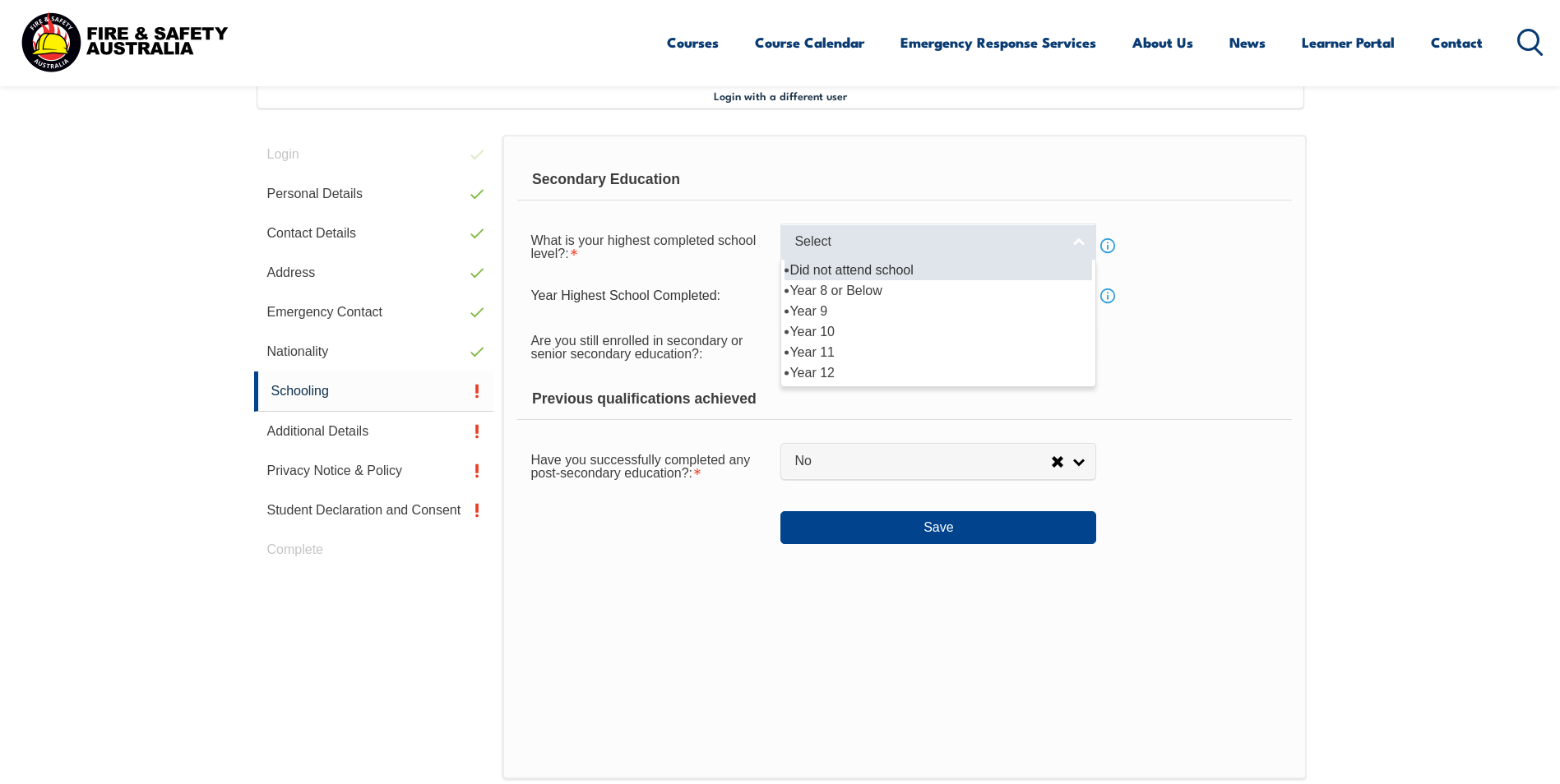
click at [881, 260] on div "Select Did not attend school Year 8 or Below Year 9 Year 10 Year 11 Year 12" at bounding box center [938, 242] width 315 height 37
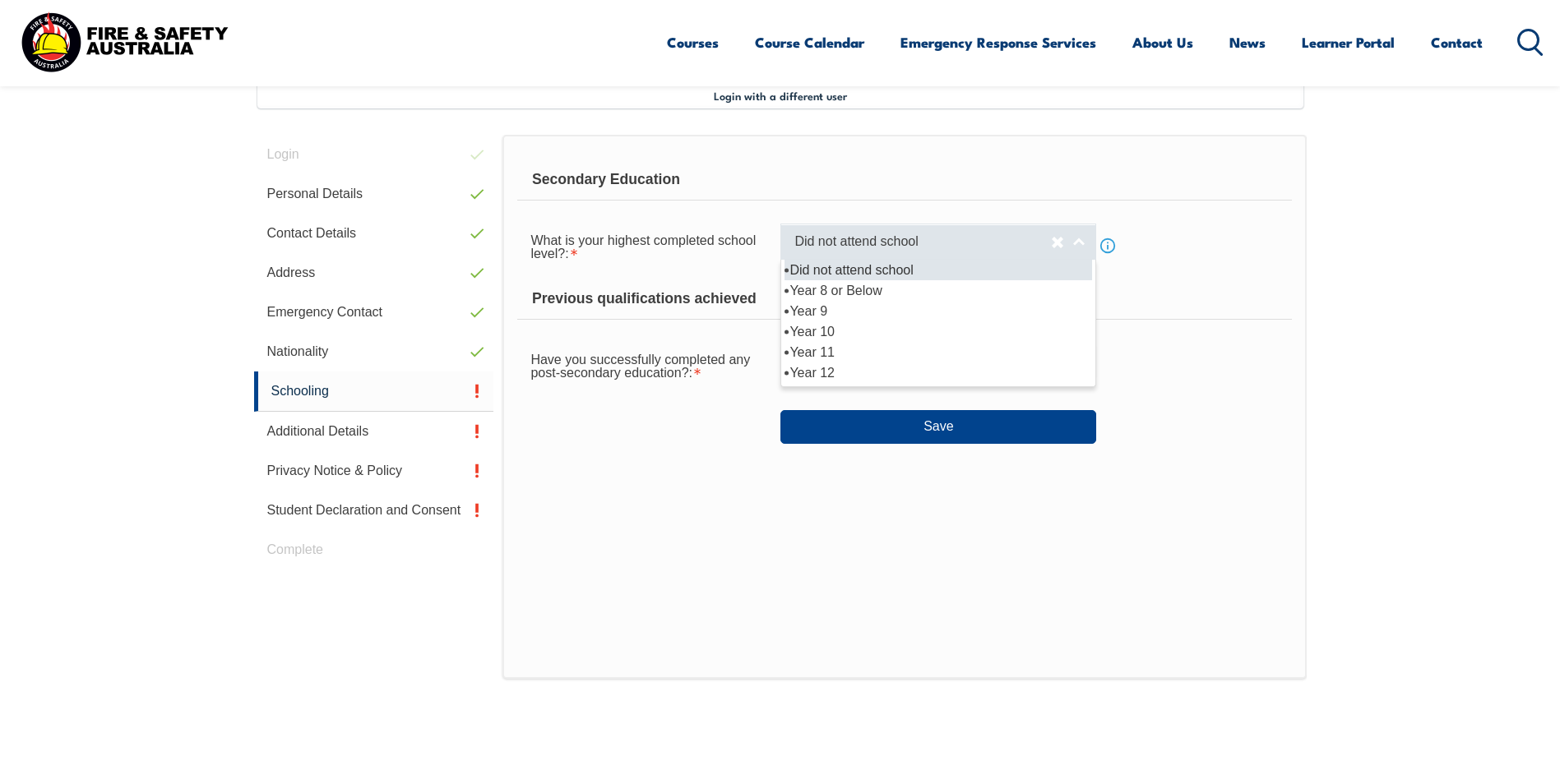
click at [883, 246] on span "Did not attend school" at bounding box center [923, 242] width 256 height 17
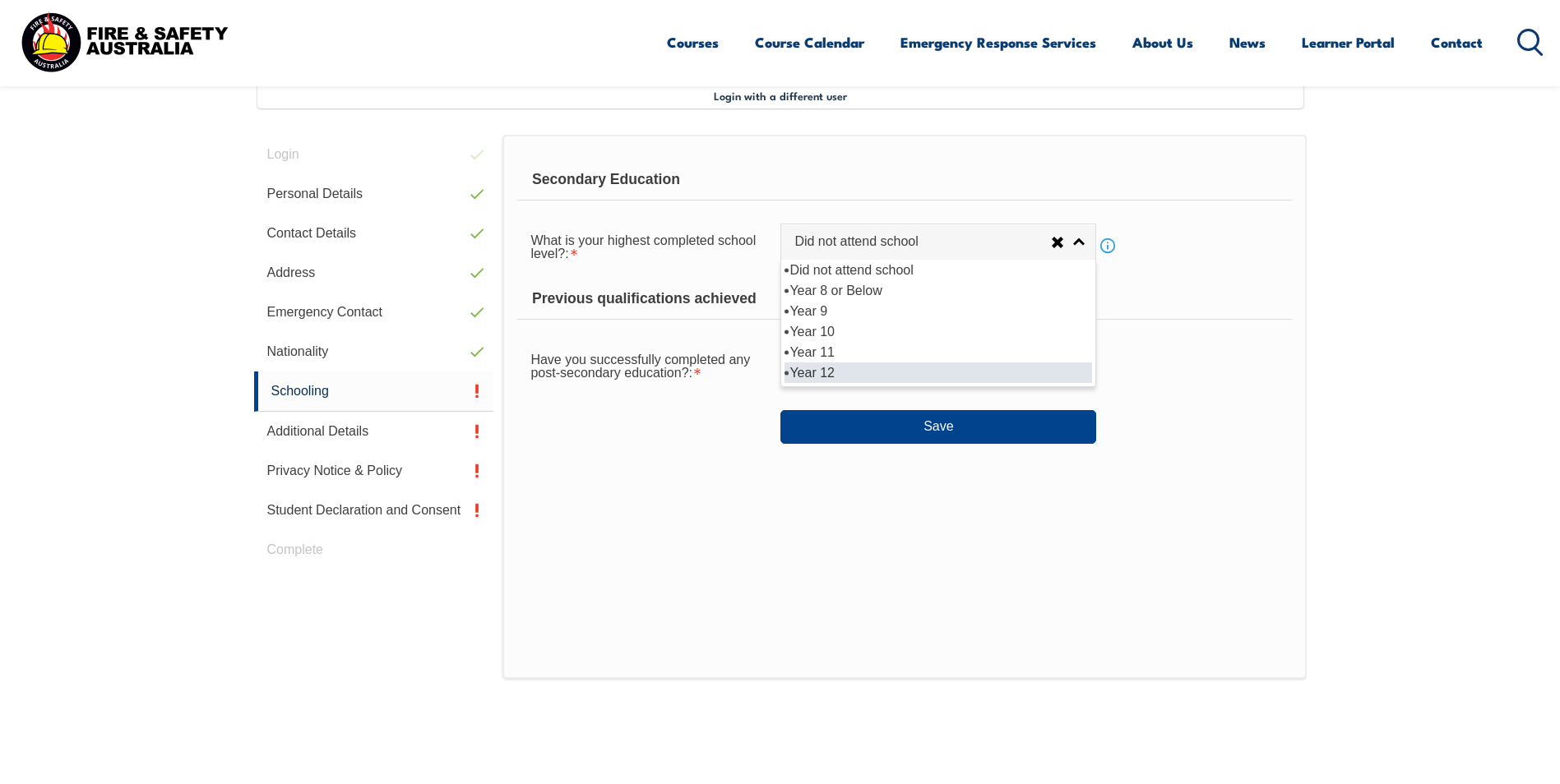
click at [816, 368] on li "Year 12" at bounding box center [938, 373] width 308 height 21
select select "12"
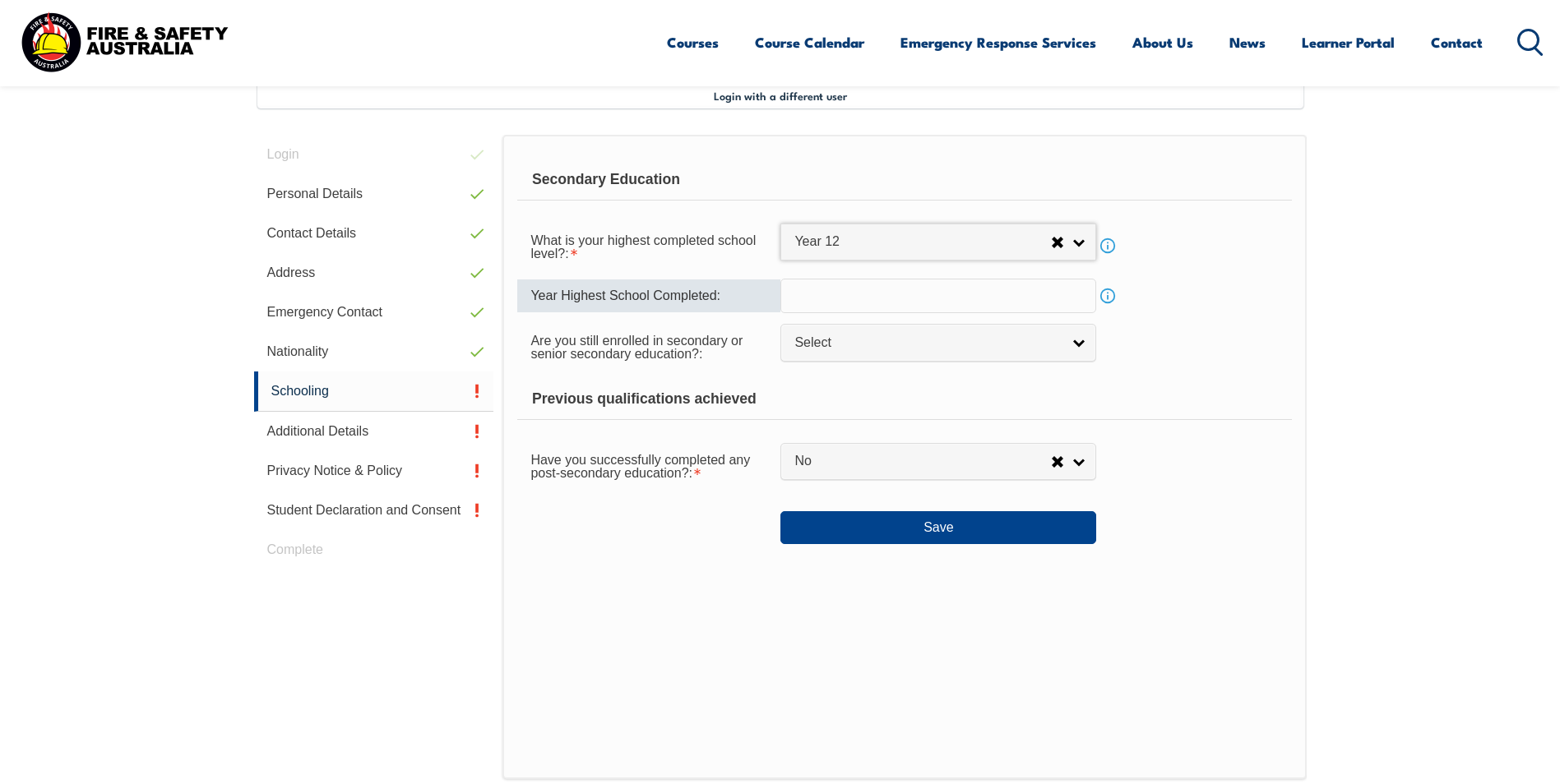
click at [833, 294] on input "text" at bounding box center [938, 296] width 315 height 35
type input "2011"
click at [867, 350] on span "Select" at bounding box center [927, 343] width 266 height 17
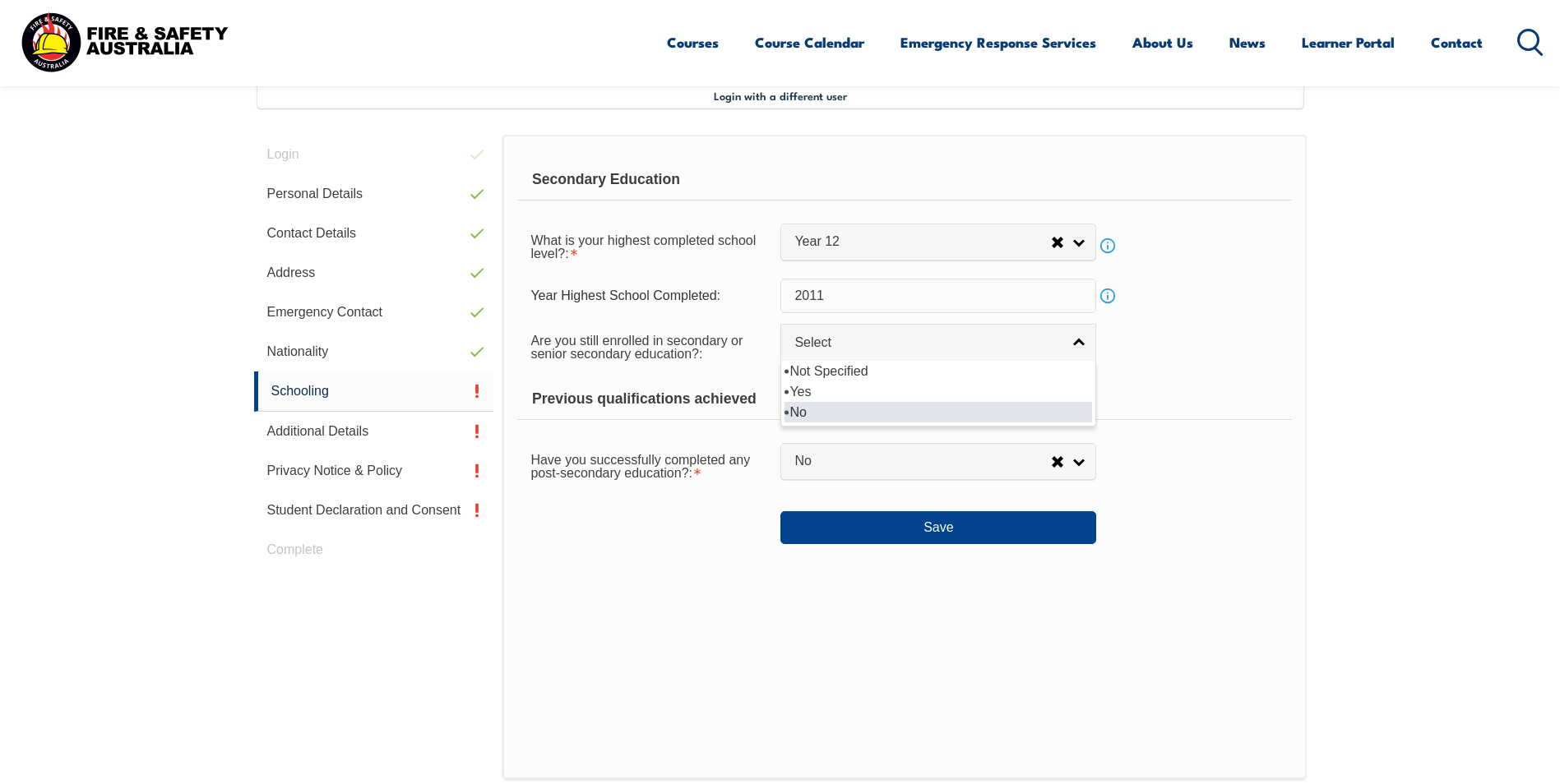
click at [810, 408] on li "No" at bounding box center [938, 412] width 308 height 21
select select "false"
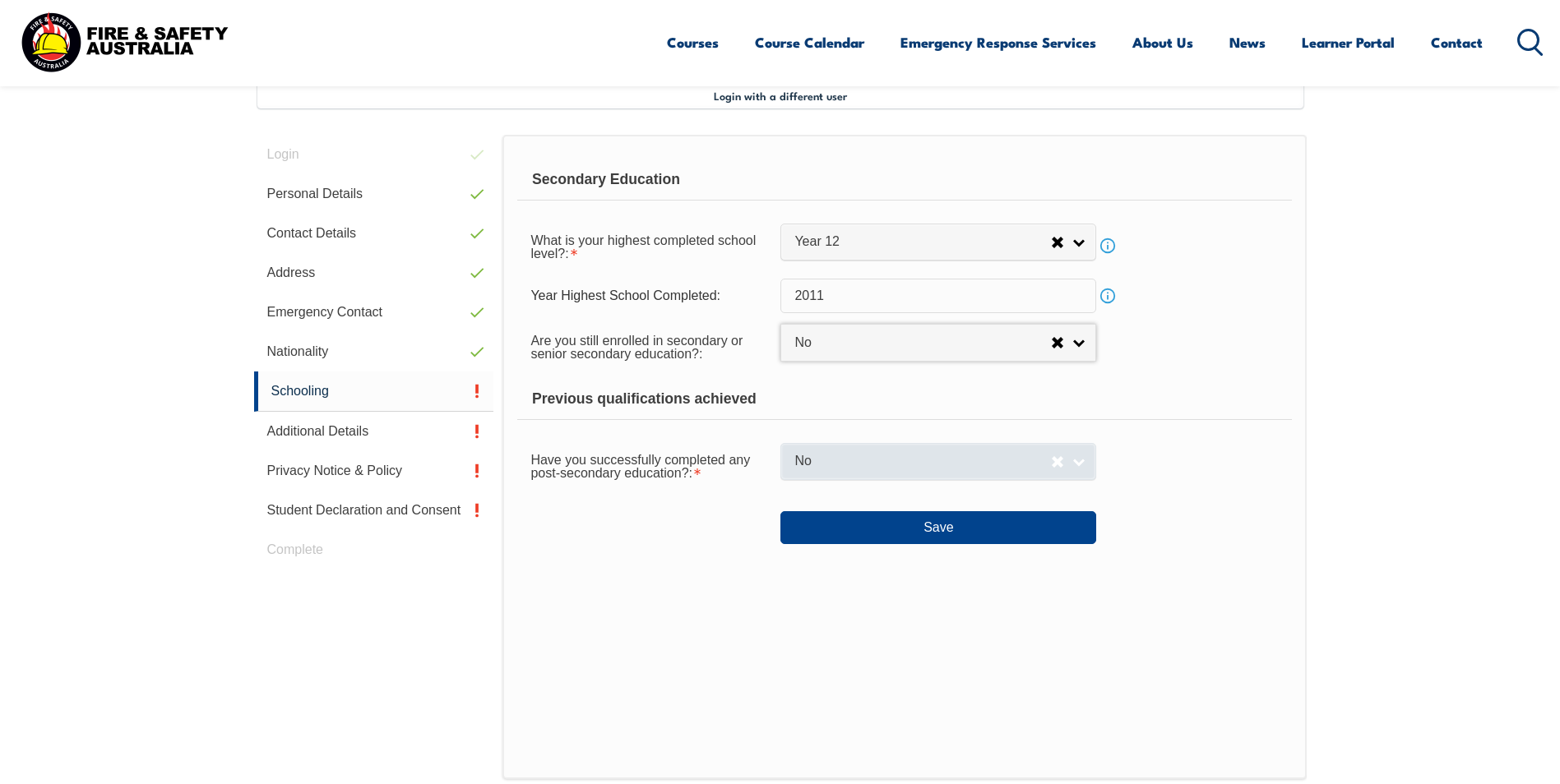
click at [860, 465] on span "No" at bounding box center [923, 461] width 256 height 17
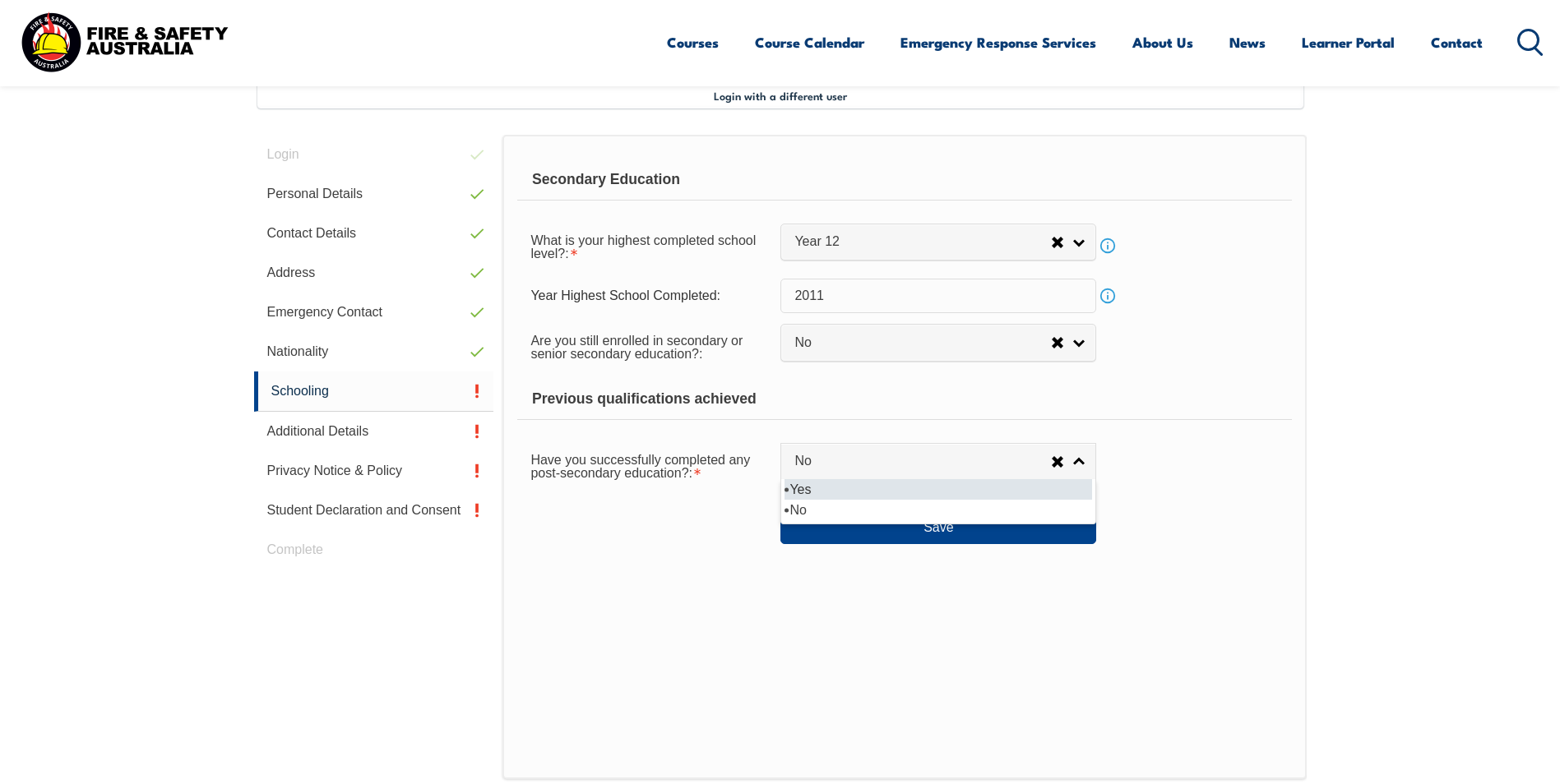
click at [802, 487] on li "Yes" at bounding box center [938, 489] width 308 height 21
select select "true"
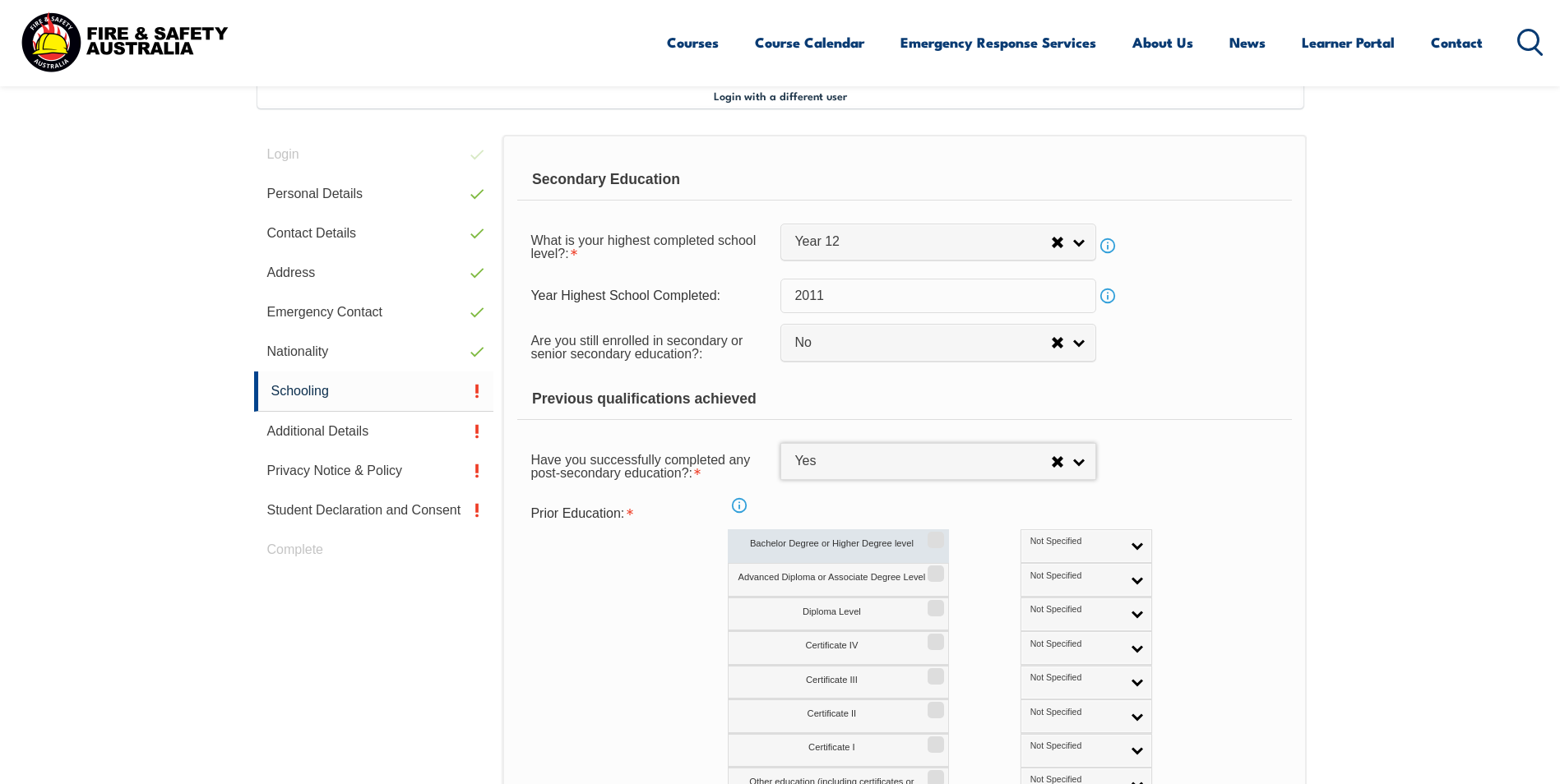
click at [935, 536] on input "Bachelor Degree or Higher Degree level" at bounding box center [933, 535] width 9 height 2
checkbox input "true"
click at [1063, 543] on link "Not Specified" at bounding box center [1086, 546] width 132 height 34
click at [1024, 596] on li "Australian Qualification" at bounding box center [1086, 599] width 123 height 33
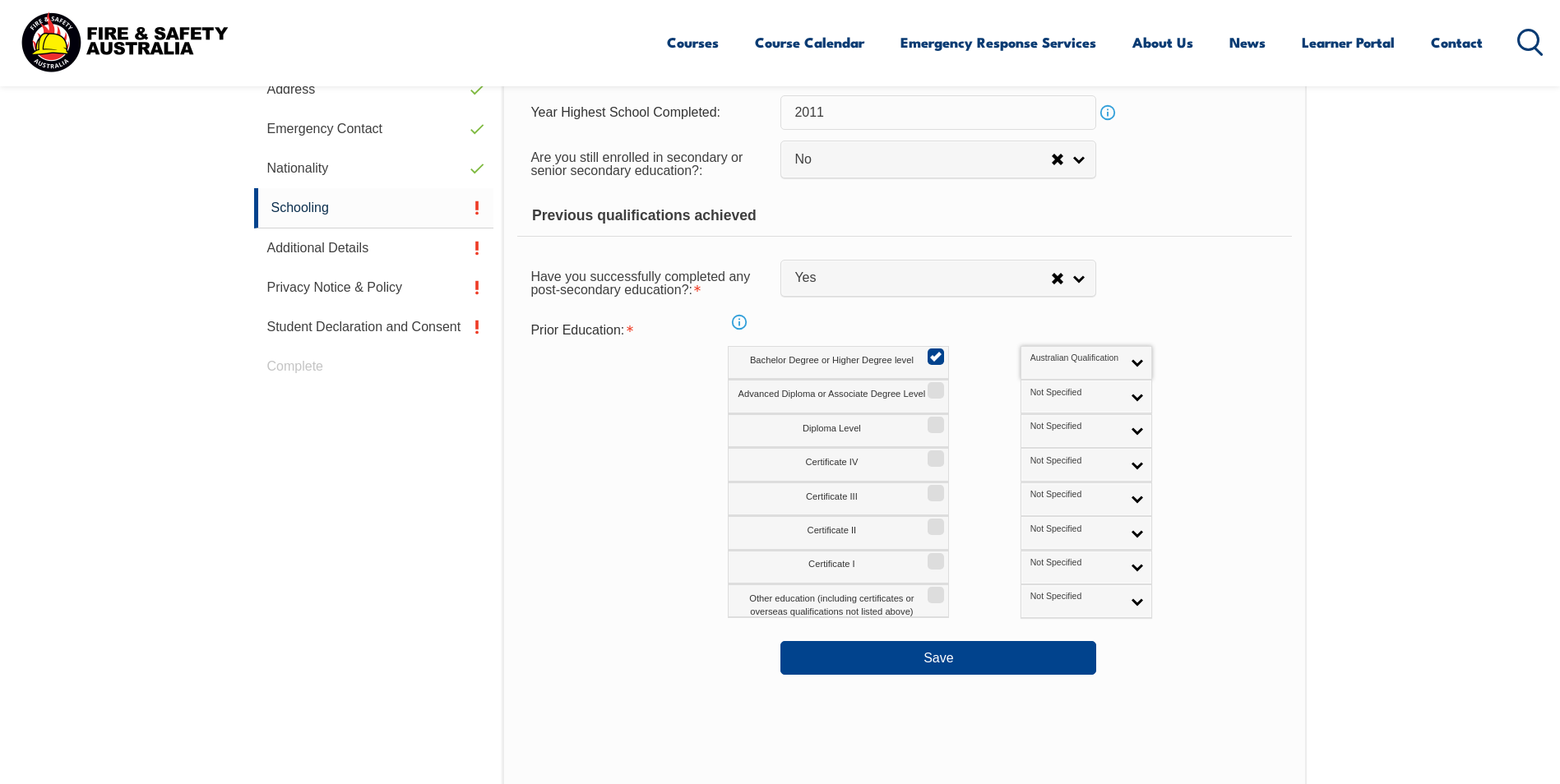
scroll to position [695, 0]
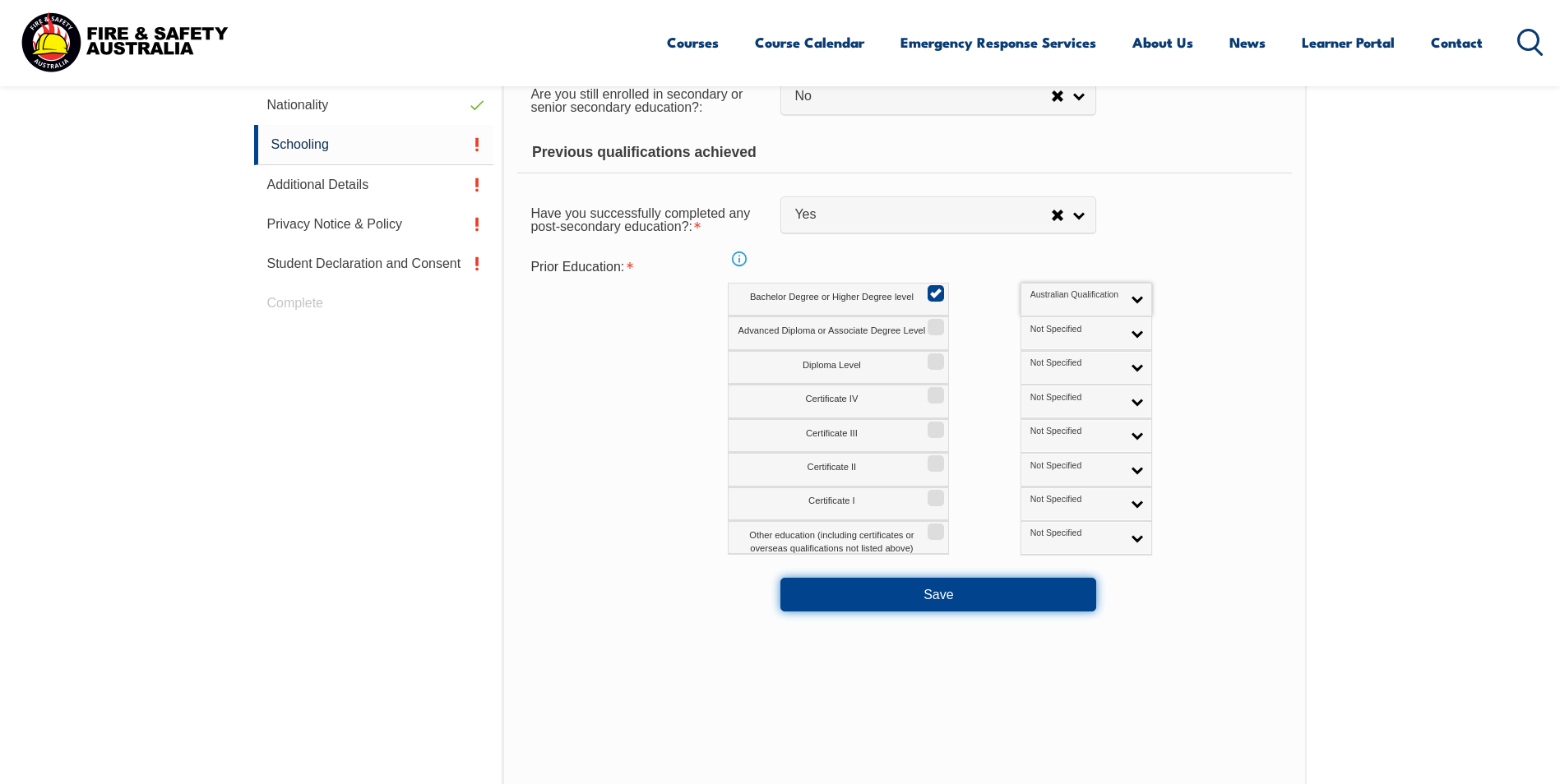
click at [934, 592] on button "Save" at bounding box center [938, 594] width 315 height 33
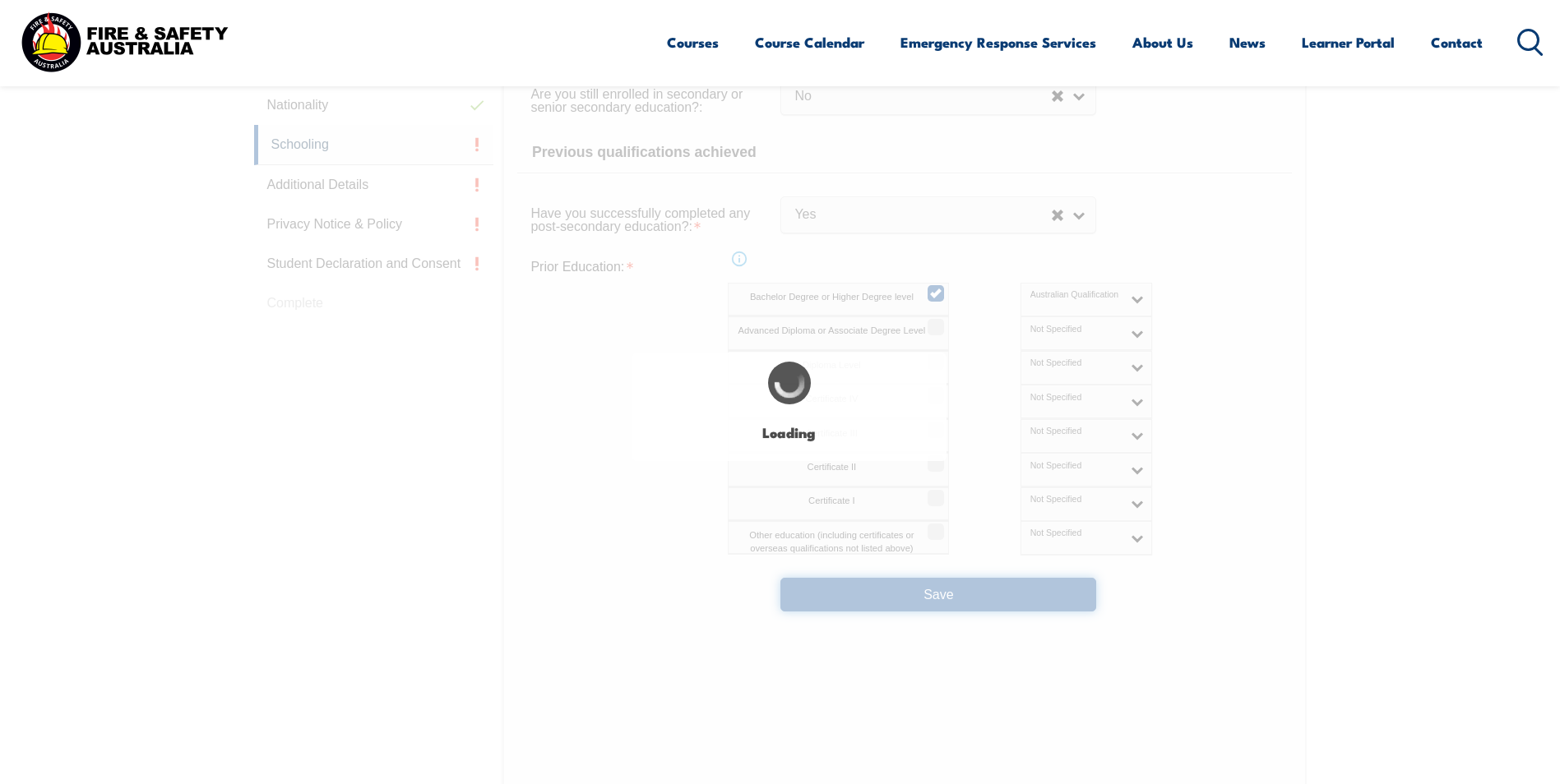
select select
select select "false"
select select "true"
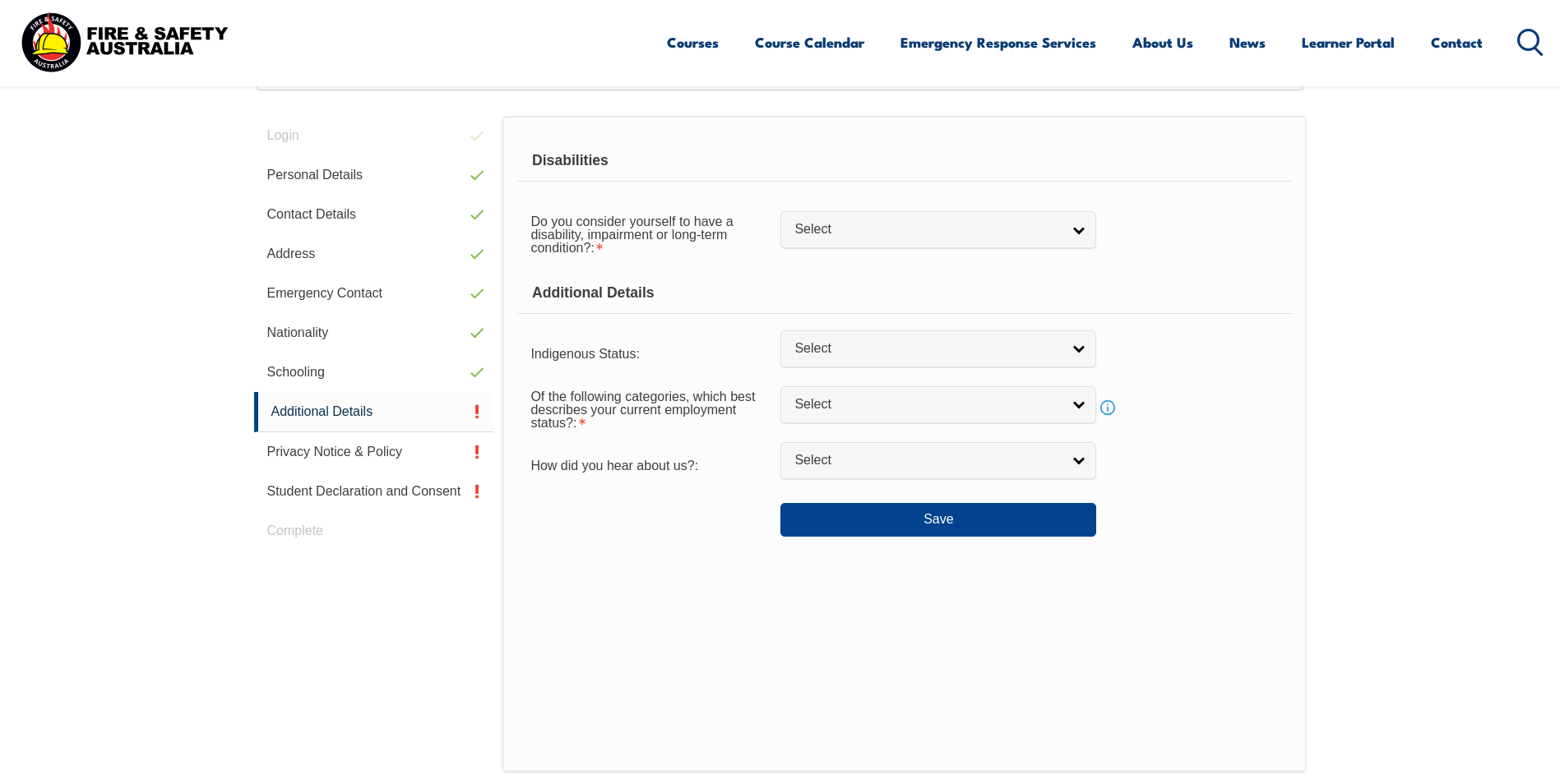
scroll to position [448, 0]
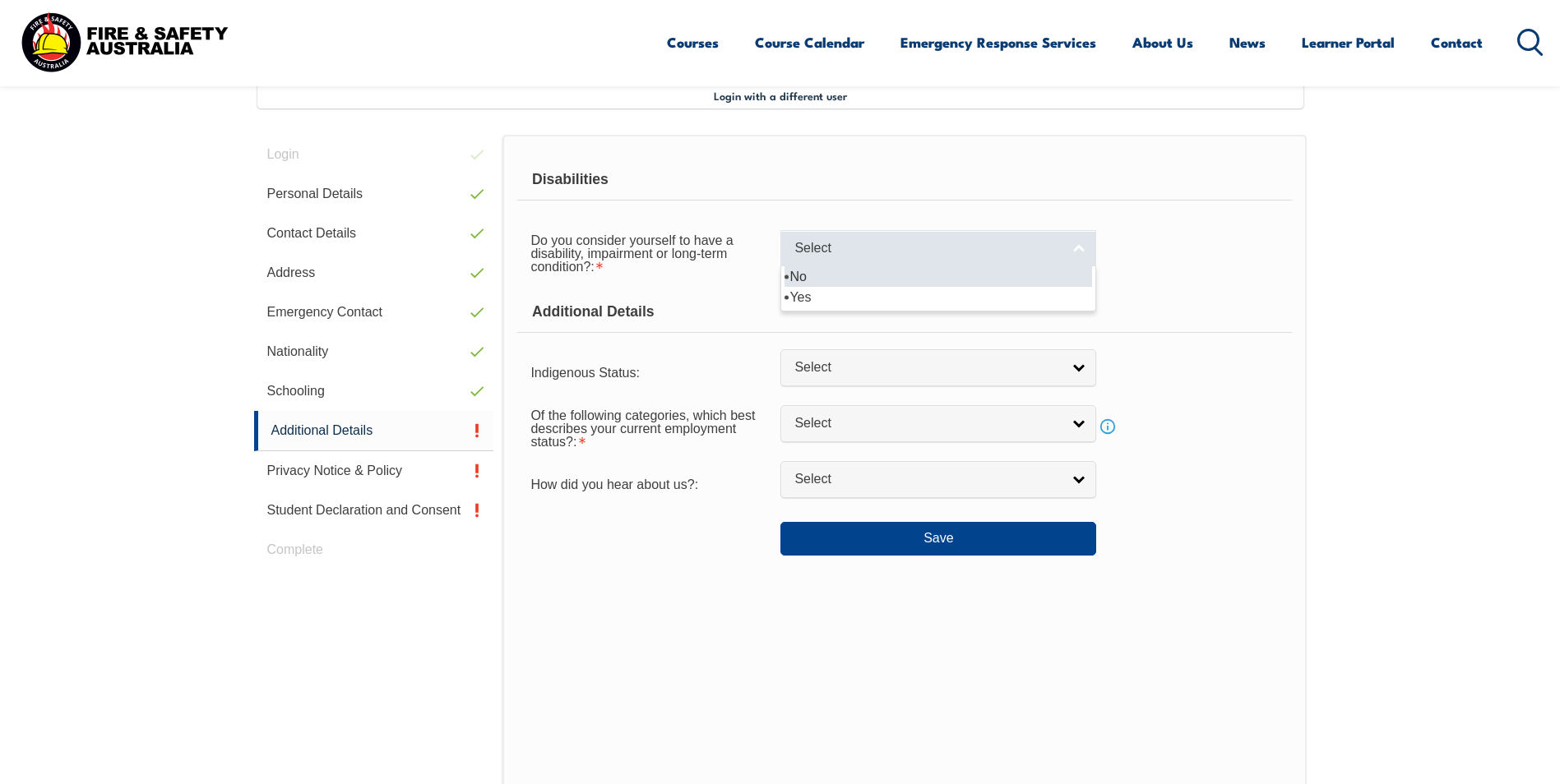
click at [1002, 257] on span "Select" at bounding box center [927, 248] width 266 height 17
click at [818, 279] on li "No" at bounding box center [938, 277] width 308 height 21
select select "false"
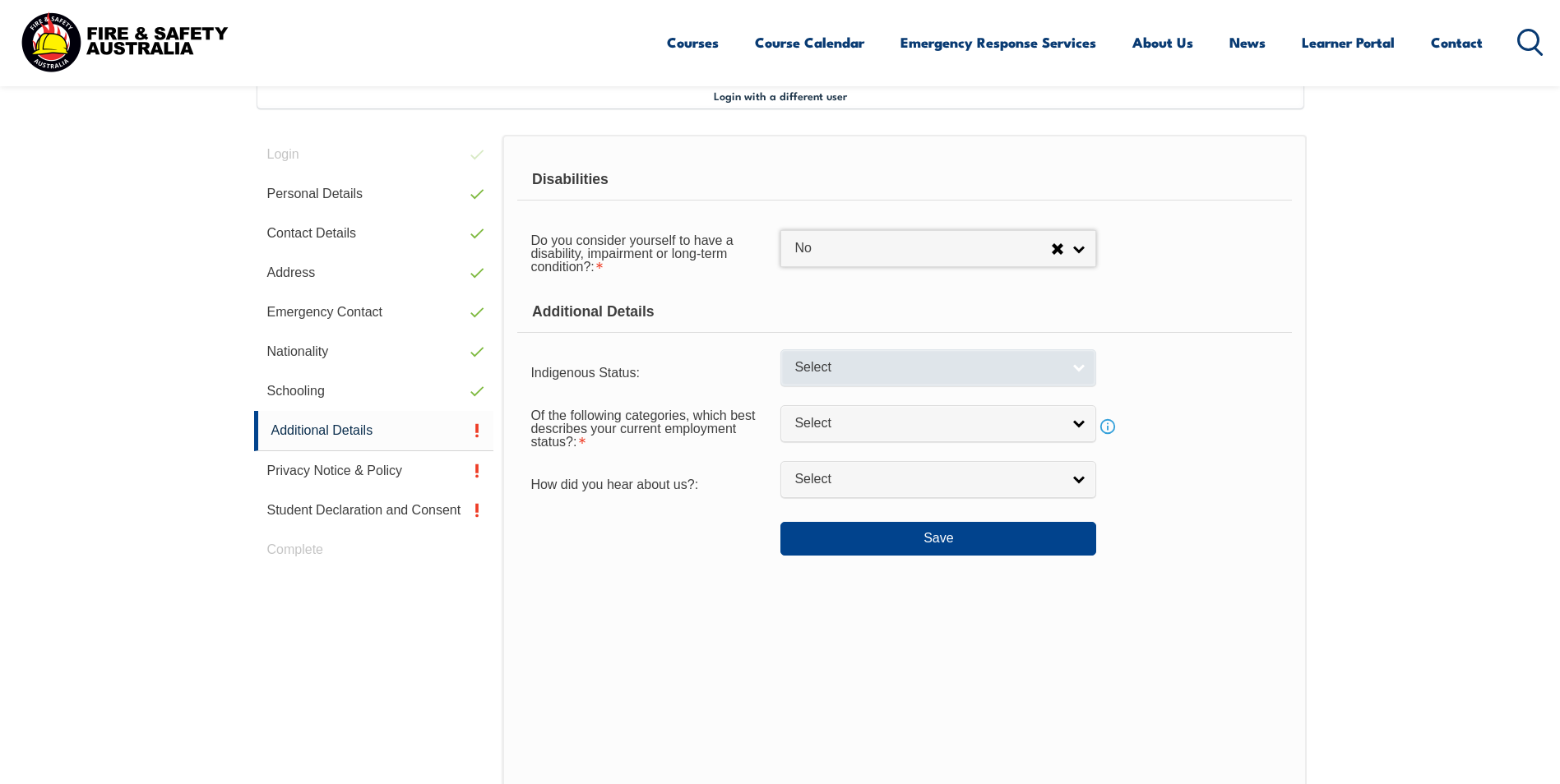
click at [880, 362] on span "Select" at bounding box center [927, 368] width 266 height 17
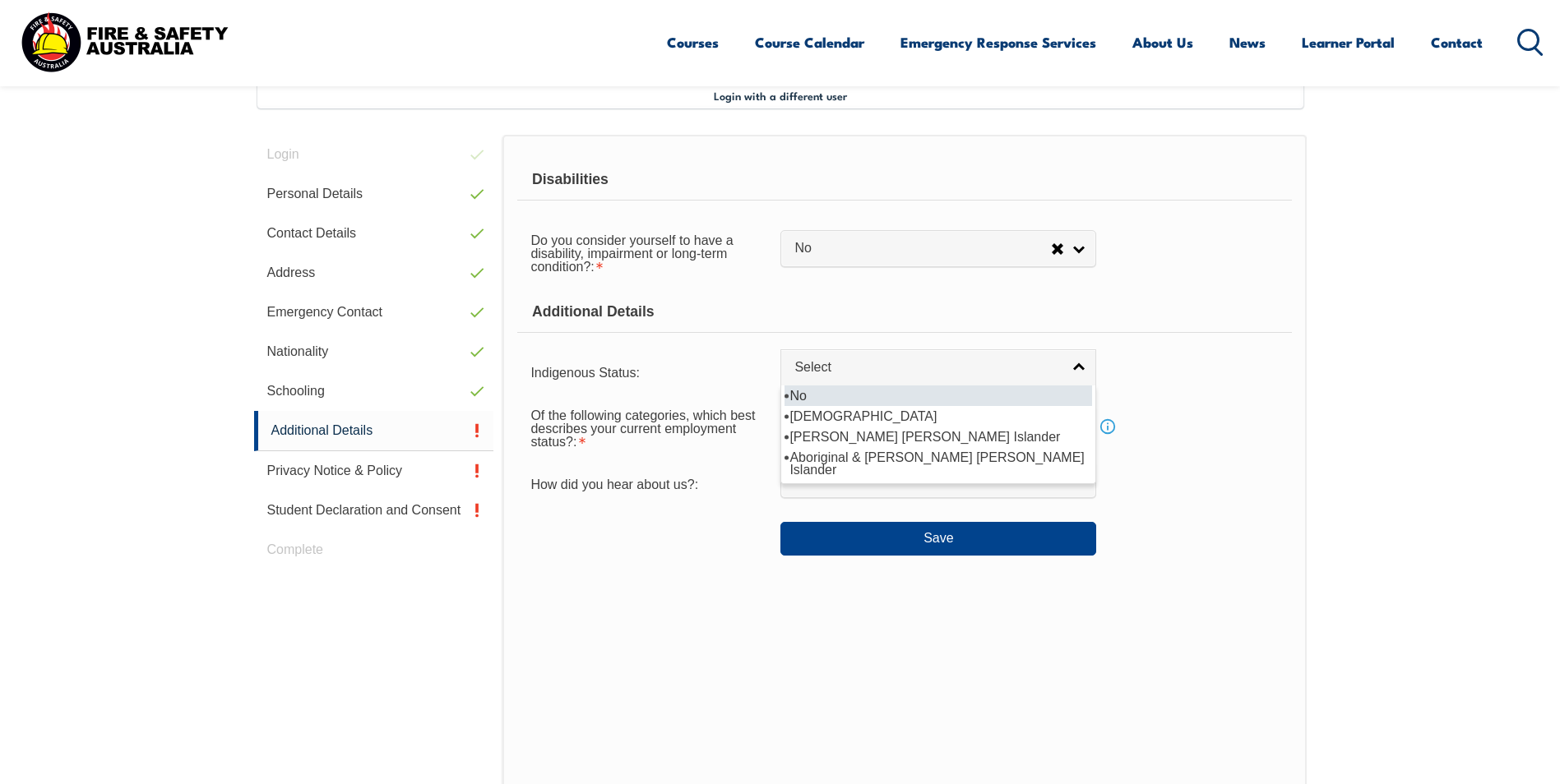
click at [821, 394] on li "No" at bounding box center [938, 396] width 308 height 21
select select "4"
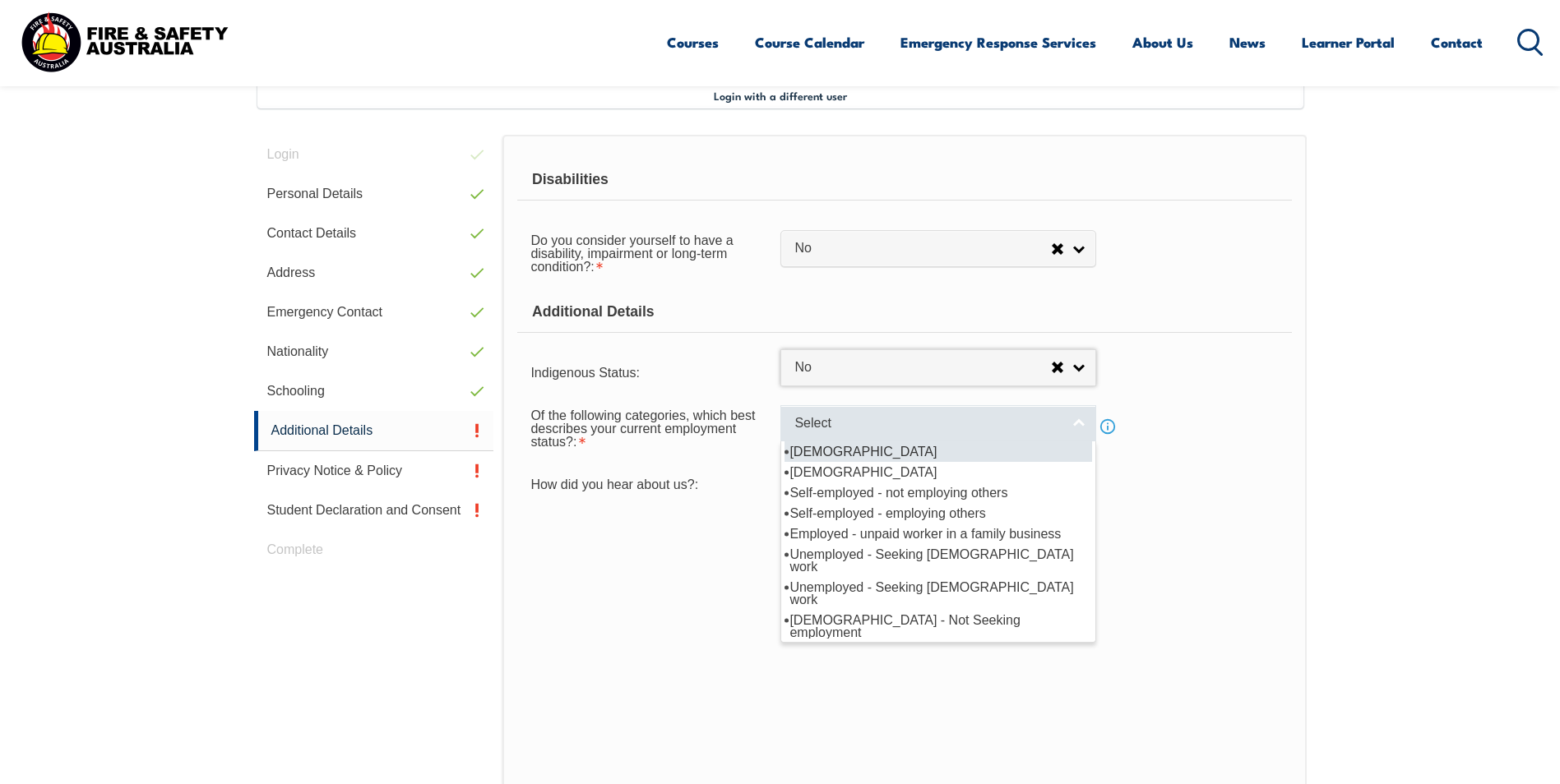
click at [876, 423] on span "Select" at bounding box center [927, 424] width 266 height 17
click at [850, 450] on li "[DEMOGRAPHIC_DATA]" at bounding box center [938, 452] width 308 height 21
select select "1"
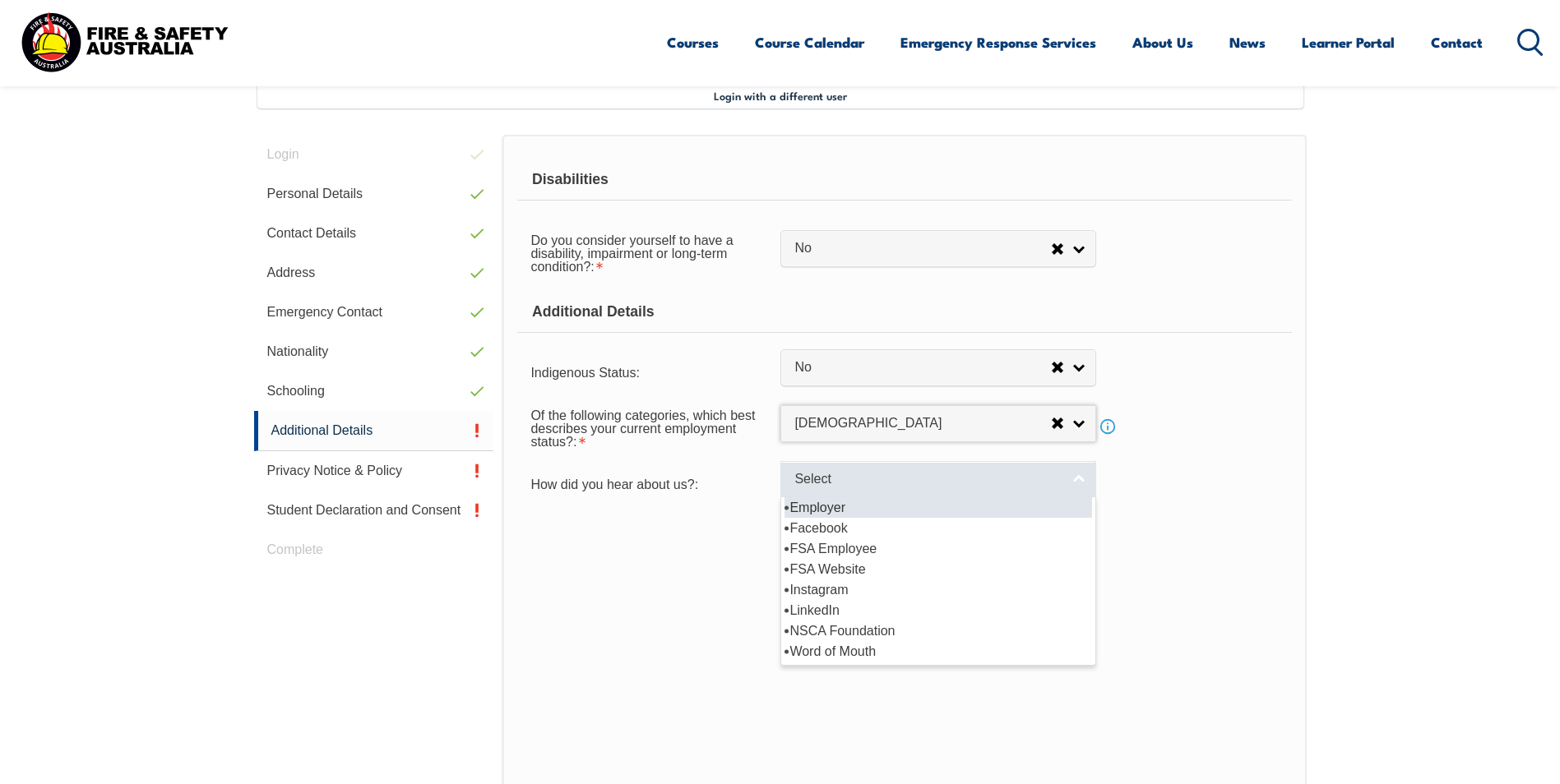
click at [860, 479] on span "Select" at bounding box center [927, 479] width 266 height 17
click at [830, 505] on li "Employer" at bounding box center [938, 507] width 308 height 21
select select "8019"
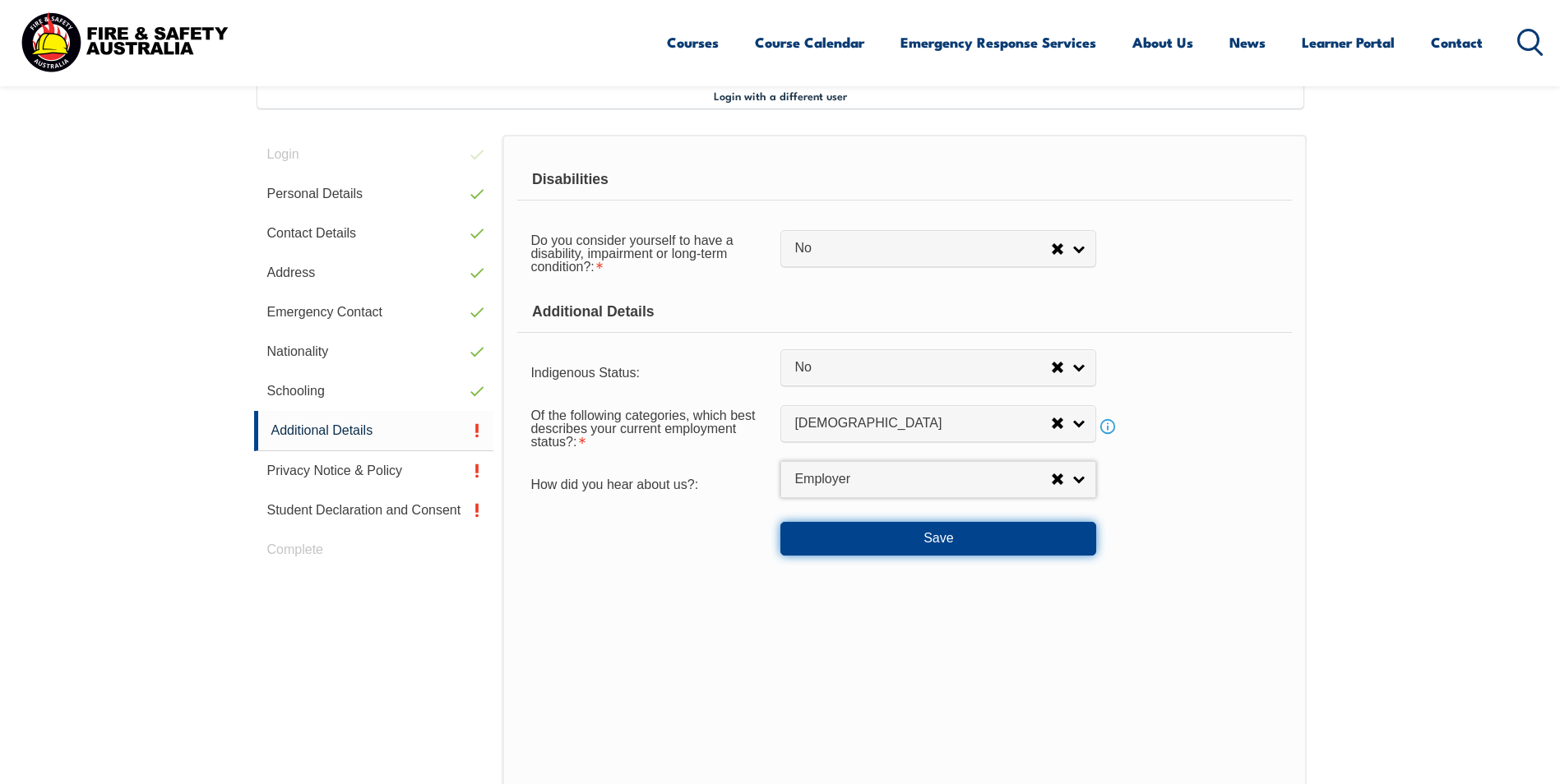
click at [925, 539] on button "Save" at bounding box center [938, 538] width 315 height 33
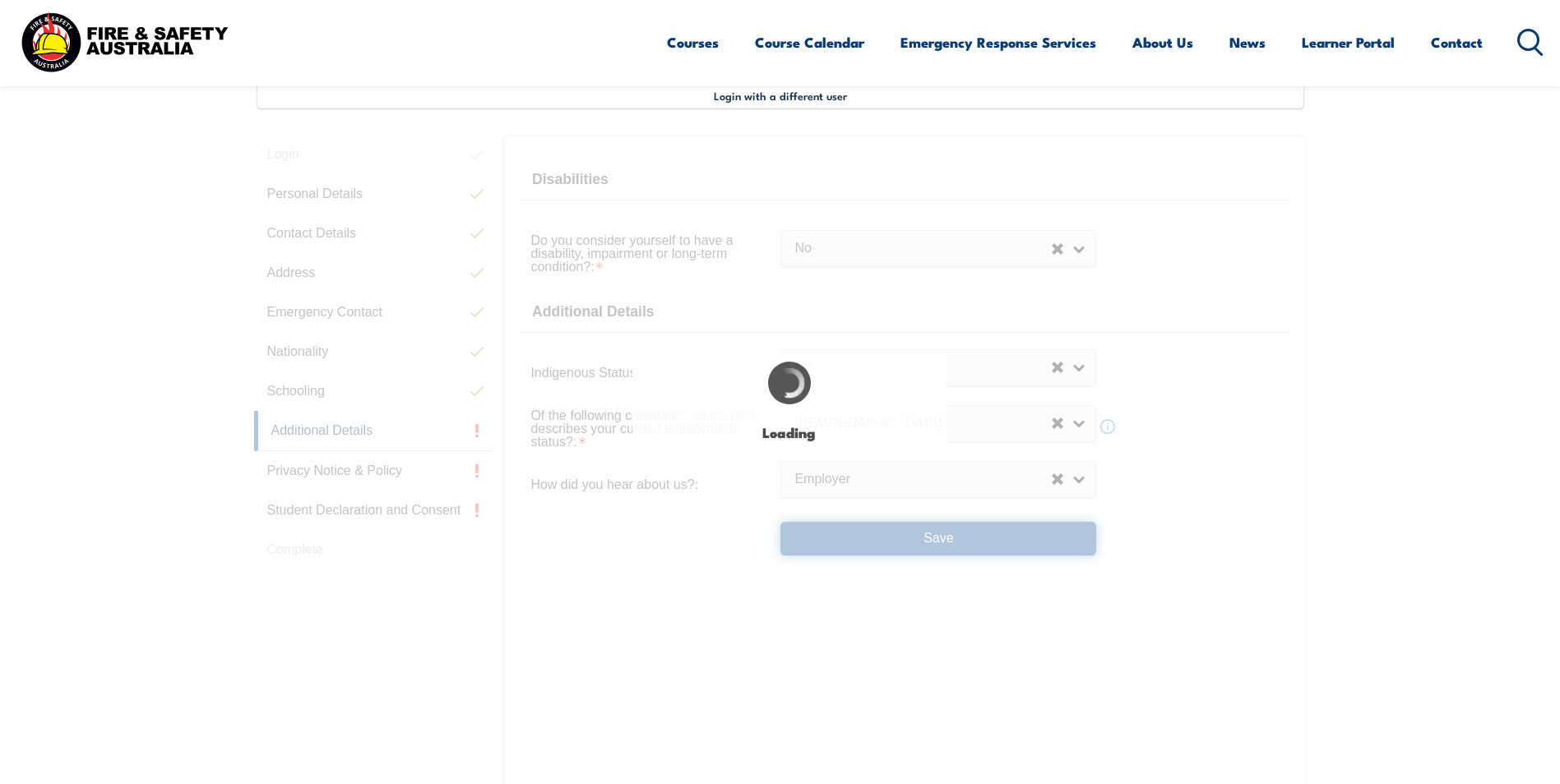
select select "false"
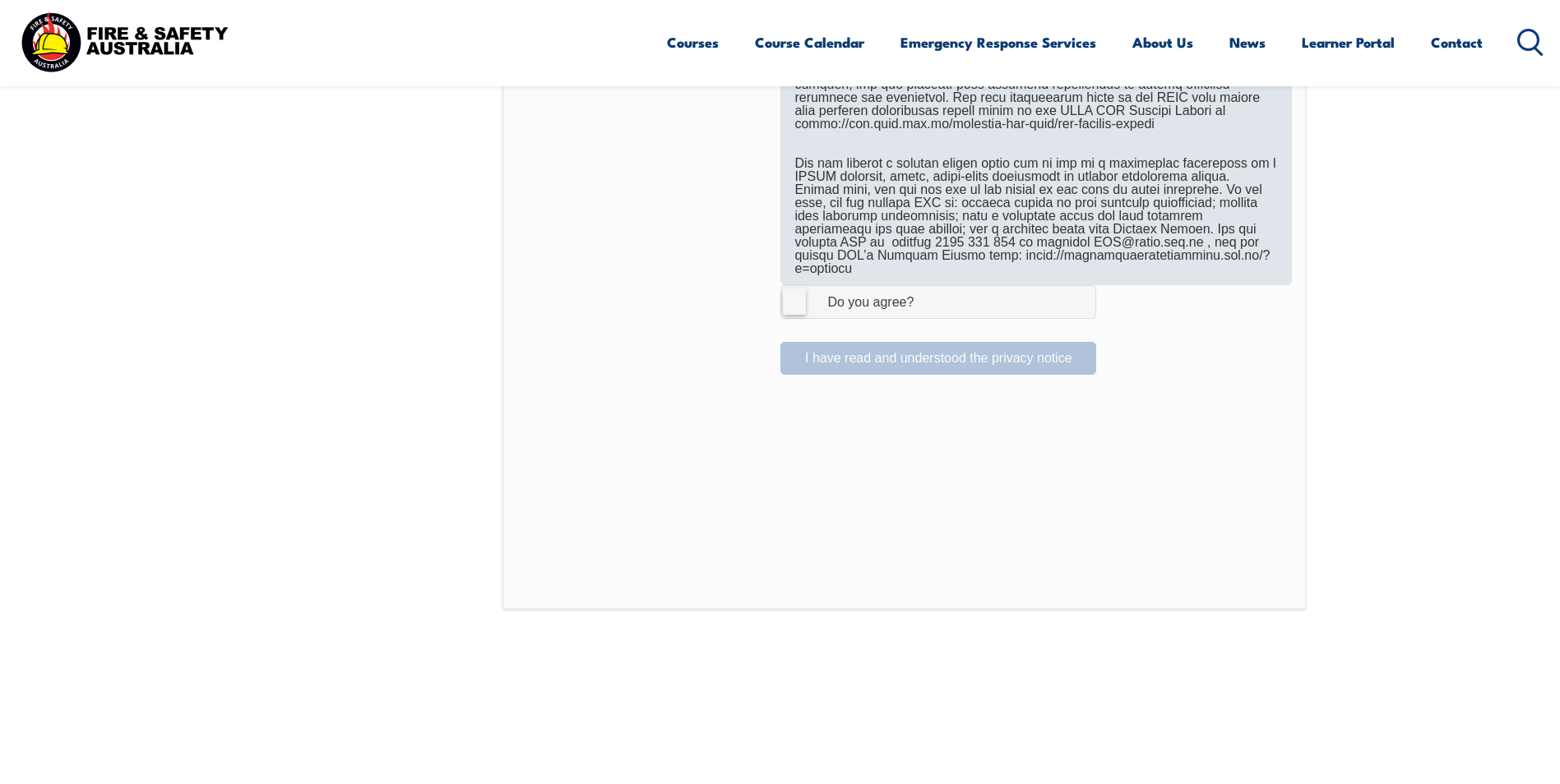
scroll to position [1106, 0]
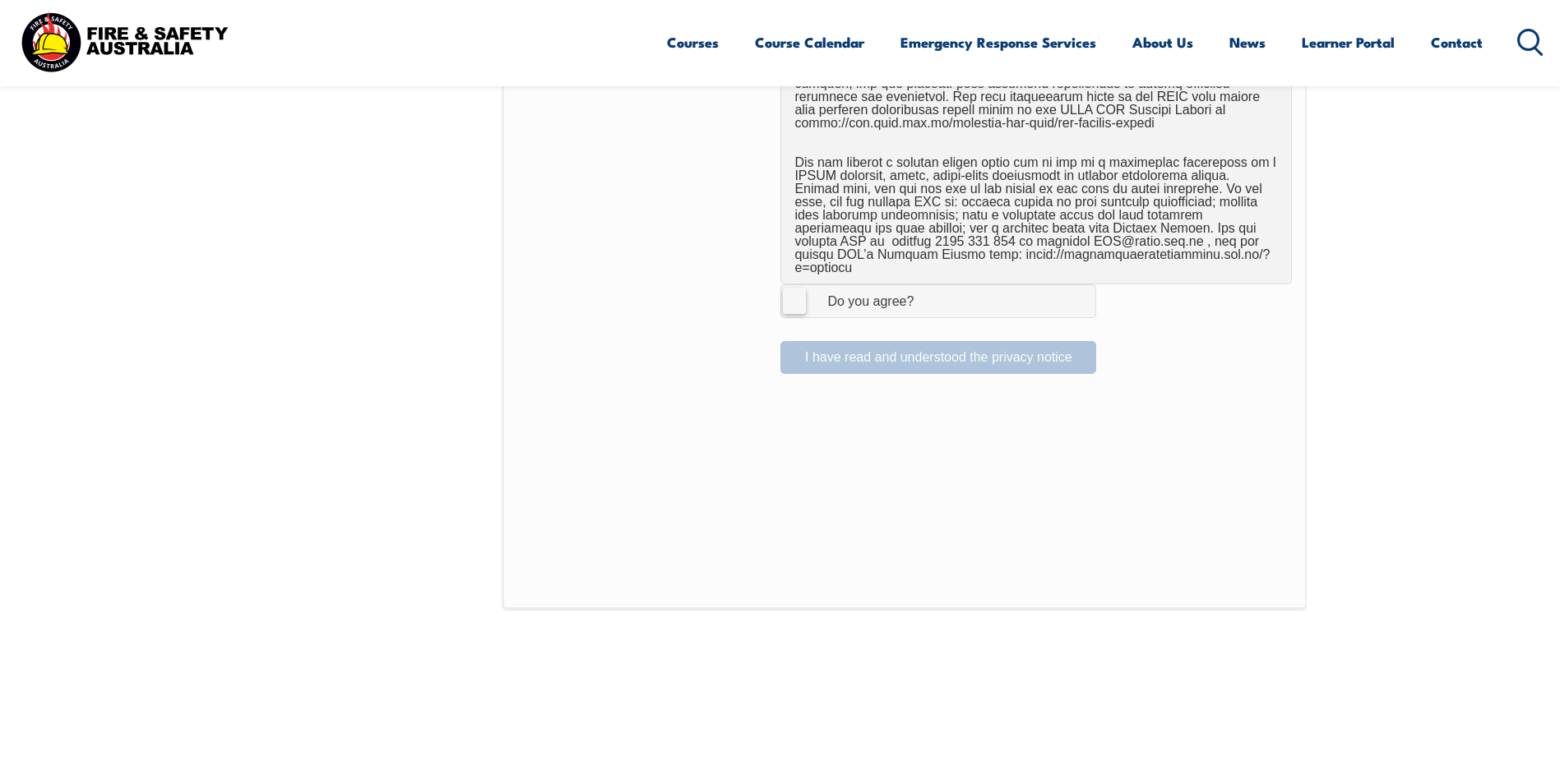
click at [792, 295] on label "I Agree Do you agree?" at bounding box center [938, 300] width 315 height 33
click at [926, 295] on input "I Agree Do you agree?" at bounding box center [941, 300] width 28 height 31
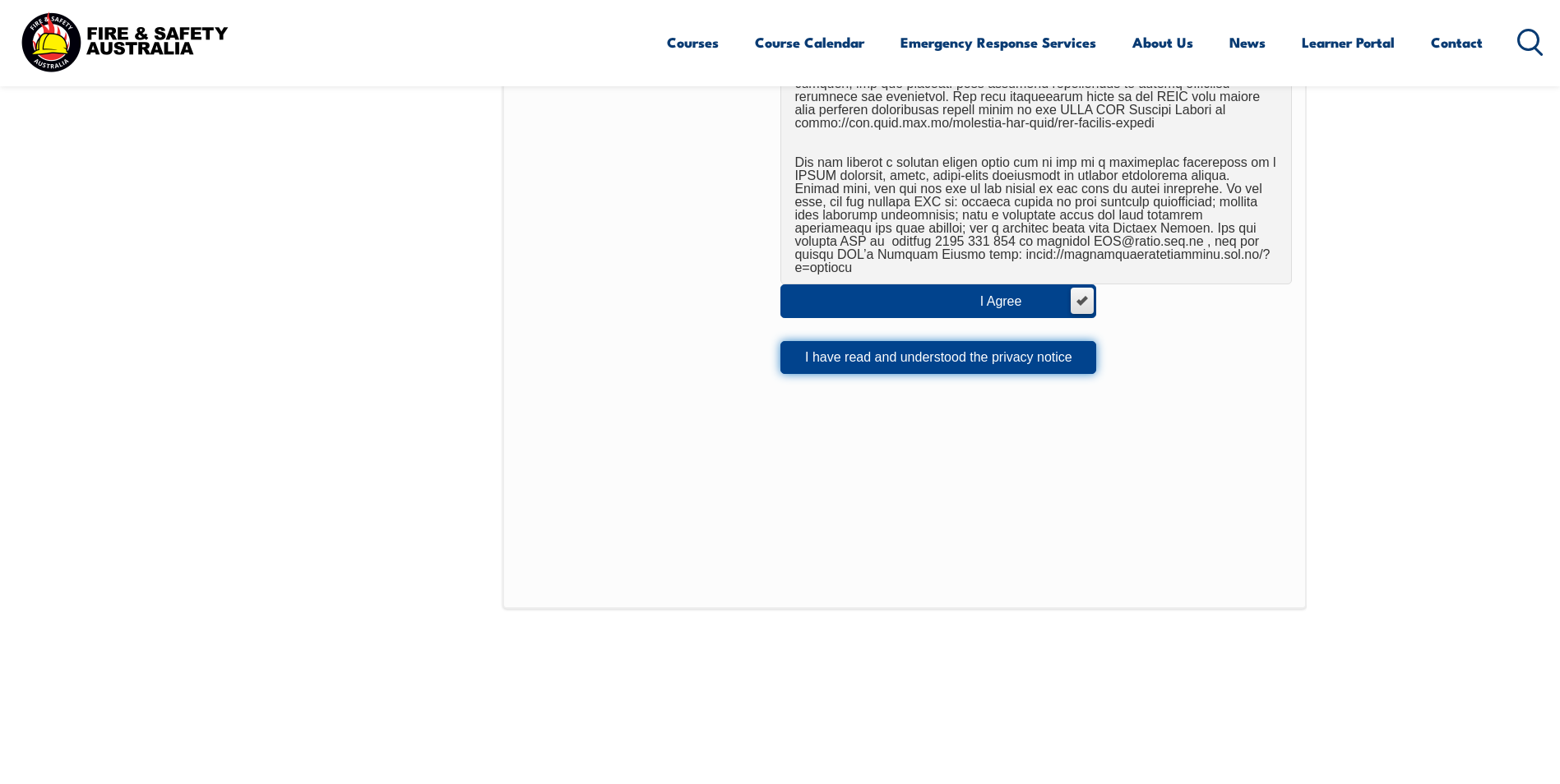
click at [1005, 345] on button "I have read and understood the privacy notice" at bounding box center [938, 357] width 315 height 33
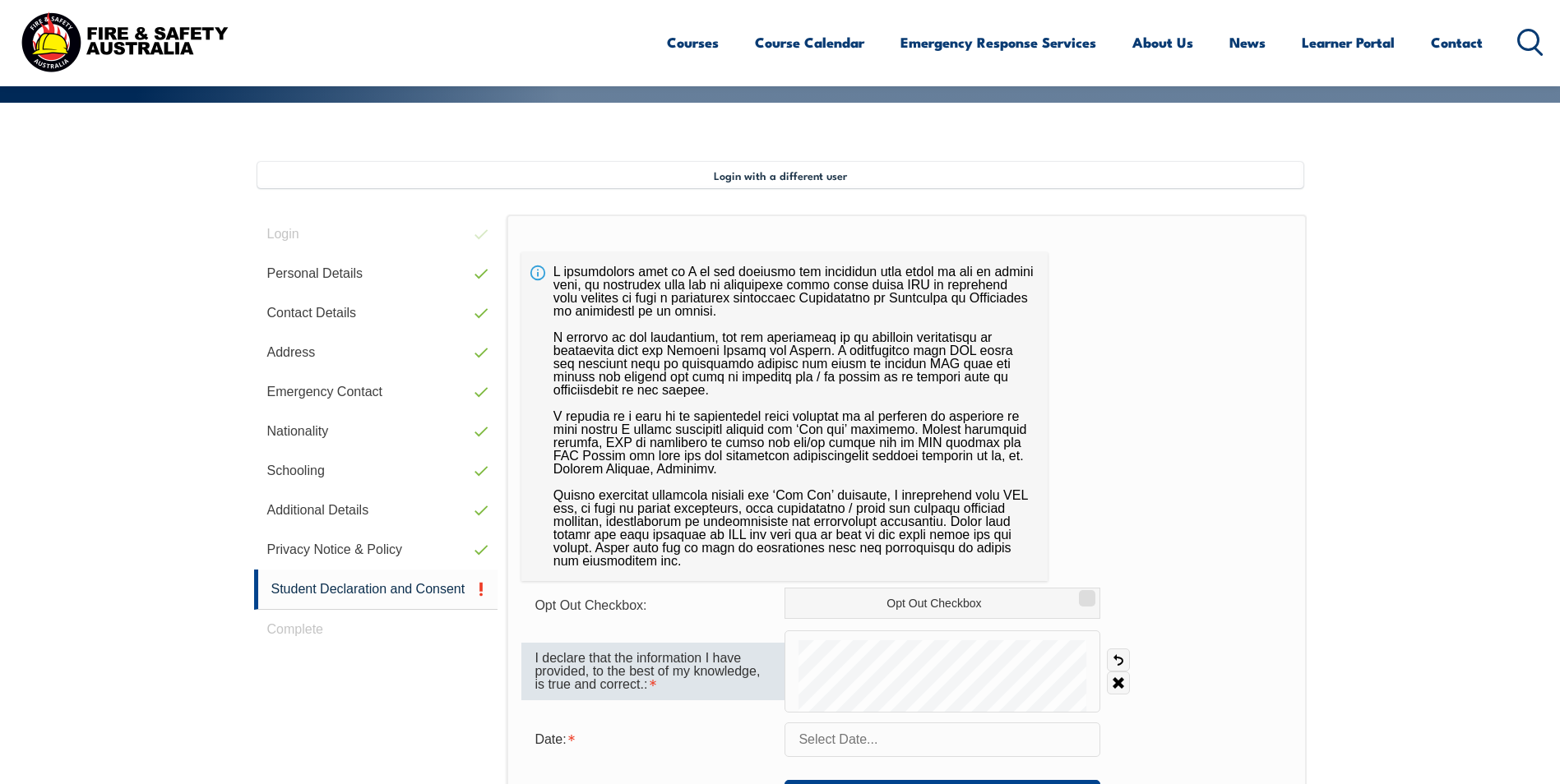
scroll to position [451, 0]
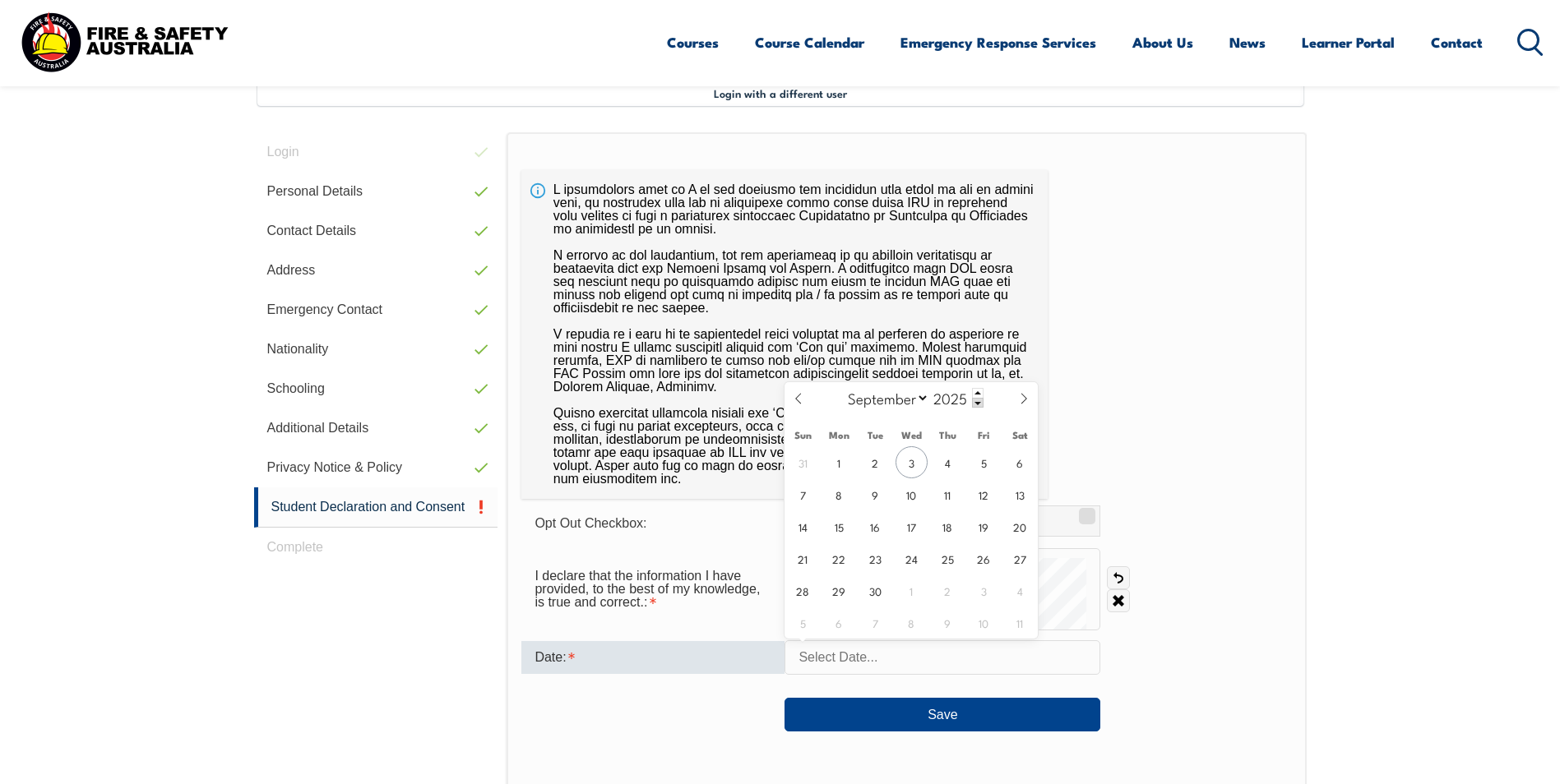
click at [828, 662] on input "text" at bounding box center [941, 657] width 315 height 35
click at [910, 468] on span "3" at bounding box center [911, 462] width 32 height 32
type input "September 3, 2025"
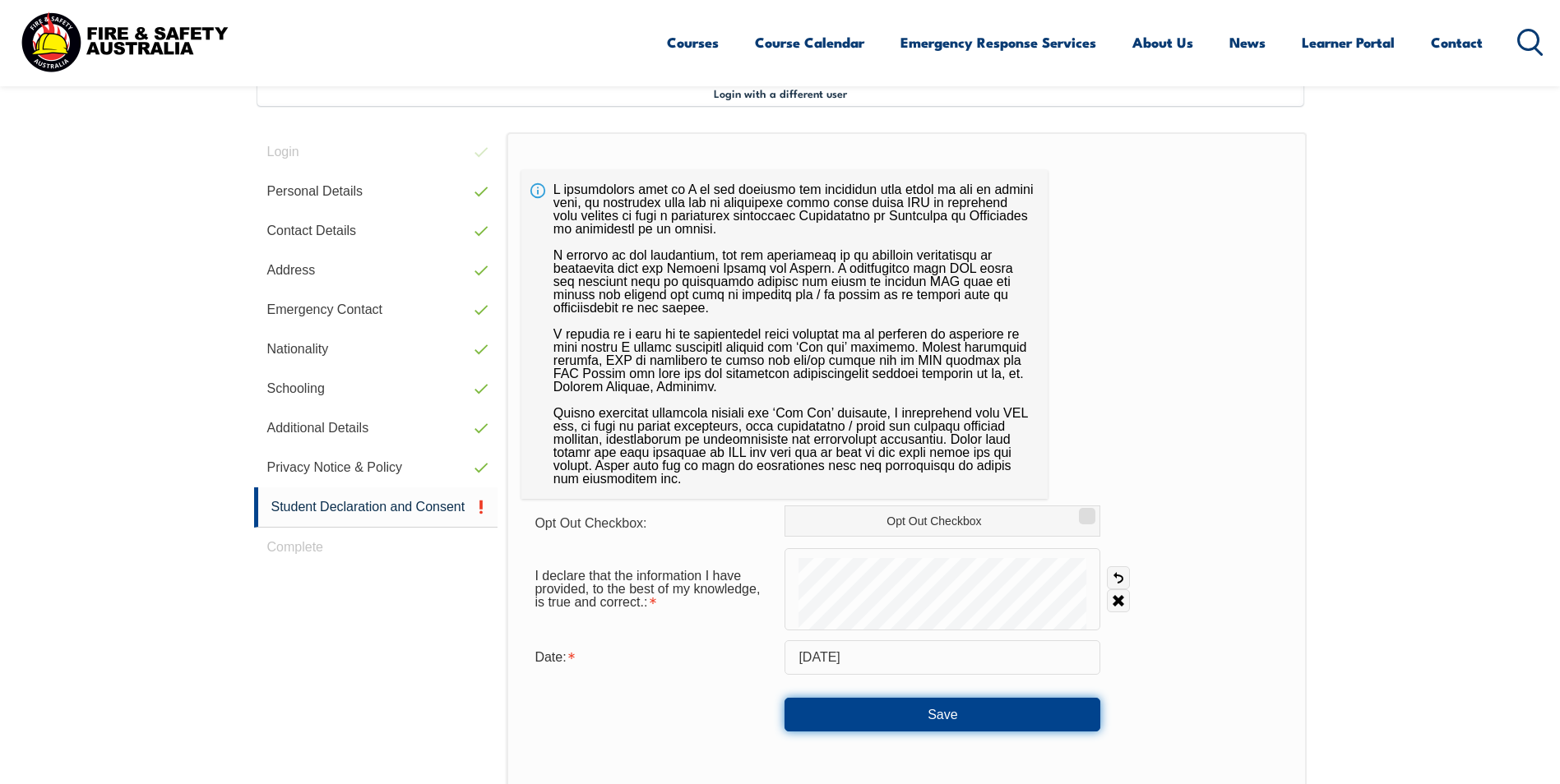
click at [866, 720] on button "Save" at bounding box center [941, 713] width 315 height 33
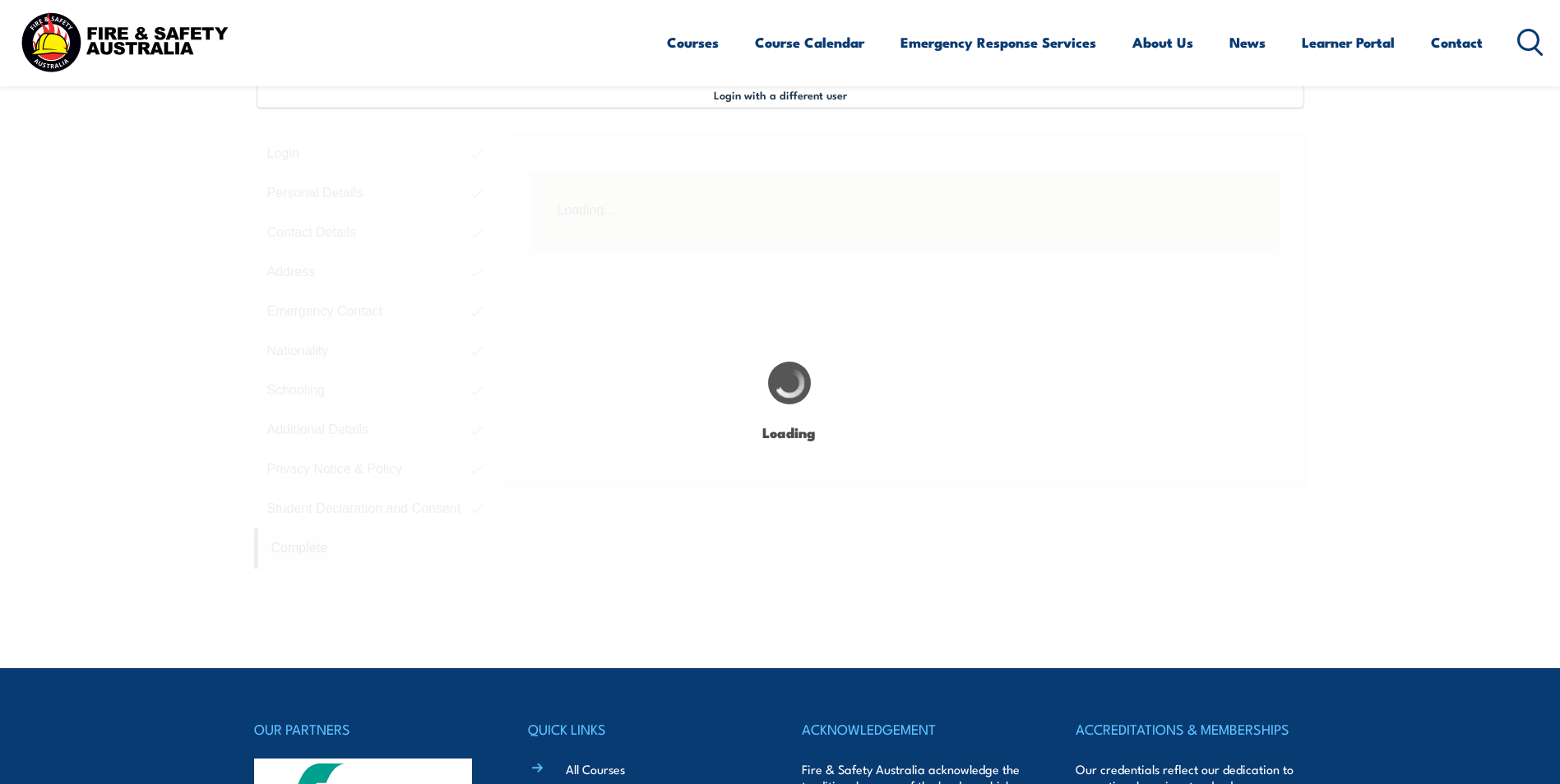
scroll to position [448, 0]
